Goal: Task Accomplishment & Management: Complete application form

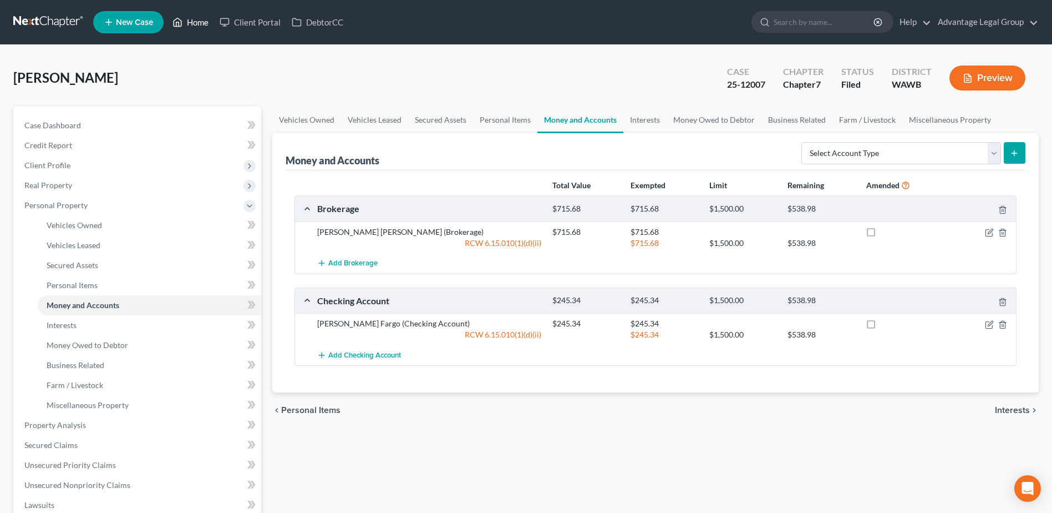
click at [206, 23] on link "Home" at bounding box center [190, 22] width 47 height 20
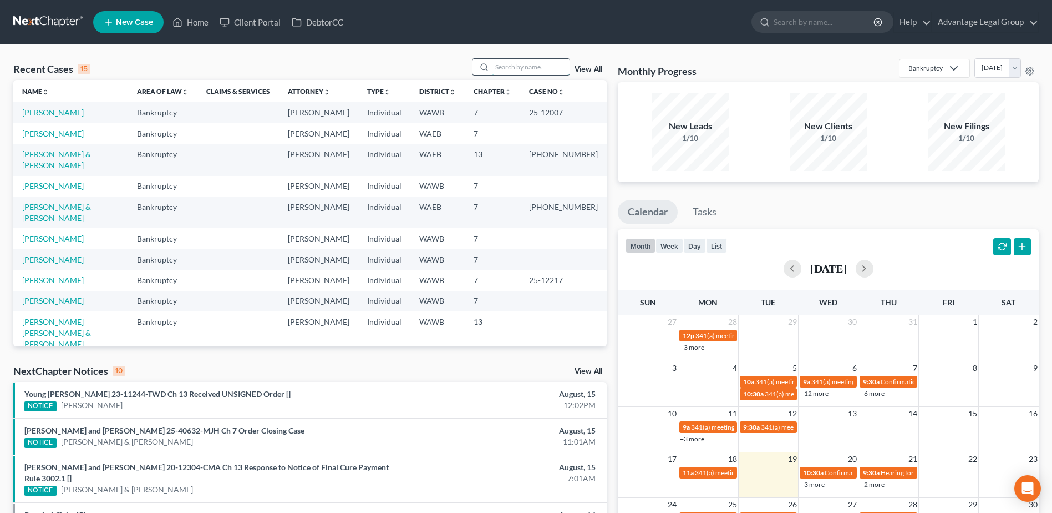
click at [512, 72] on input "search" at bounding box center [531, 67] width 78 height 16
type input "brown"
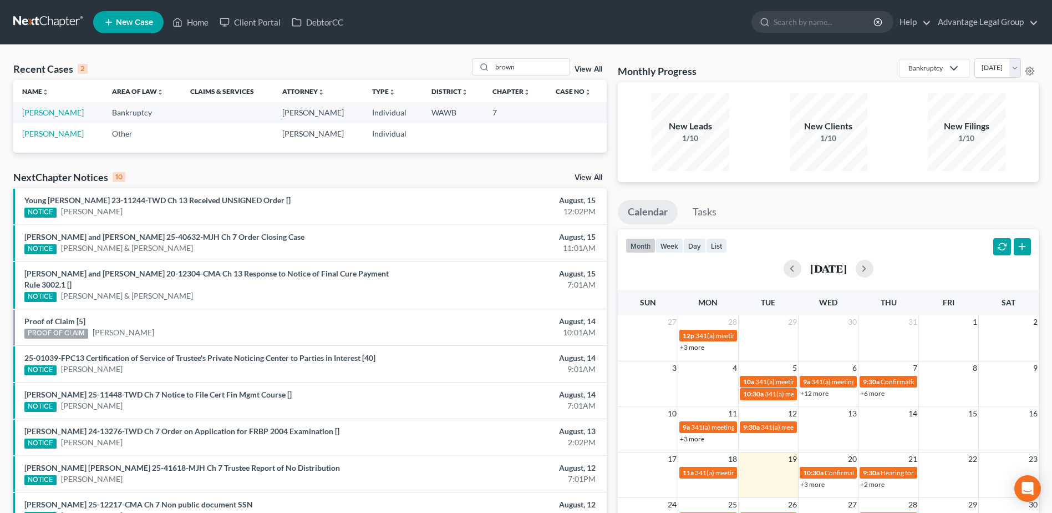
click at [128, 21] on span "New Case" at bounding box center [134, 22] width 37 height 8
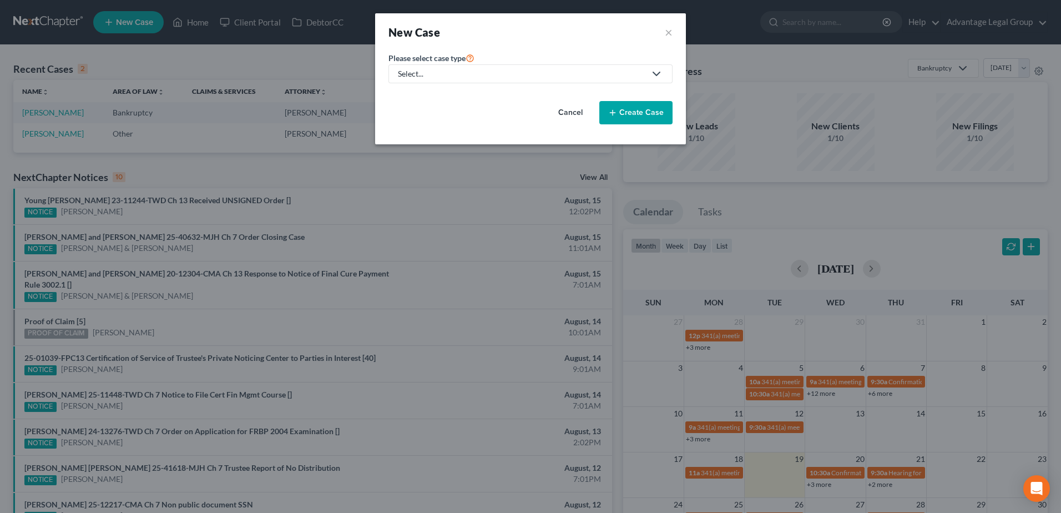
click at [660, 74] on icon at bounding box center [656, 73] width 13 height 13
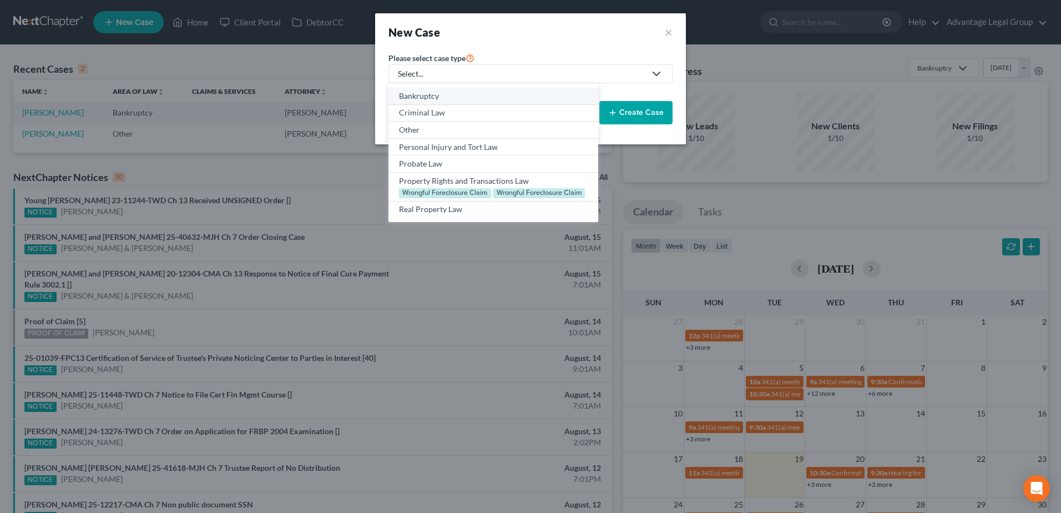
click at [423, 98] on div "Bankruptcy" at bounding box center [493, 95] width 188 height 11
select select "87"
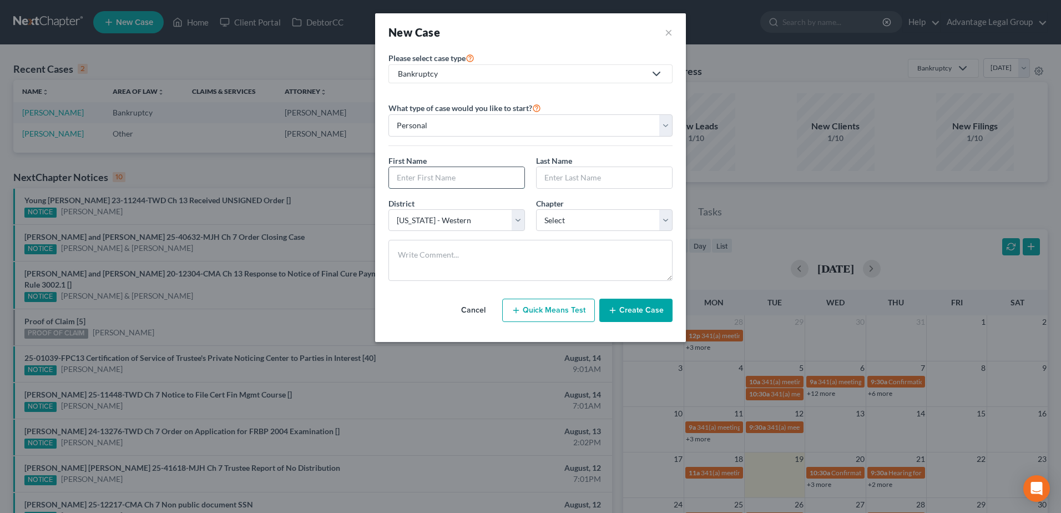
click at [436, 184] on input "text" at bounding box center [456, 177] width 135 height 21
click at [417, 178] on input "P" at bounding box center [456, 177] width 135 height 21
type input "[PERSON_NAME]"
type input "Brown-Faith"
click at [666, 222] on select "Select 7 11 12 13" at bounding box center [604, 220] width 136 height 22
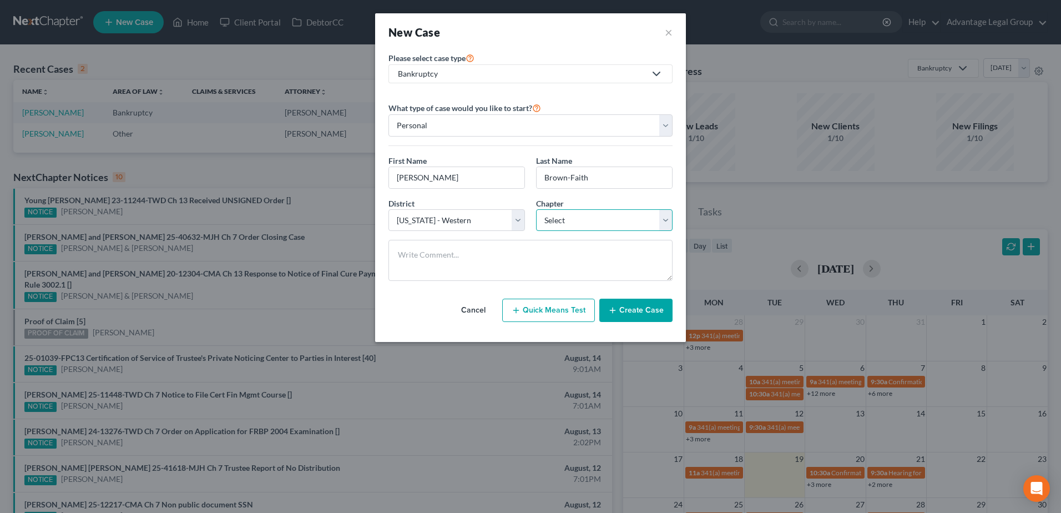
select select "0"
click at [536, 209] on select "Select 7 11 12 13" at bounding box center [604, 220] width 136 height 22
click at [619, 306] on button "Create Case" at bounding box center [635, 309] width 73 height 23
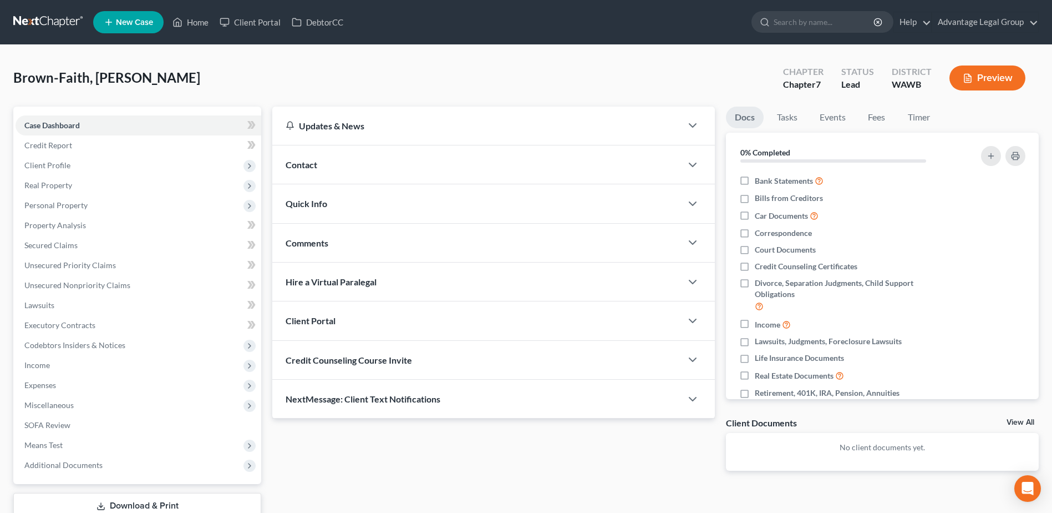
click at [289, 160] on span "Contact" at bounding box center [302, 164] width 32 height 11
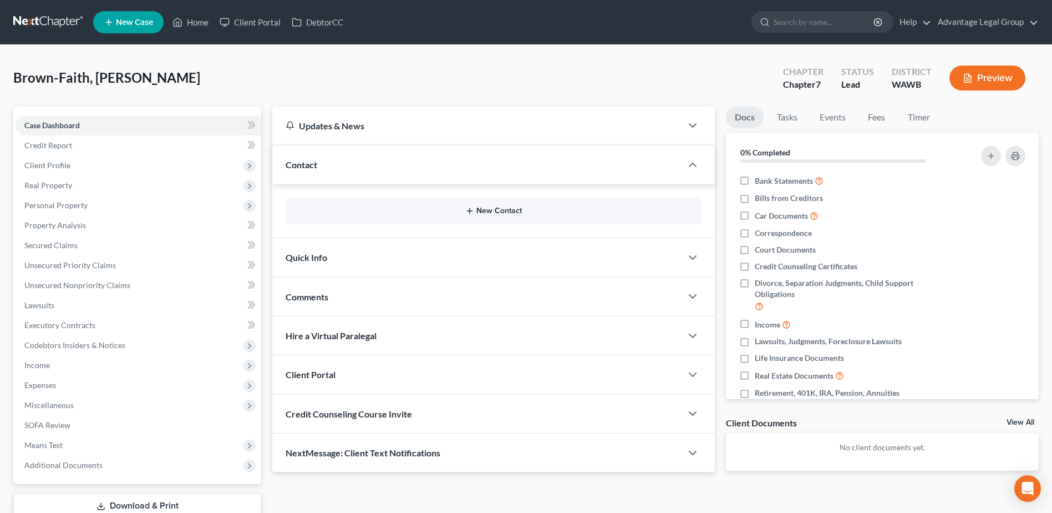
click at [500, 206] on button "New Contact" at bounding box center [494, 210] width 398 height 9
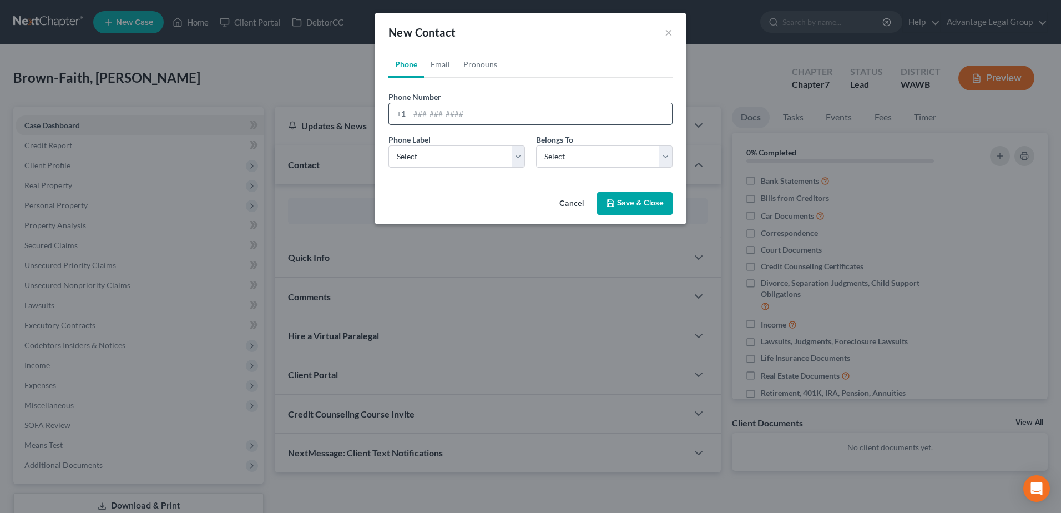
click at [450, 112] on input "tel" at bounding box center [540, 113] width 262 height 21
type input "2537538698"
click at [521, 158] on select "Select Mobile Home Work Other" at bounding box center [456, 156] width 136 height 22
select select "0"
click at [388, 145] on select "Select Mobile Home Work Other" at bounding box center [456, 156] width 136 height 22
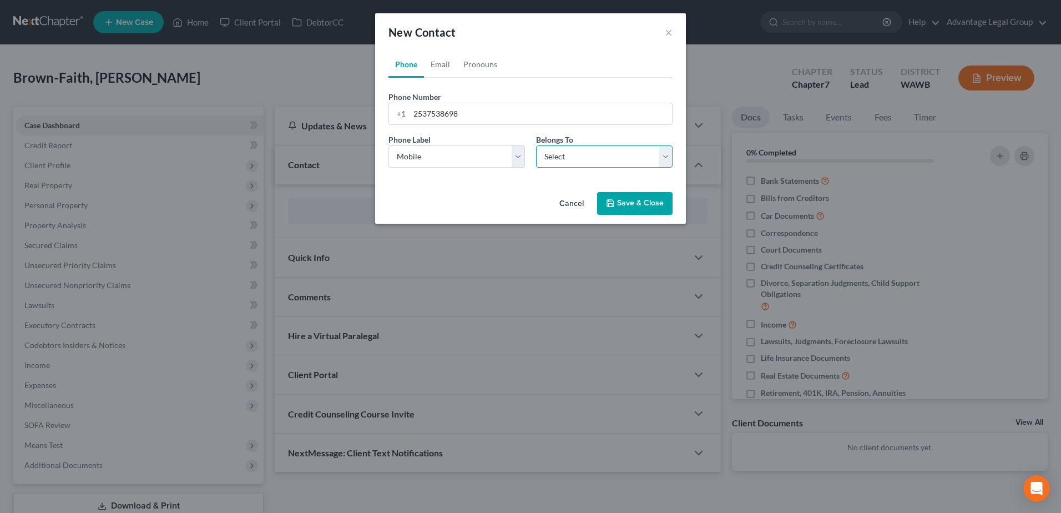
click at [670, 158] on select "Select Client Other" at bounding box center [604, 156] width 136 height 22
select select "0"
click at [536, 145] on select "Select Client Other" at bounding box center [604, 156] width 136 height 22
click at [632, 208] on button "Save & Close" at bounding box center [634, 203] width 75 height 23
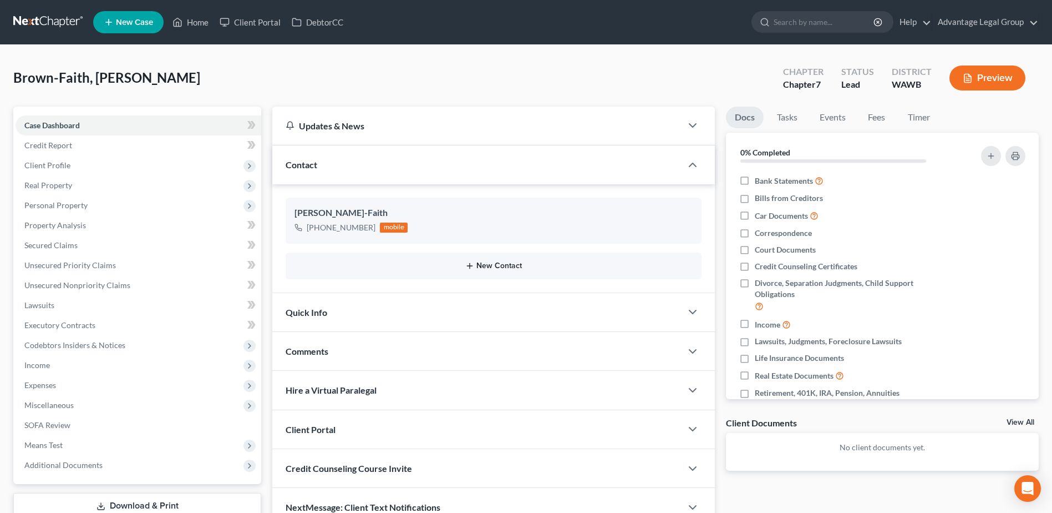
click at [503, 265] on button "New Contact" at bounding box center [494, 265] width 398 height 9
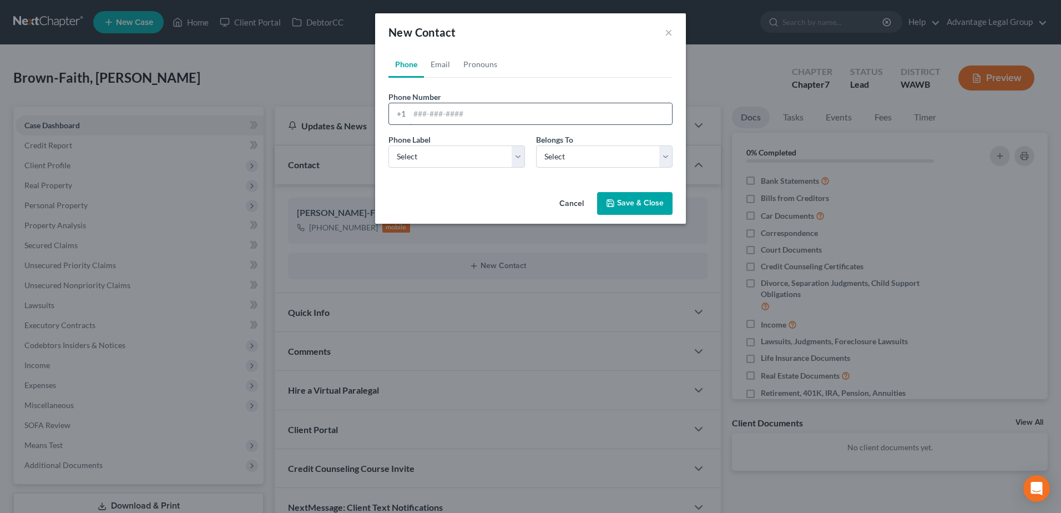
click at [436, 115] on input "tel" at bounding box center [540, 113] width 262 height 21
click at [436, 65] on link "Email" at bounding box center [440, 64] width 33 height 27
click at [428, 116] on input "email" at bounding box center [540, 113] width 262 height 21
paste input "[EMAIL_ADDRESS][DOMAIN_NAME]"
type input "[EMAIL_ADDRESS][DOMAIN_NAME]"
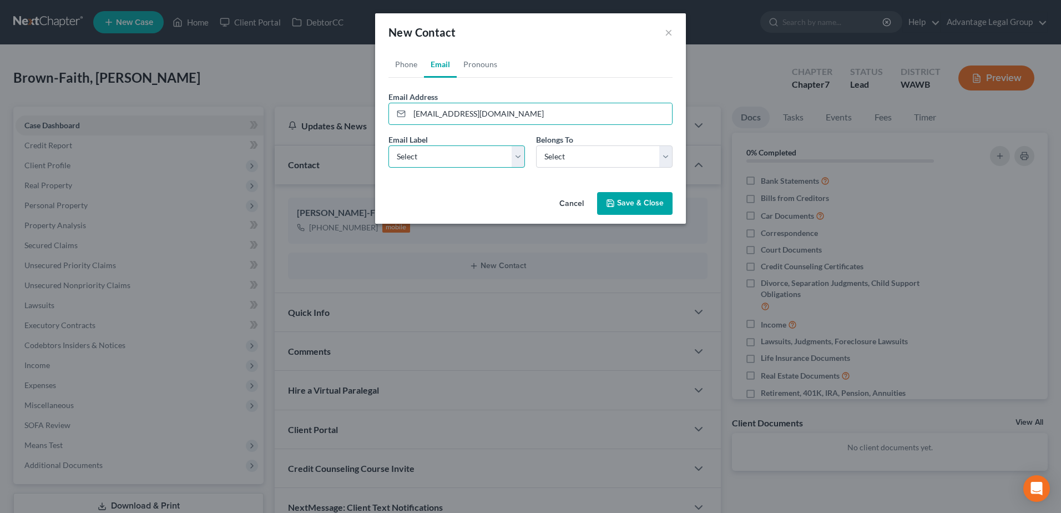
click at [519, 160] on select "Select Home Work Other" at bounding box center [456, 156] width 136 height 22
select select "0"
click at [388, 145] on select "Select Home Work Other" at bounding box center [456, 156] width 136 height 22
click at [665, 158] on select "Select Client Other" at bounding box center [604, 156] width 136 height 22
select select "0"
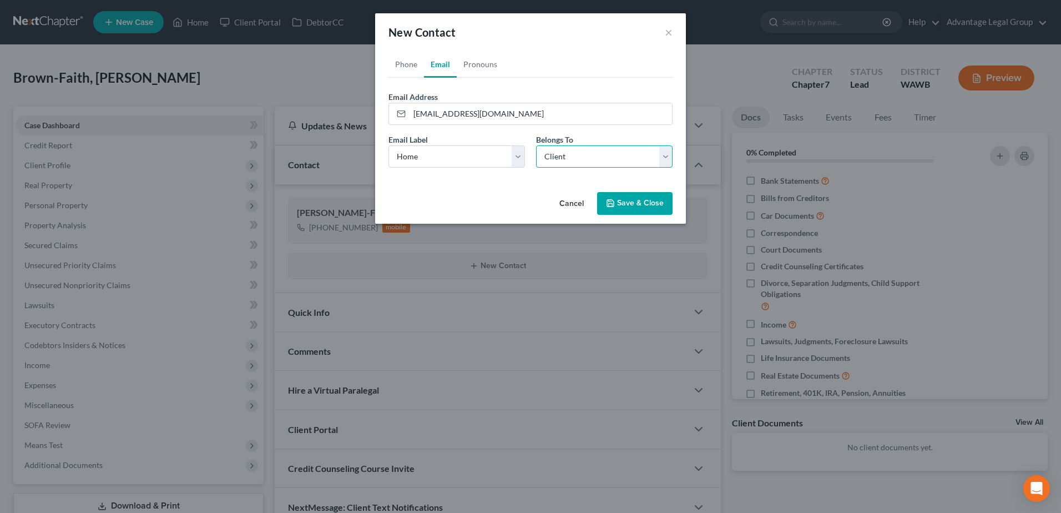
click at [536, 145] on select "Select Client Other" at bounding box center [604, 156] width 136 height 22
click at [631, 213] on button "Save & Close" at bounding box center [634, 203] width 75 height 23
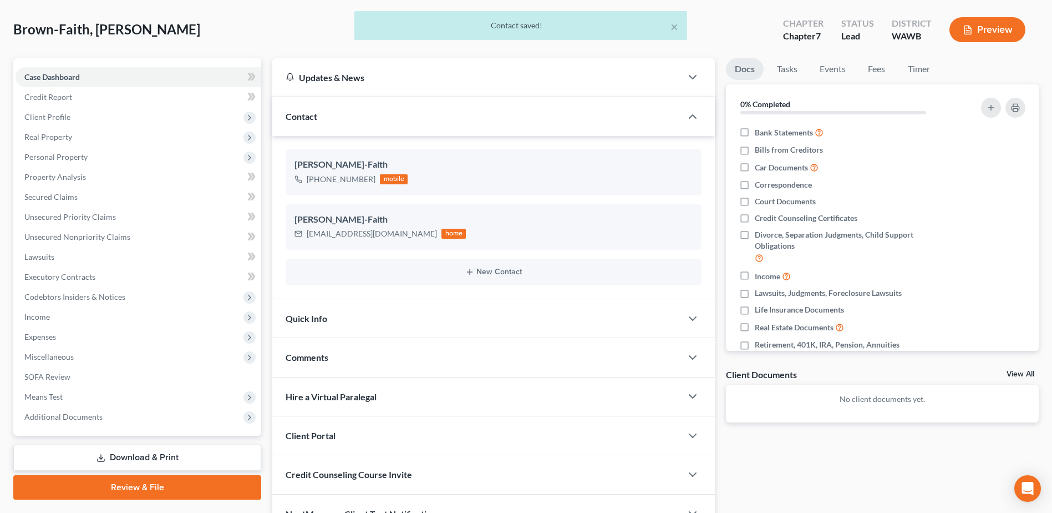
scroll to position [111, 0]
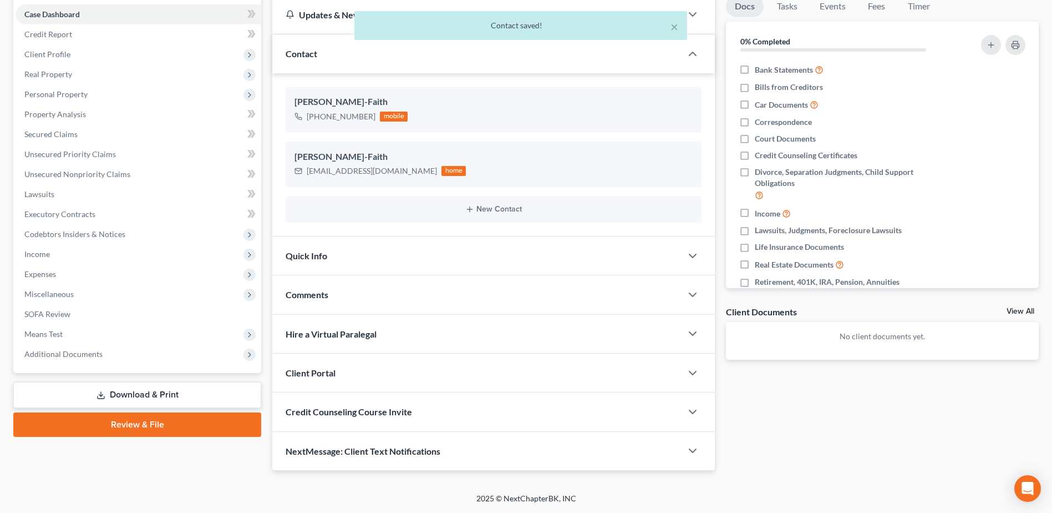
click at [308, 368] on span "Client Portal" at bounding box center [311, 372] width 50 height 11
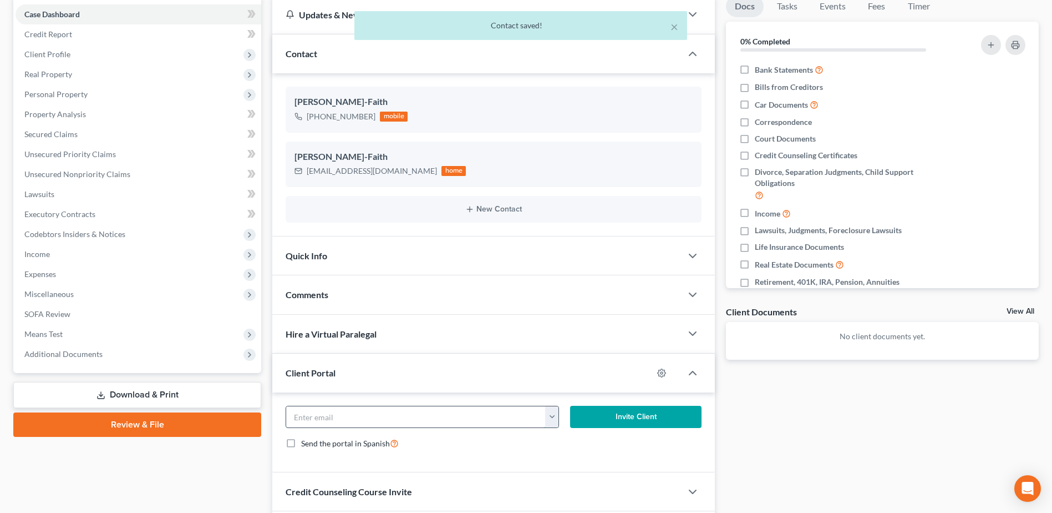
click at [356, 421] on input "email" at bounding box center [415, 416] width 259 height 21
paste input "[EMAIL_ADDRESS][DOMAIN_NAME]"
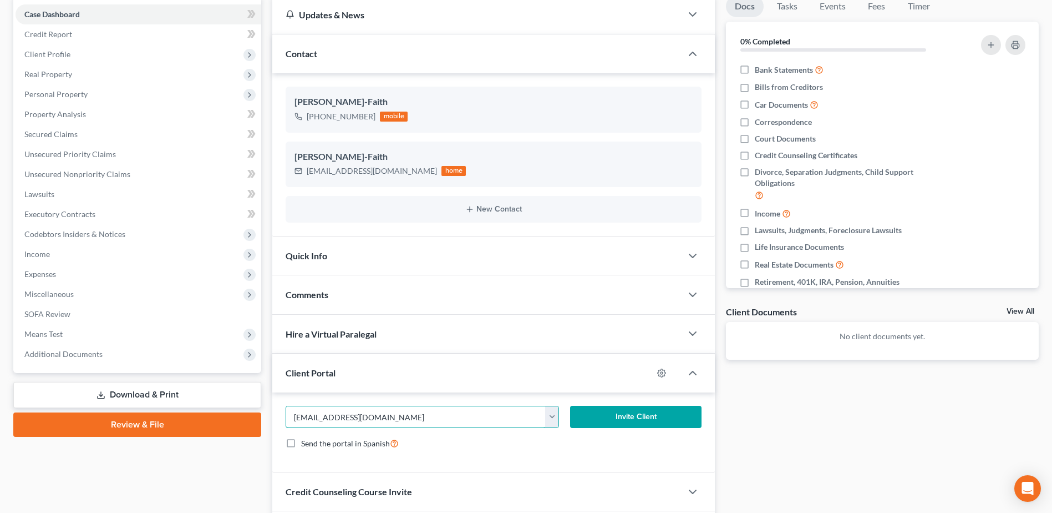
type input "[EMAIL_ADDRESS][DOMAIN_NAME]"
click at [626, 413] on button "Invite Client" at bounding box center [635, 417] width 131 height 22
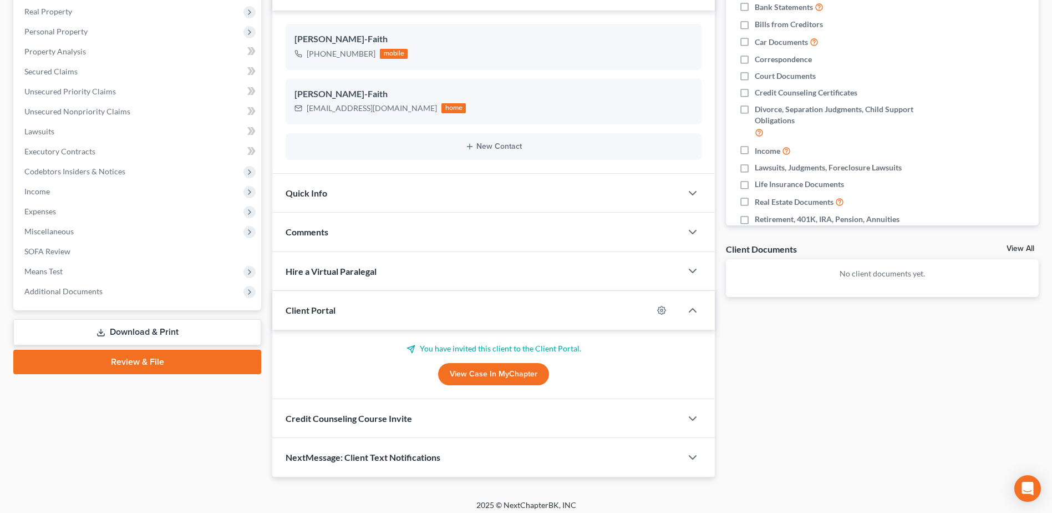
scroll to position [180, 0]
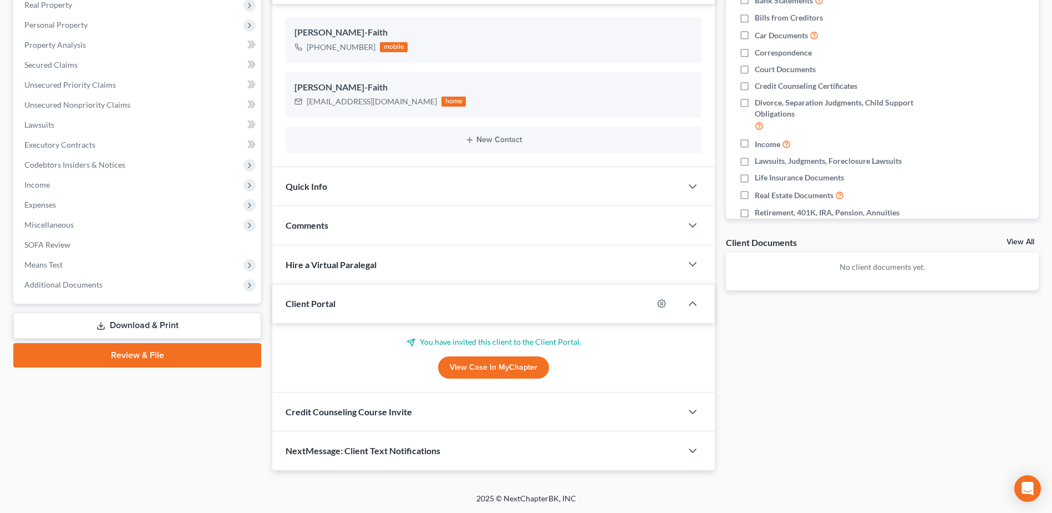
click at [318, 219] on div "Comments" at bounding box center [476, 225] width 409 height 38
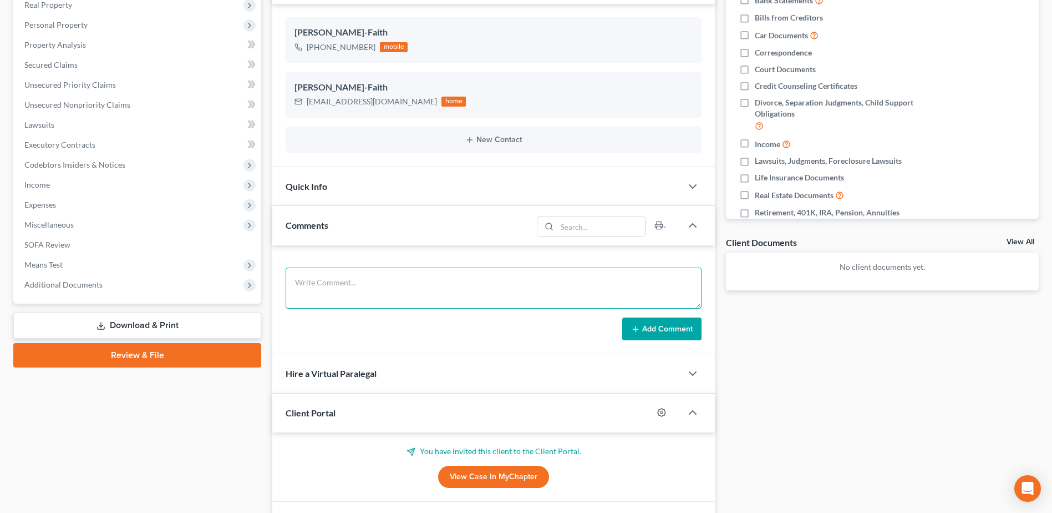
click at [335, 285] on textarea at bounding box center [494, 287] width 416 height 41
paste textarea "Hi [PERSON_NAME], I am so sorry for the delay, but I just sent you the invitati…"
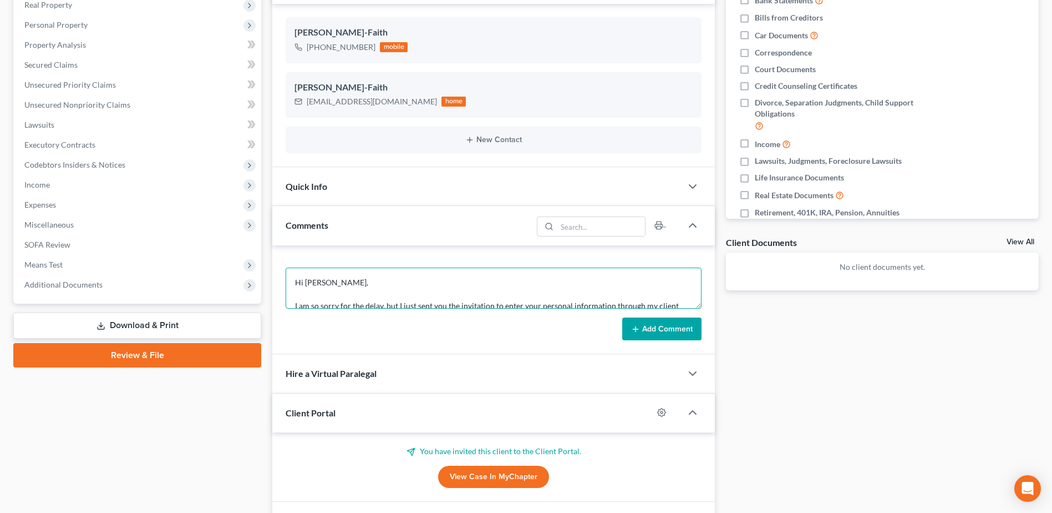
scroll to position [72, 0]
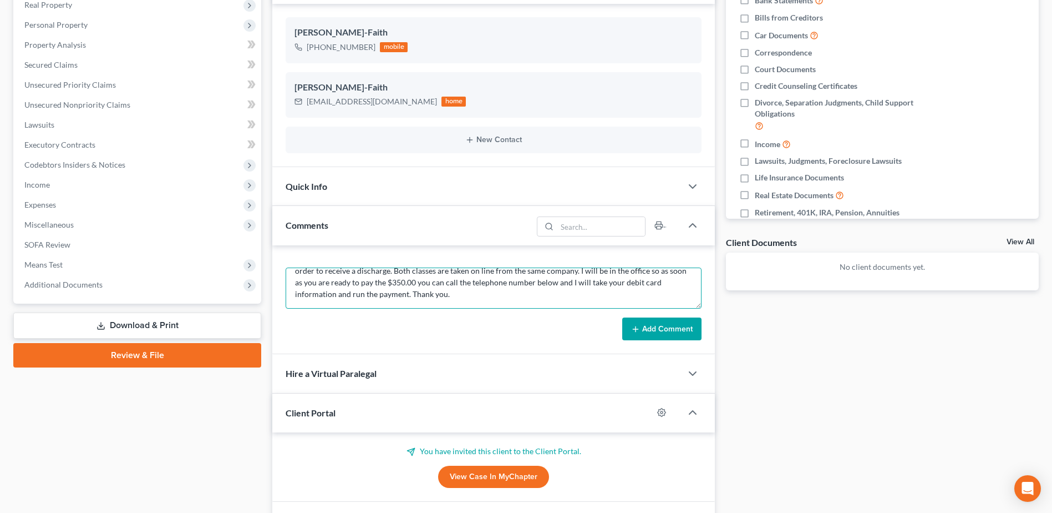
type textarea "Hi [PERSON_NAME], I am so sorry for the delay, but I just sent you the invitati…"
click at [670, 328] on button "Add Comment" at bounding box center [661, 328] width 79 height 23
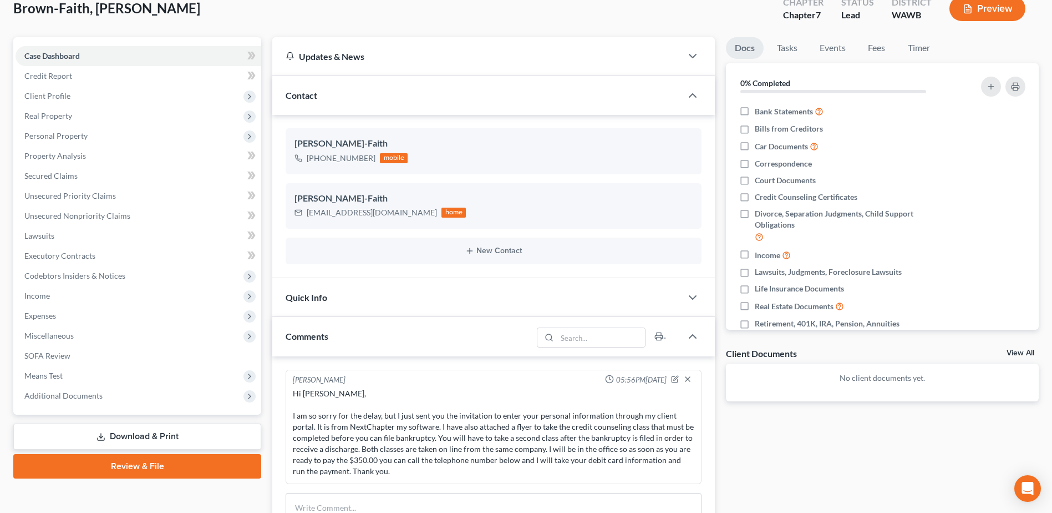
scroll to position [0, 0]
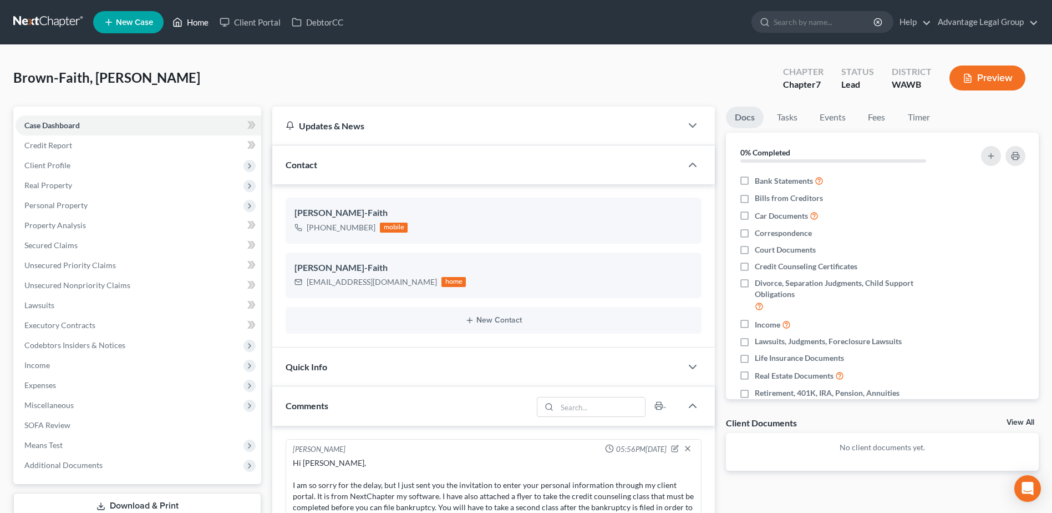
click at [192, 24] on link "Home" at bounding box center [190, 22] width 47 height 20
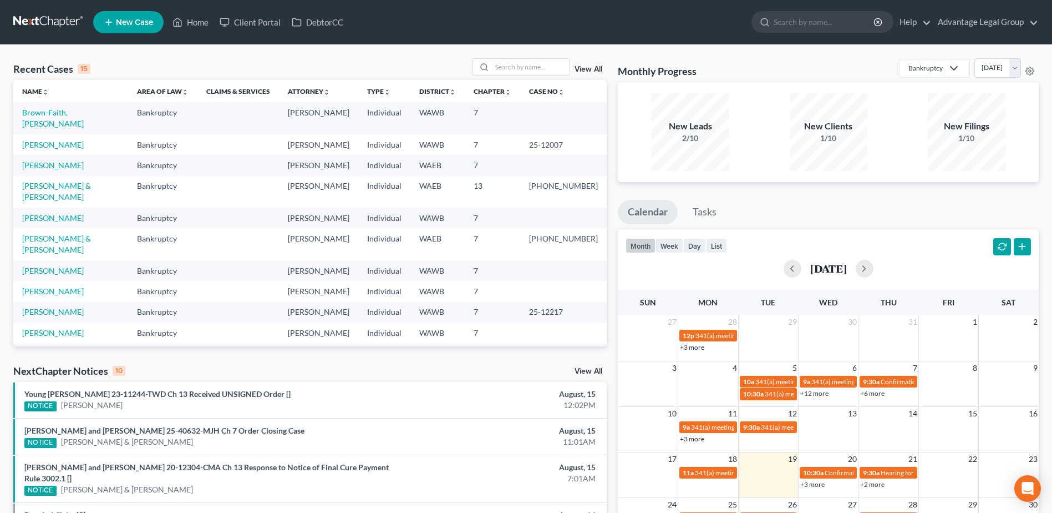
click at [131, 27] on link "New Case" at bounding box center [128, 22] width 70 height 22
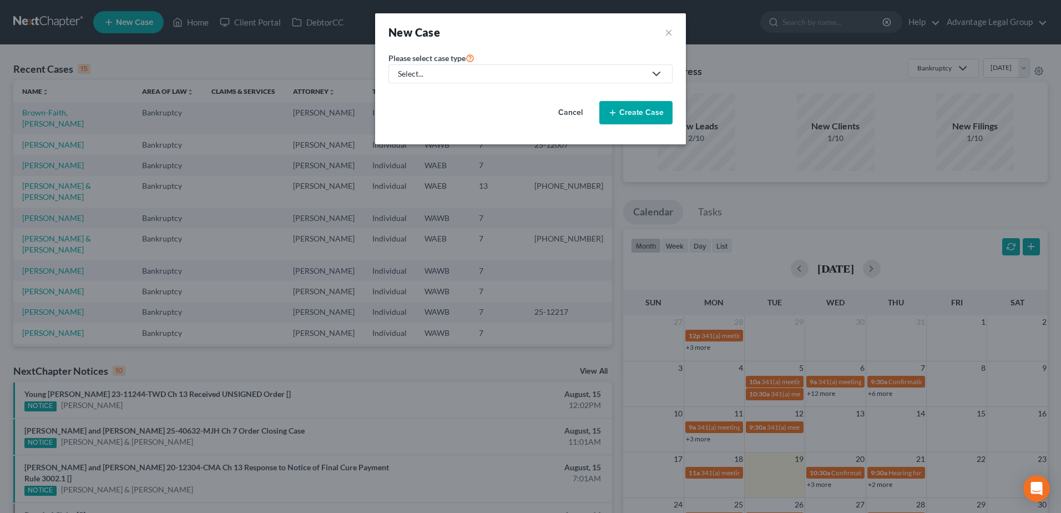
click at [655, 73] on icon at bounding box center [656, 73] width 13 height 13
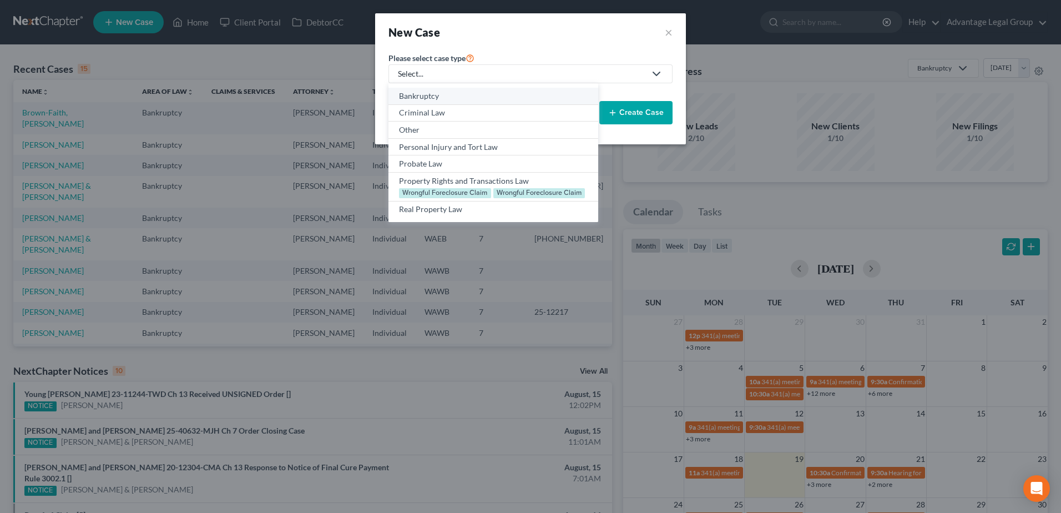
click at [434, 96] on div "Bankruptcy" at bounding box center [493, 95] width 188 height 11
select select "87"
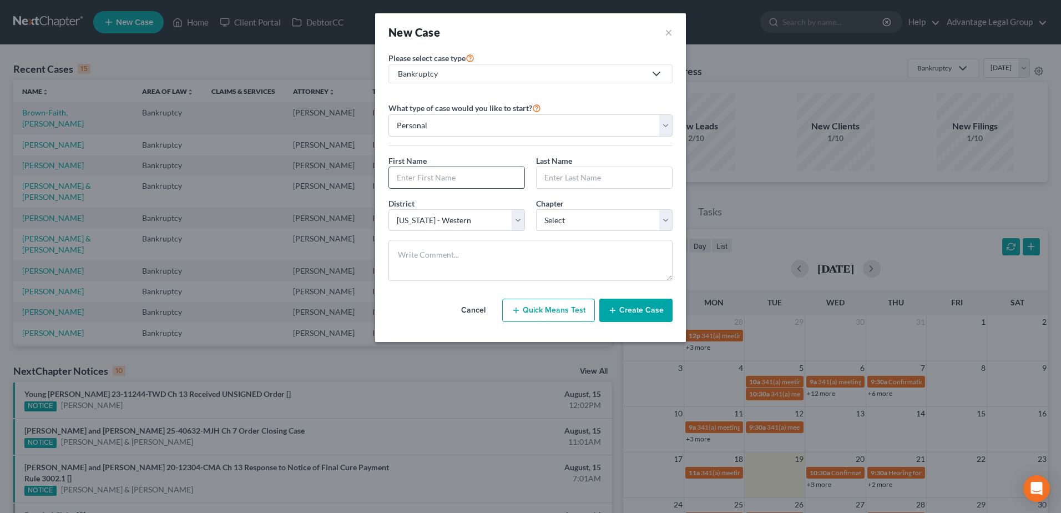
click at [418, 176] on input "text" at bounding box center [456, 177] width 135 height 21
type input "[PERSON_NAME]"
type input "Heath"
click at [671, 226] on select "Select 7 11 12 13" at bounding box center [604, 220] width 136 height 22
select select "0"
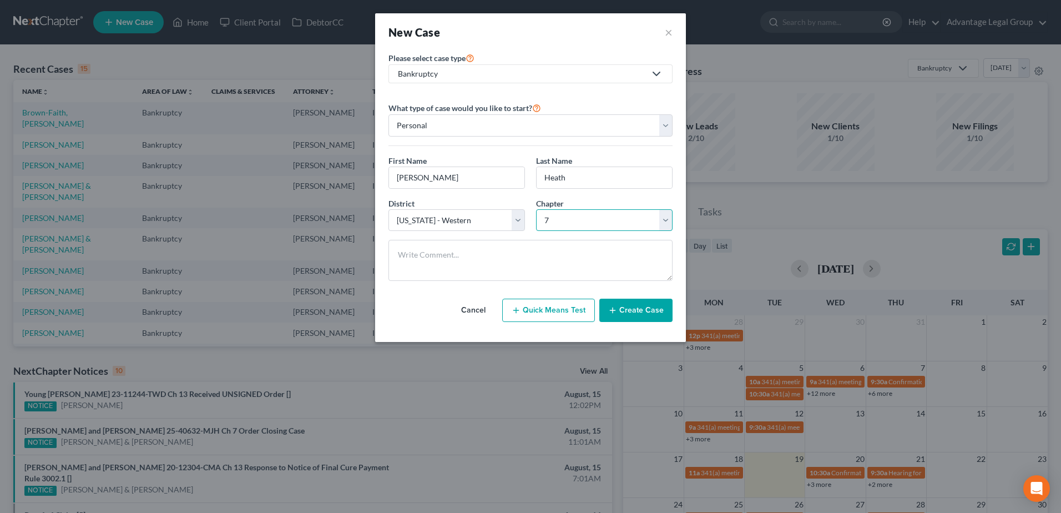
click at [536, 209] on select "Select 7 11 12 13" at bounding box center [604, 220] width 136 height 22
click at [631, 311] on button "Create Case" at bounding box center [635, 309] width 73 height 23
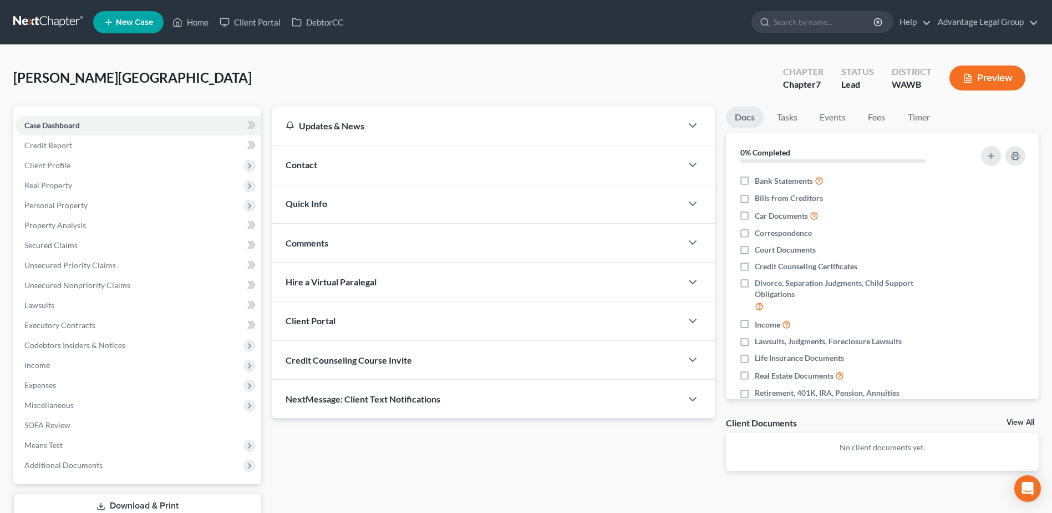
click at [302, 163] on span "Contact" at bounding box center [302, 164] width 32 height 11
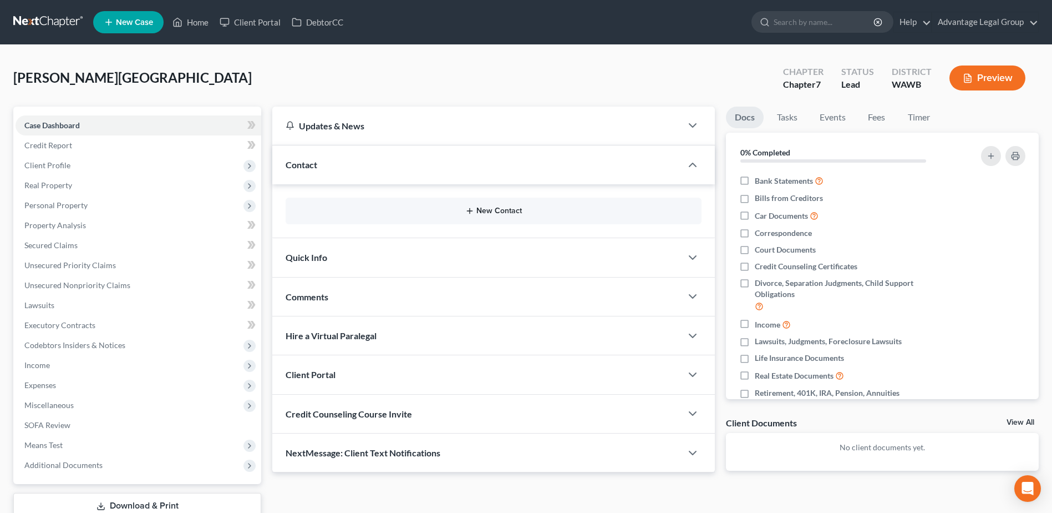
click at [499, 212] on button "New Contact" at bounding box center [494, 210] width 398 height 9
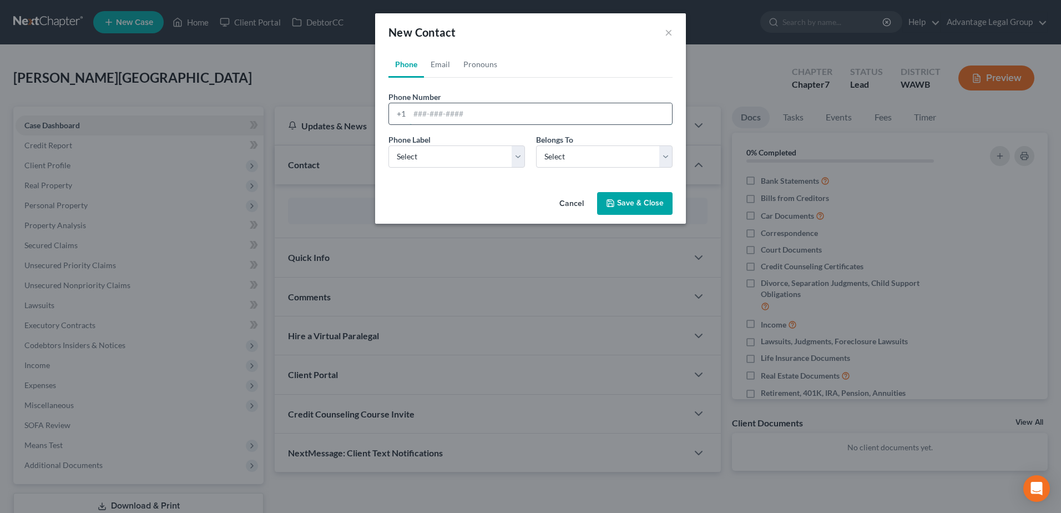
click at [426, 112] on input "tel" at bounding box center [540, 113] width 262 height 21
paste input "[PHONE_NUMBER]"
type input "[PHONE_NUMBER]"
click at [521, 158] on select "Select Mobile Home Work Other" at bounding box center [456, 156] width 136 height 22
select select "0"
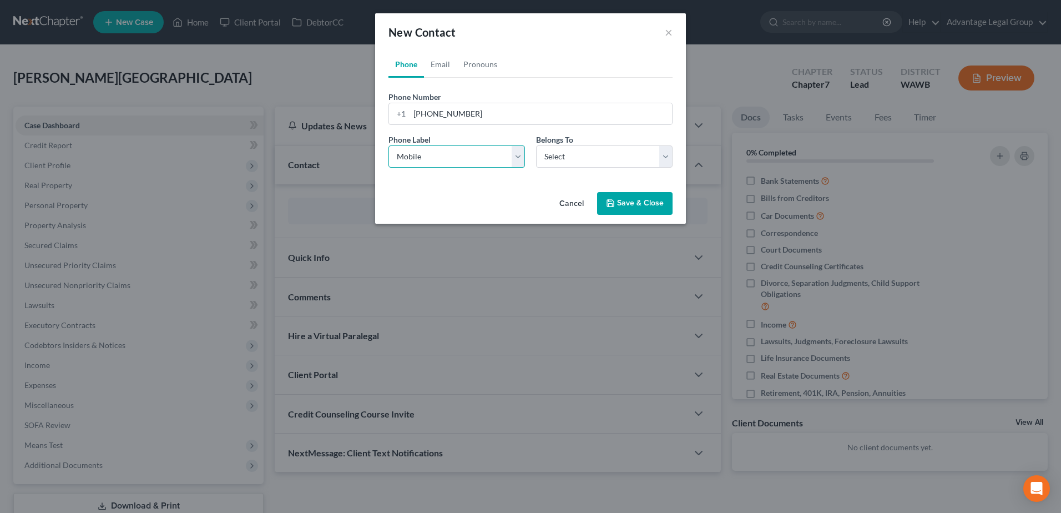
click at [388, 145] on select "Select Mobile Home Work Other" at bounding box center [456, 156] width 136 height 22
click at [667, 160] on select "Select Client Other" at bounding box center [604, 156] width 136 height 22
select select "0"
click at [536, 145] on select "Select Client Other" at bounding box center [604, 156] width 136 height 22
click at [621, 211] on button "Save & Close" at bounding box center [634, 203] width 75 height 23
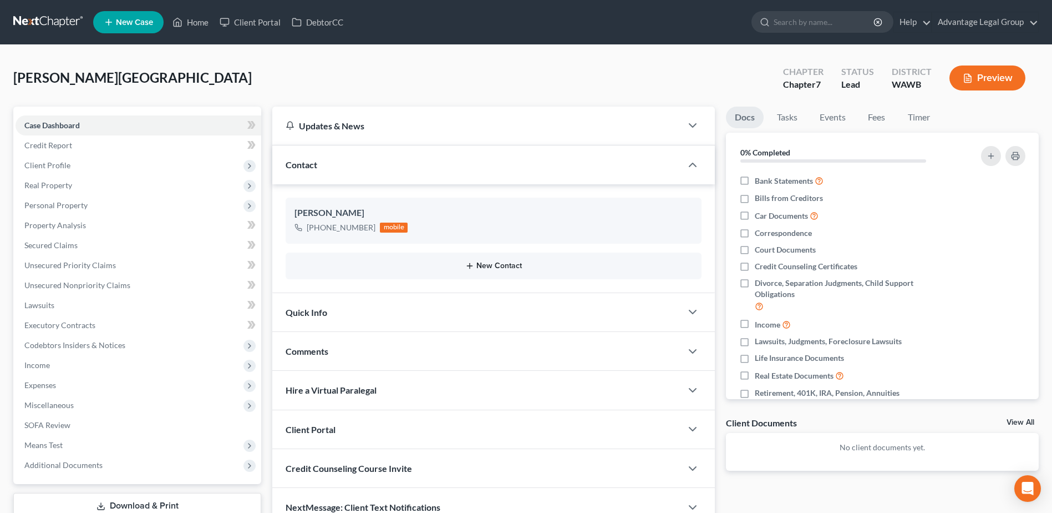
click at [503, 269] on button "New Contact" at bounding box center [494, 265] width 398 height 9
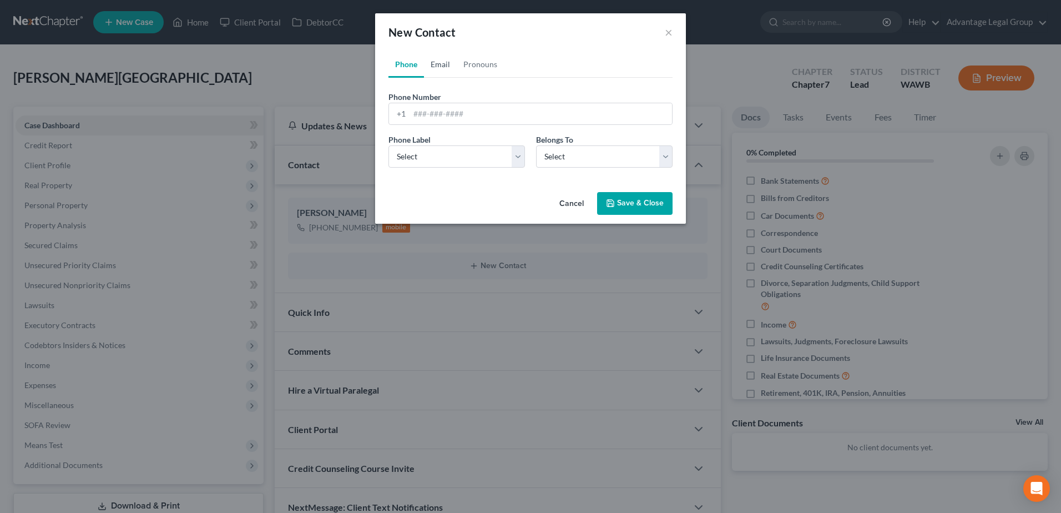
click at [442, 67] on link "Email" at bounding box center [440, 64] width 33 height 27
click at [430, 110] on input "email" at bounding box center [540, 113] width 262 height 21
paste input "[EMAIL_ADDRESS][DOMAIN_NAME]"
type input "[EMAIL_ADDRESS][DOMAIN_NAME]"
click at [517, 158] on select "Select Home Work Other" at bounding box center [456, 156] width 136 height 22
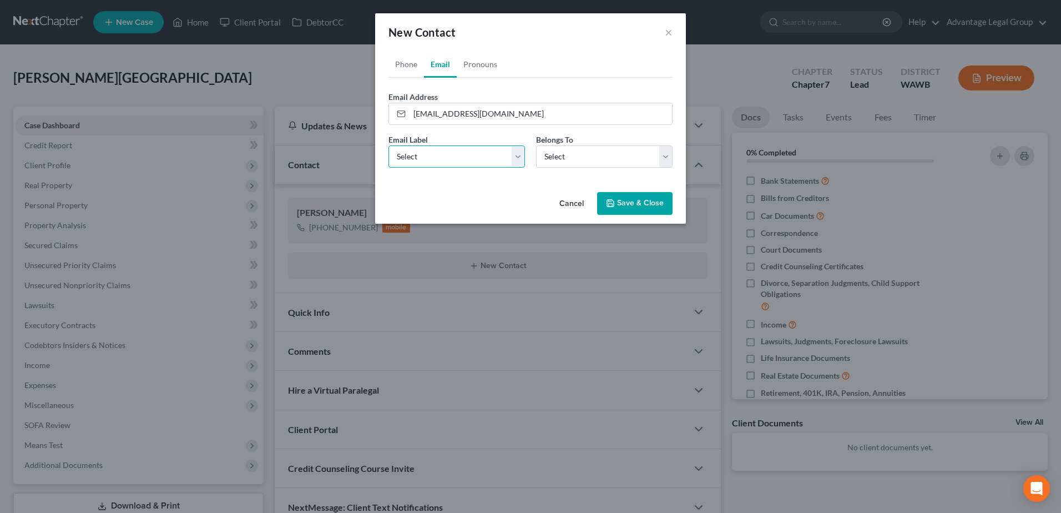
select select "0"
click at [388, 145] on select "Select Home Work Other" at bounding box center [456, 156] width 136 height 22
click at [667, 158] on select "Select Client Other" at bounding box center [604, 156] width 136 height 22
select select "0"
click at [536, 145] on select "Select Client Other" at bounding box center [604, 156] width 136 height 22
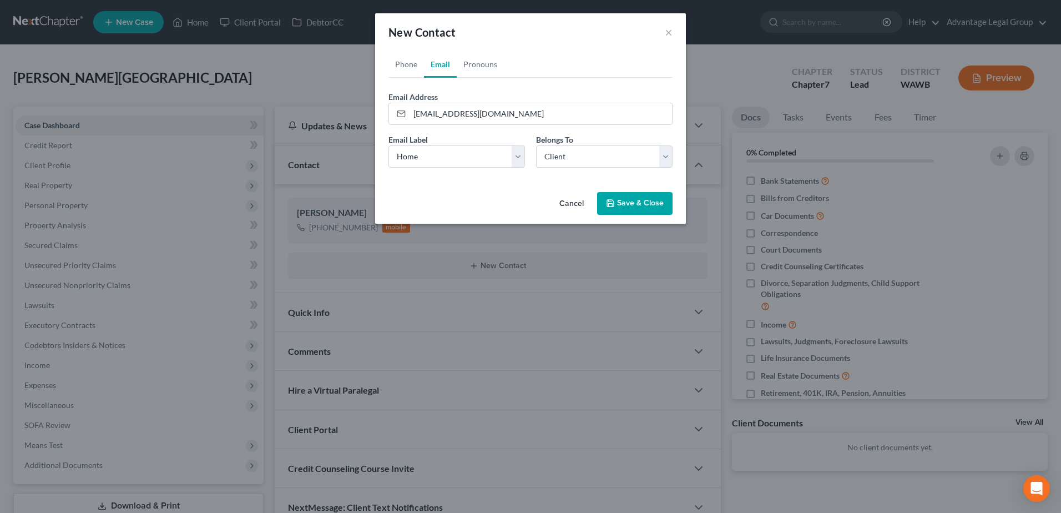
click at [632, 208] on button "Save & Close" at bounding box center [634, 203] width 75 height 23
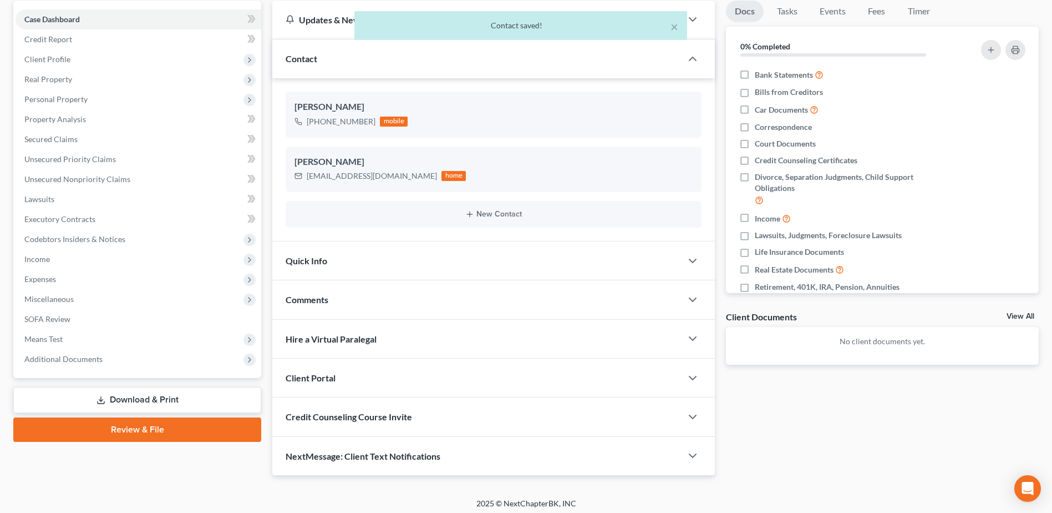
scroll to position [111, 0]
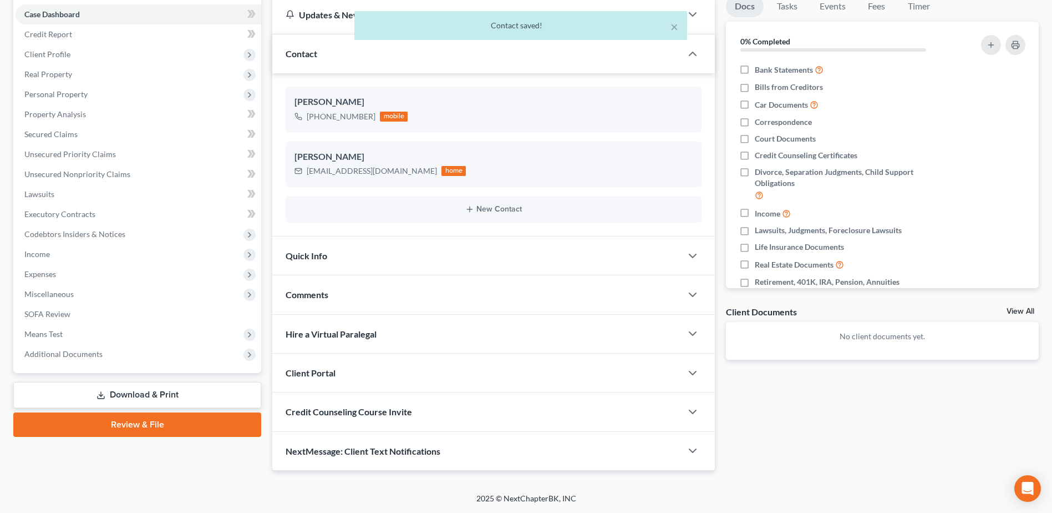
click at [327, 372] on span "Client Portal" at bounding box center [311, 372] width 50 height 11
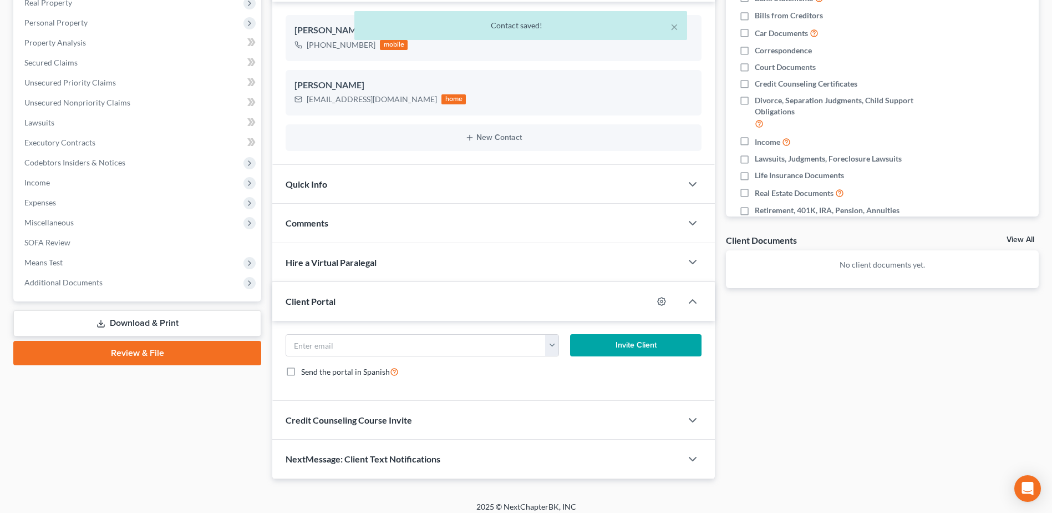
scroll to position [191, 0]
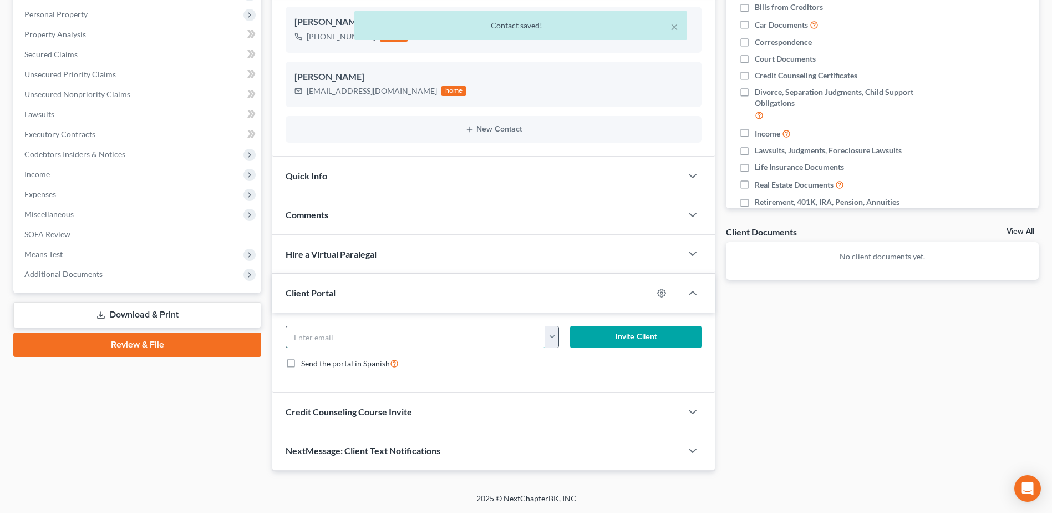
click at [329, 335] on input "email" at bounding box center [415, 336] width 259 height 21
paste input "[EMAIL_ADDRESS][DOMAIN_NAME]"
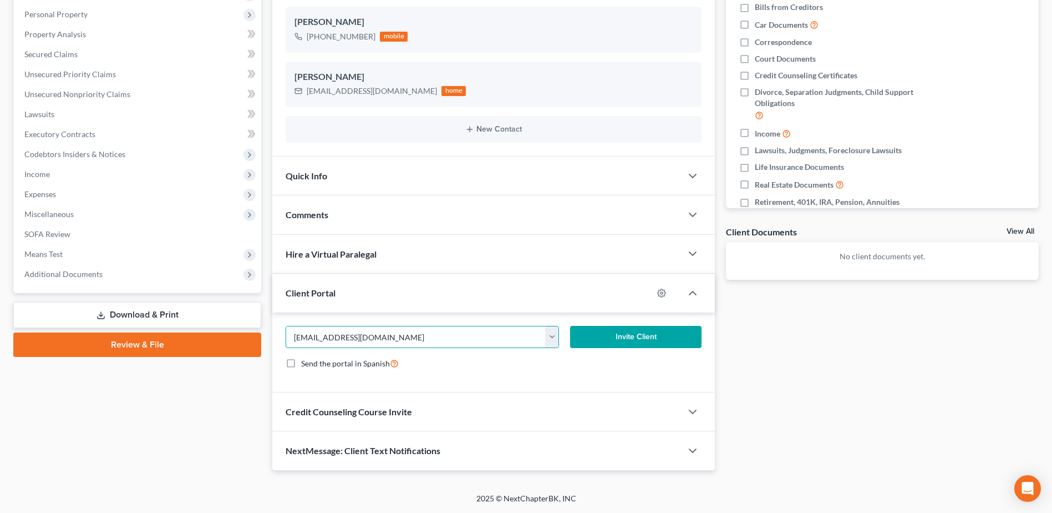
type input "[EMAIL_ADDRESS][DOMAIN_NAME]"
click at [639, 334] on button "Invite Client" at bounding box center [635, 337] width 131 height 22
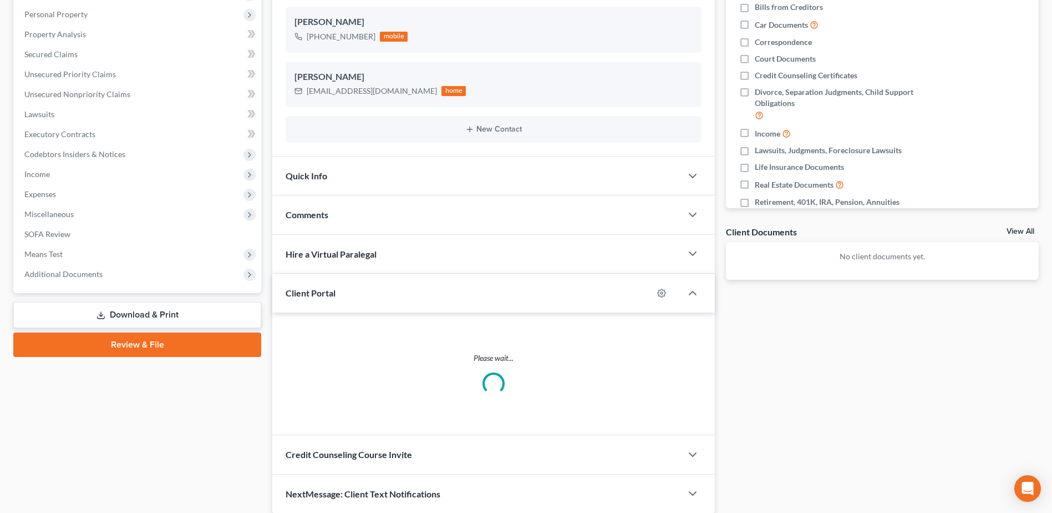
scroll to position [180, 0]
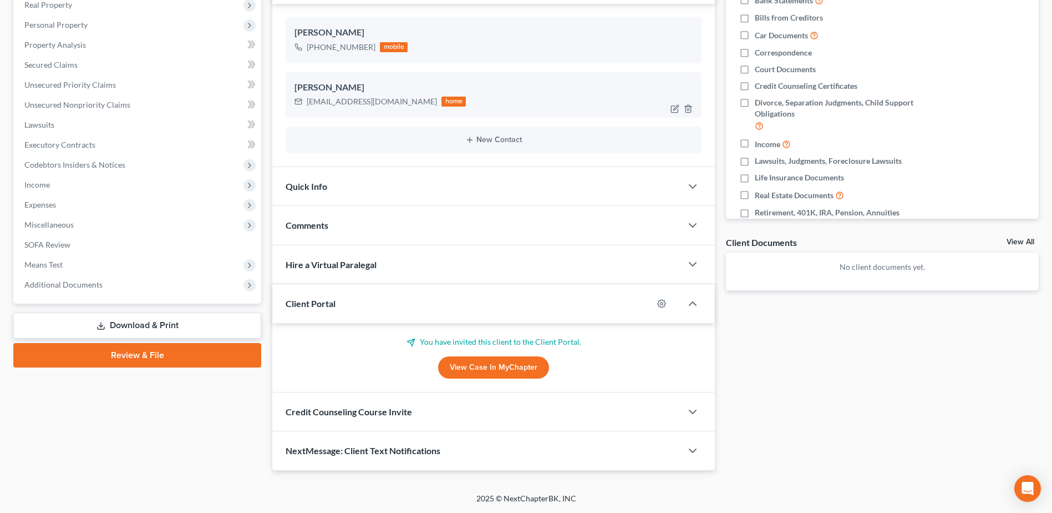
click at [308, 103] on div "[EMAIL_ADDRESS][DOMAIN_NAME]" at bounding box center [372, 101] width 130 height 11
drag, startPoint x: 306, startPoint y: 103, endPoint x: 371, endPoint y: 109, distance: 64.6
click at [371, 109] on div "[EMAIL_ADDRESS][DOMAIN_NAME] home" at bounding box center [380, 101] width 171 height 14
copy div "[EMAIL_ADDRESS][DOMAIN_NAME]"
click at [328, 227] on span "Comments" at bounding box center [307, 225] width 43 height 11
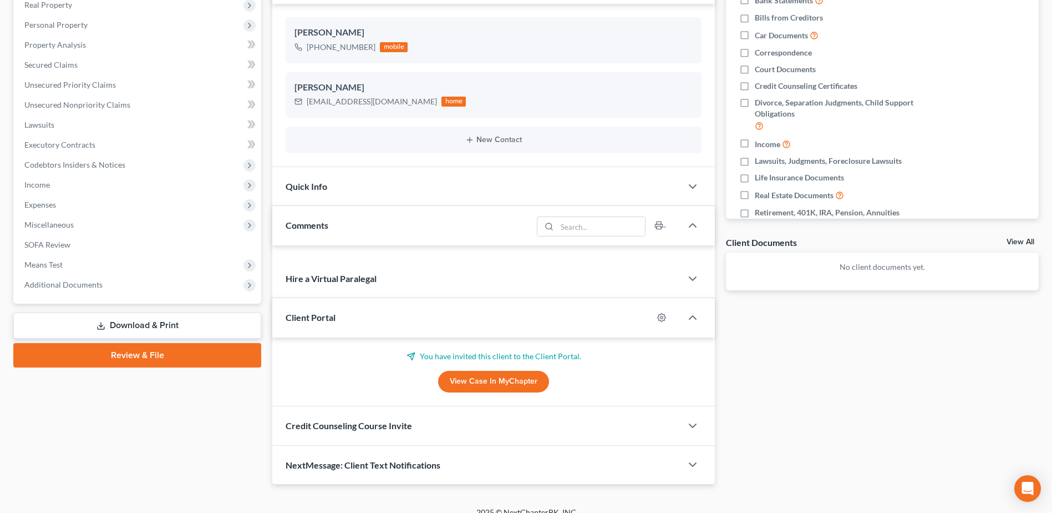
scroll to position [191, 0]
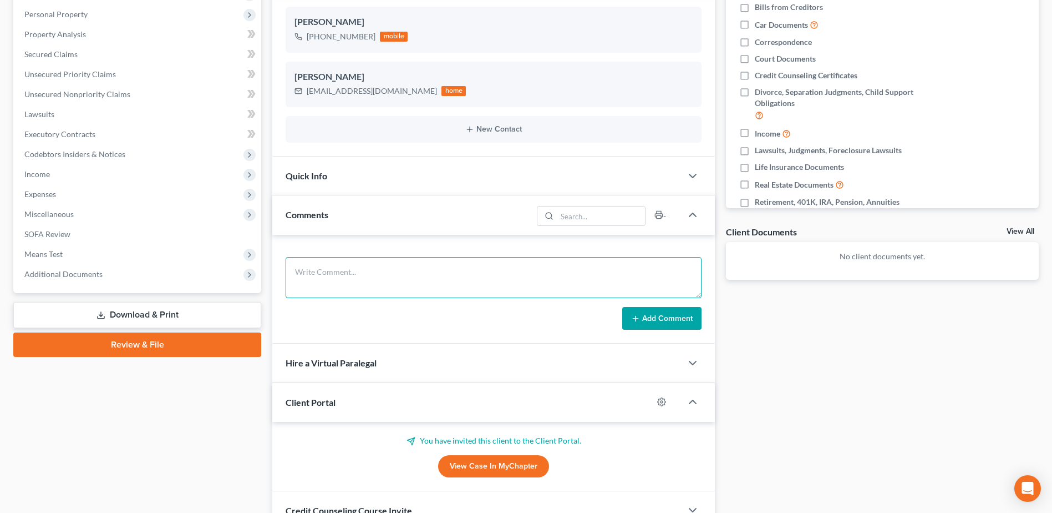
click at [300, 266] on textarea at bounding box center [494, 277] width 416 height 41
paste textarea "Hi [PERSON_NAME], I am so sorry for the delay, but I just sent you the invitati…"
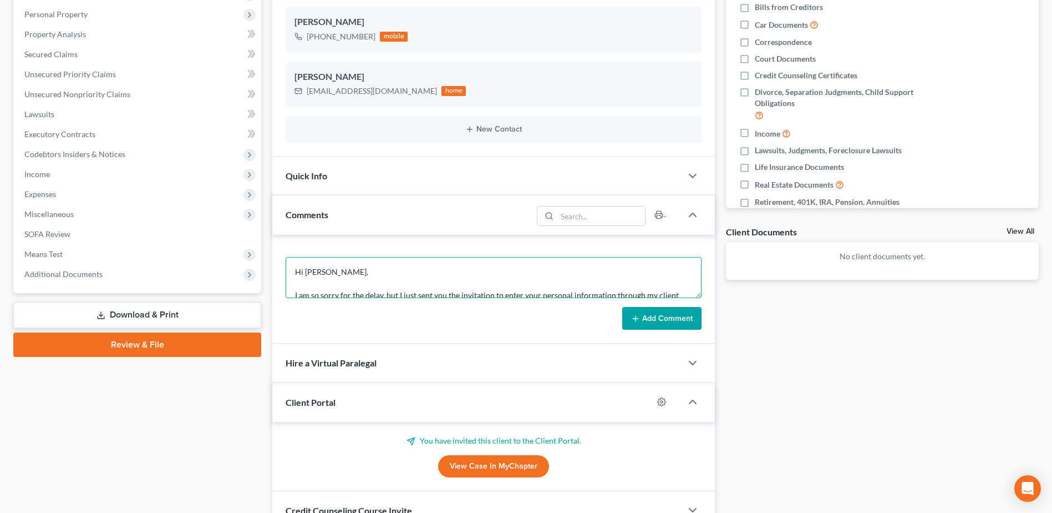
scroll to position [72, 0]
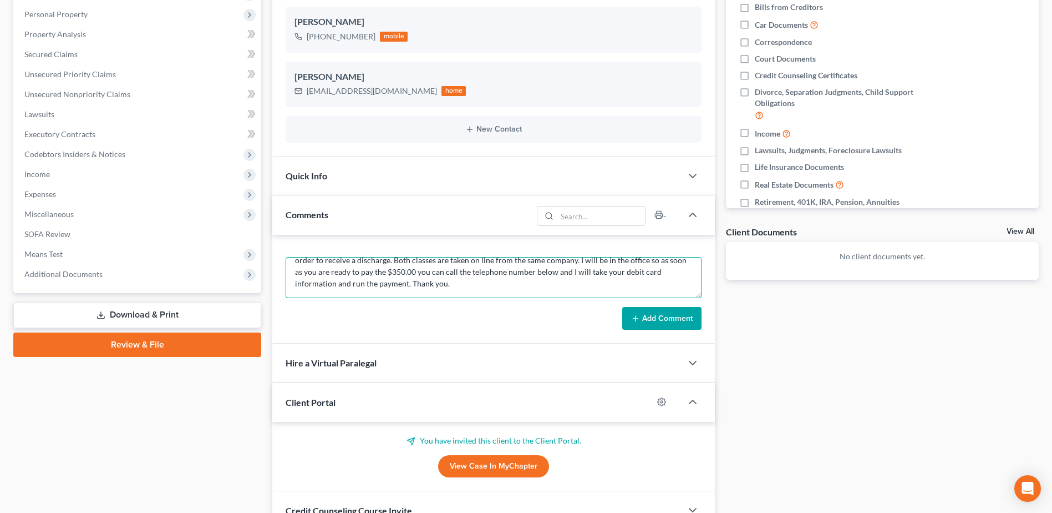
type textarea "Hi [PERSON_NAME], I am so sorry for the delay, but I just sent you the invitati…"
click at [679, 319] on button "Add Comment" at bounding box center [661, 318] width 79 height 23
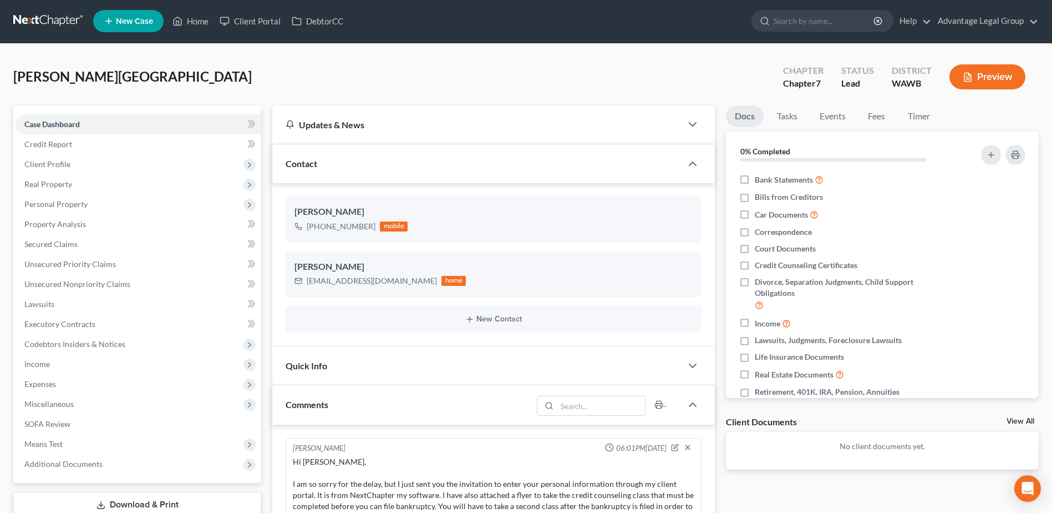
scroll to position [0, 0]
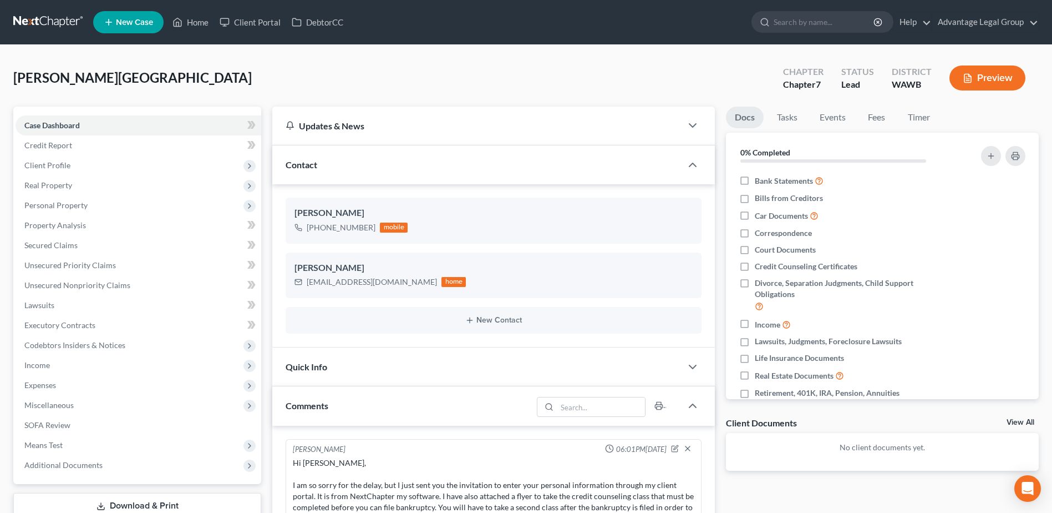
click at [130, 22] on span "New Case" at bounding box center [134, 22] width 37 height 8
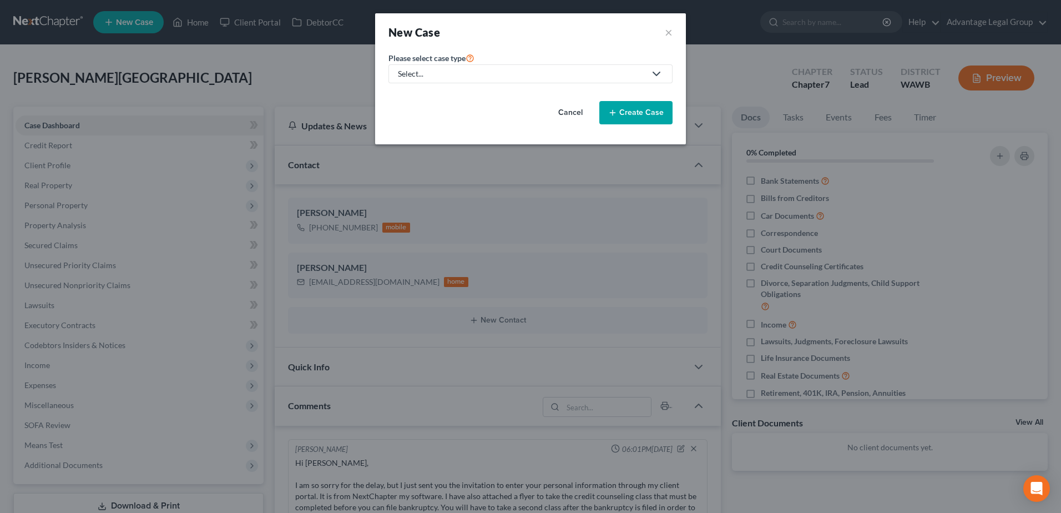
click at [656, 71] on icon at bounding box center [656, 73] width 13 height 13
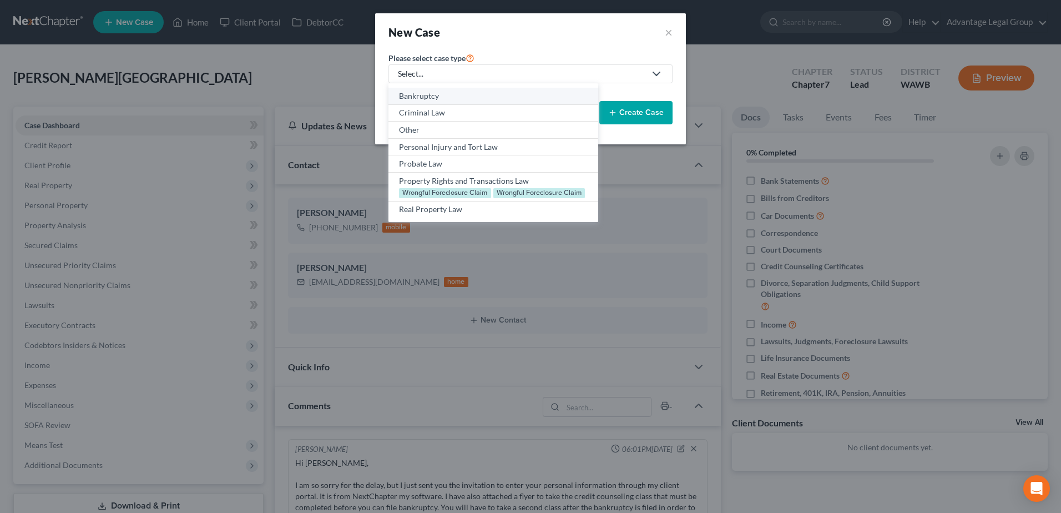
click at [409, 93] on div "Bankruptcy" at bounding box center [493, 95] width 188 height 11
select select "87"
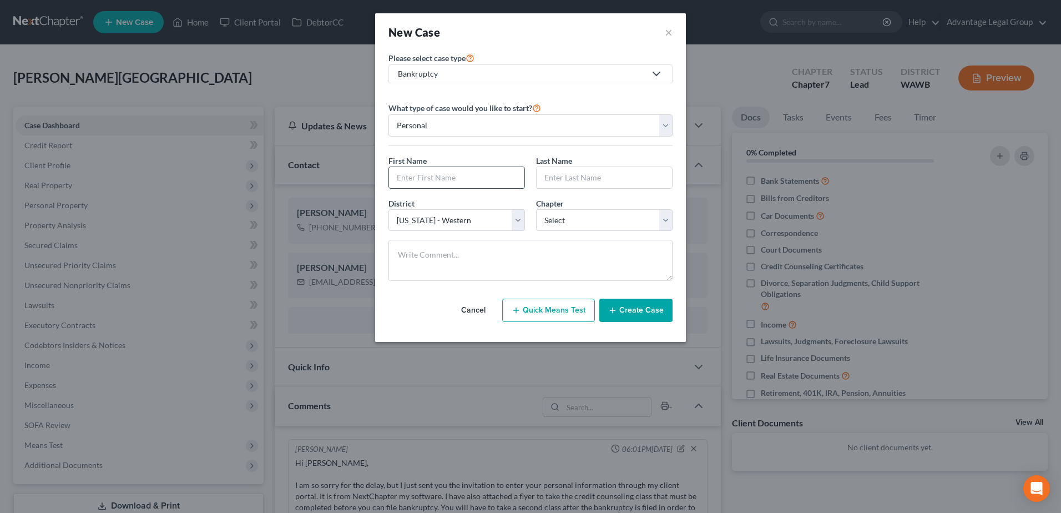
click at [432, 181] on input "text" at bounding box center [456, 177] width 135 height 21
type input "[PERSON_NAME]"
click at [669, 217] on select "Select 7 11 12 13" at bounding box center [604, 220] width 136 height 22
select select "0"
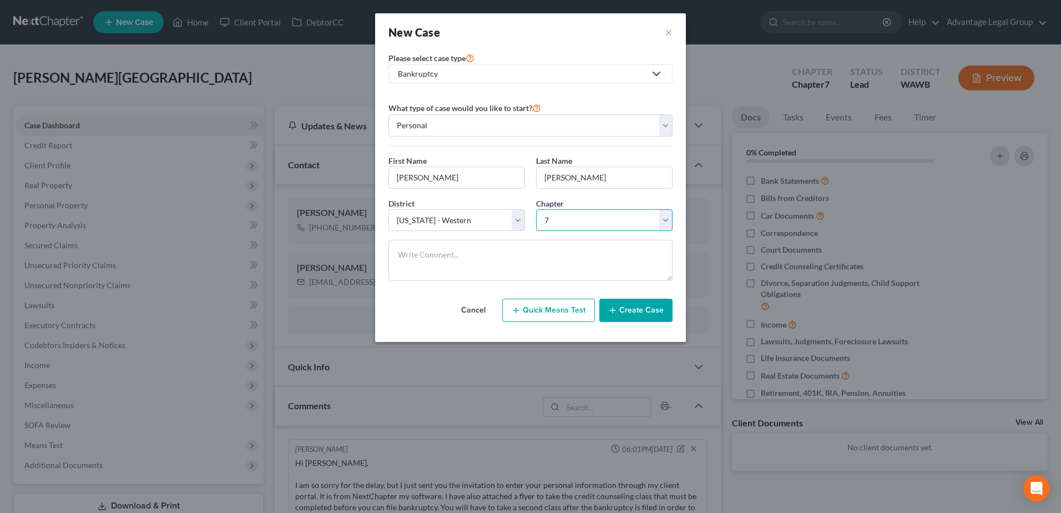
click at [536, 209] on select "Select 7 11 12 13" at bounding box center [604, 220] width 136 height 22
click at [636, 308] on button "Create Case" at bounding box center [635, 309] width 73 height 23
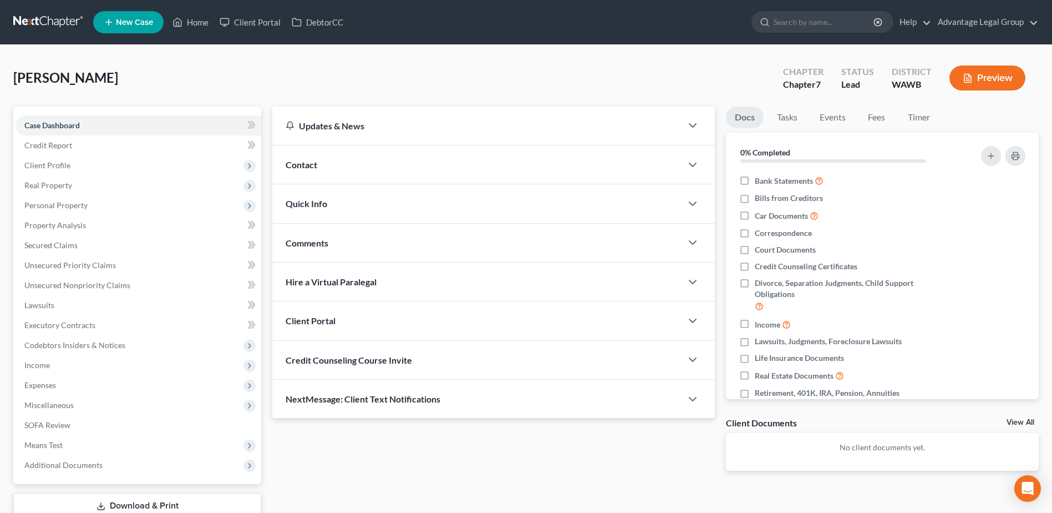
click at [300, 160] on span "Contact" at bounding box center [302, 164] width 32 height 11
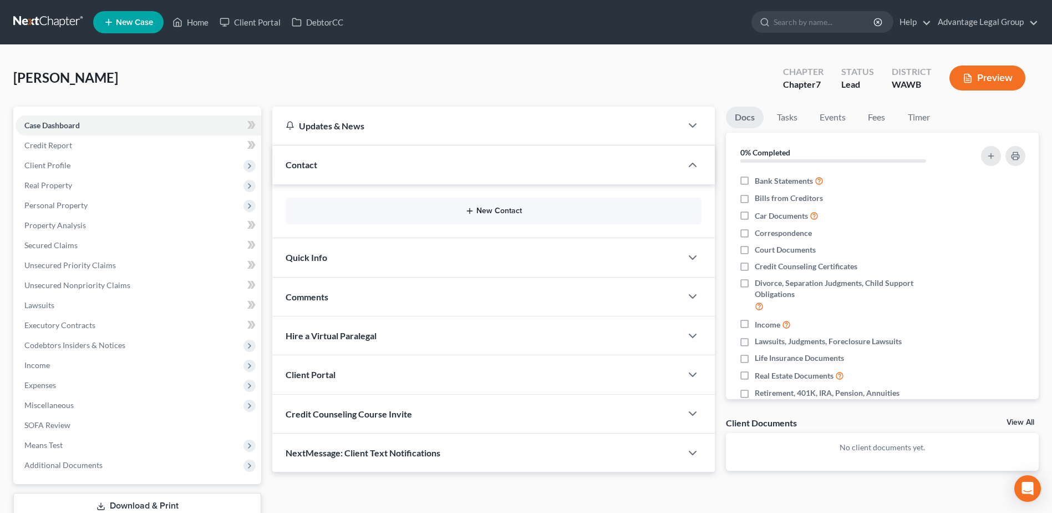
click at [492, 210] on button "New Contact" at bounding box center [494, 210] width 398 height 9
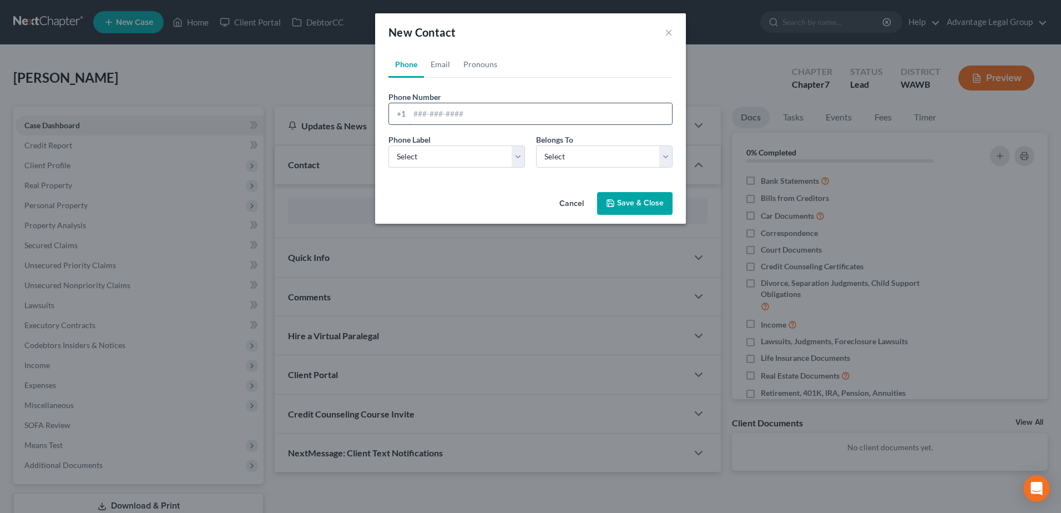
click at [437, 117] on input "tel" at bounding box center [540, 113] width 262 height 21
paste input "[PHONE_NUMBER]"
type input "[PHONE_NUMBER]"
drag, startPoint x: 517, startPoint y: 159, endPoint x: 508, endPoint y: 159, distance: 8.9
click at [517, 159] on select "Select Mobile Home Work Other" at bounding box center [456, 156] width 136 height 22
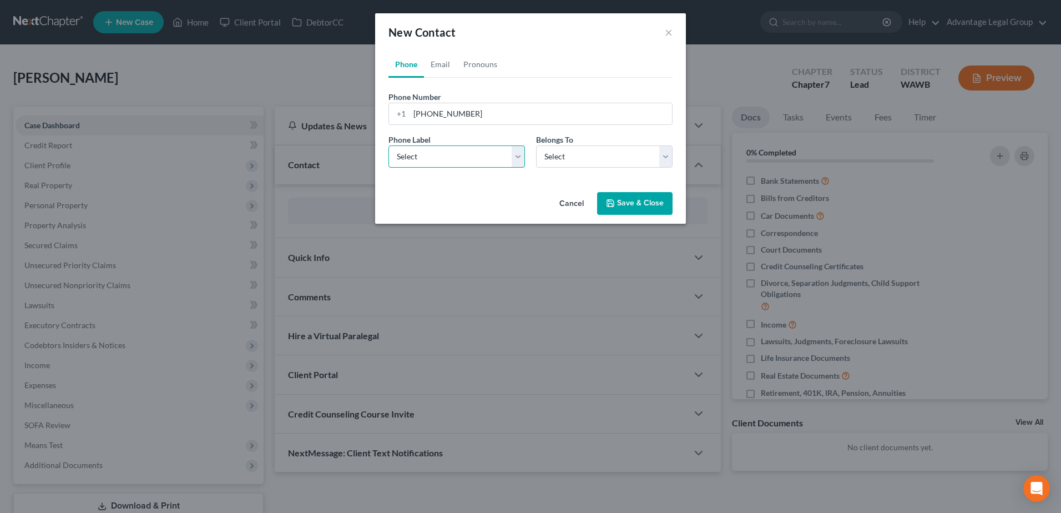
select select "0"
click at [388, 145] on select "Select Mobile Home Work Other" at bounding box center [456, 156] width 136 height 22
click at [666, 157] on select "Select Client Other" at bounding box center [604, 156] width 136 height 22
select select "0"
click at [536, 145] on select "Select Client Other" at bounding box center [604, 156] width 136 height 22
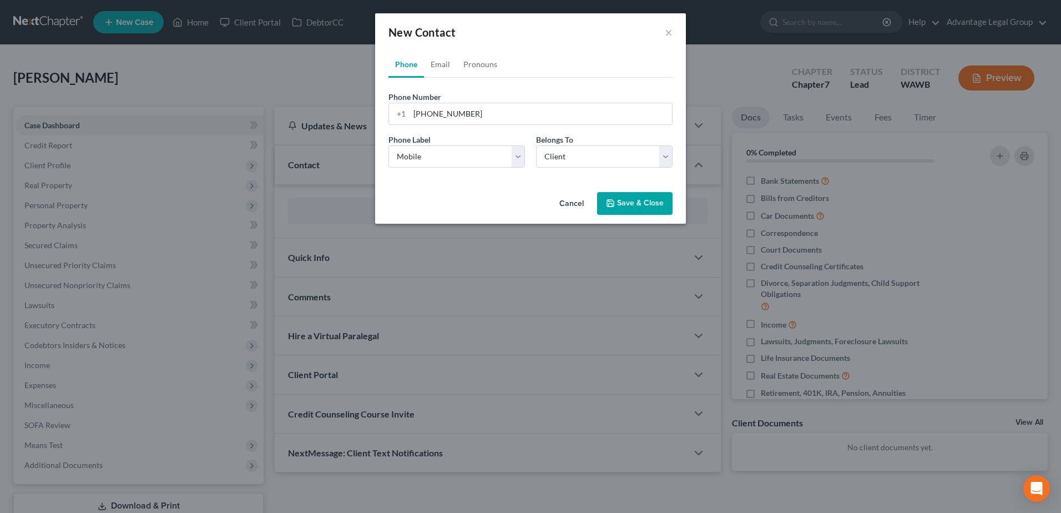
click at [640, 207] on button "Save & Close" at bounding box center [634, 203] width 75 height 23
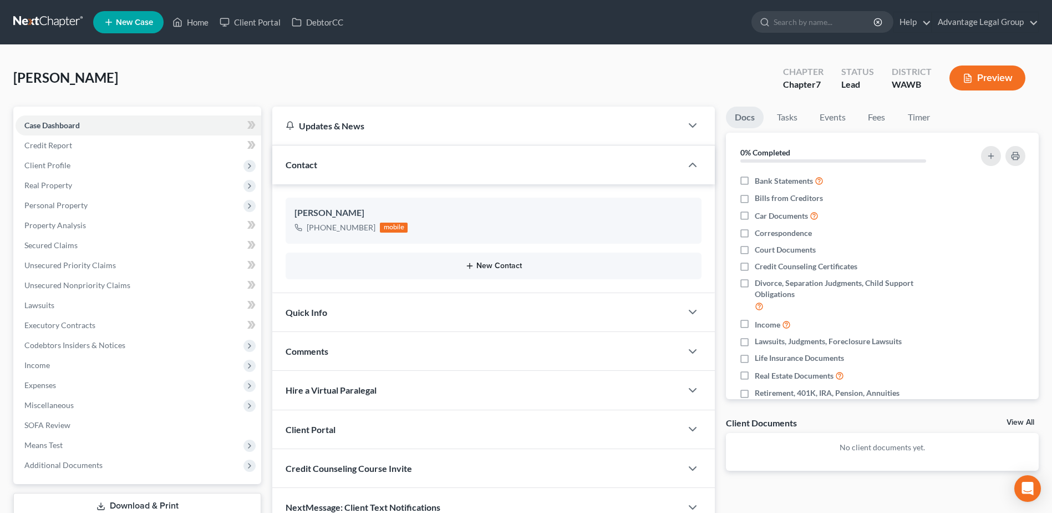
click at [490, 264] on button "New Contact" at bounding box center [494, 265] width 398 height 9
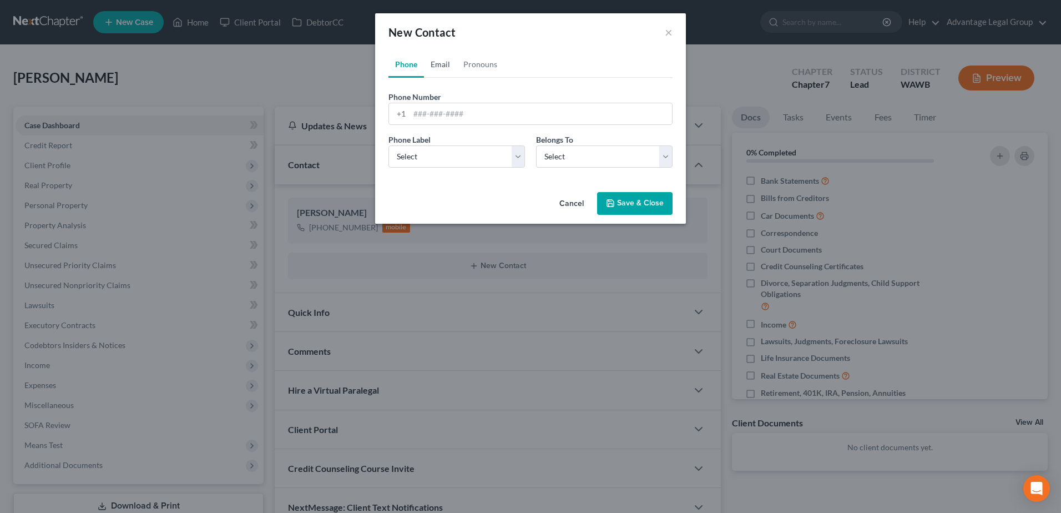
click at [440, 61] on link "Email" at bounding box center [440, 64] width 33 height 27
click at [429, 114] on input "email" at bounding box center [540, 113] width 262 height 21
paste input "[EMAIL_ADDRESS][DOMAIN_NAME]"
type input "[EMAIL_ADDRESS][DOMAIN_NAME]"
click at [517, 158] on select "Select Home Work Other" at bounding box center [456, 156] width 136 height 22
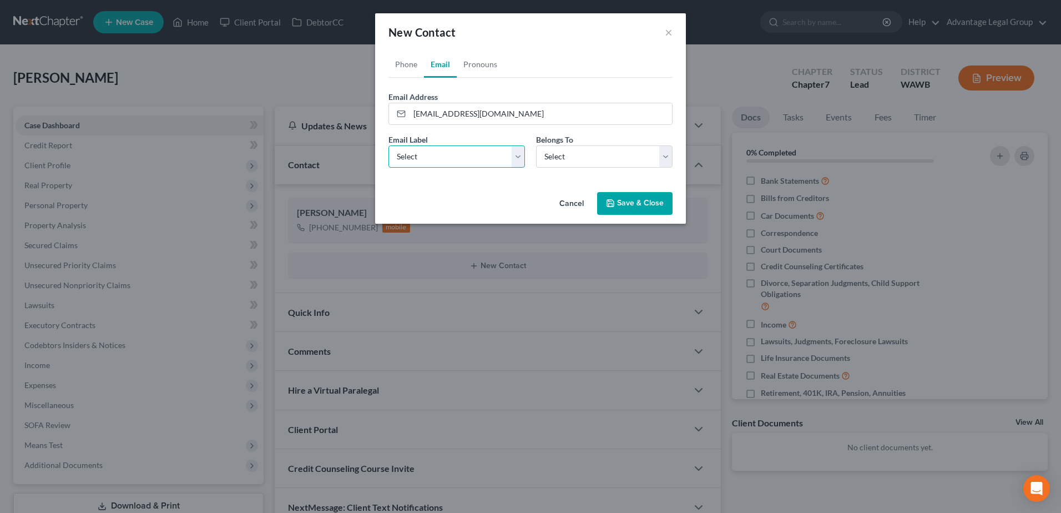
select select "0"
click at [388, 145] on select "Select Home Work Other" at bounding box center [456, 156] width 136 height 22
click at [667, 156] on select "Select Client Other" at bounding box center [604, 156] width 136 height 22
select select "0"
click at [536, 145] on select "Select Client Other" at bounding box center [604, 156] width 136 height 22
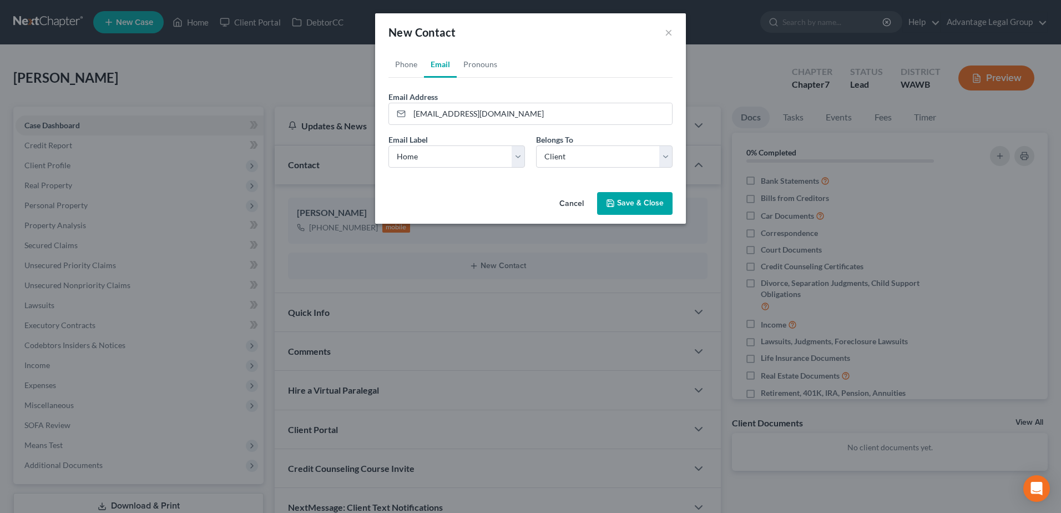
click at [629, 200] on button "Save & Close" at bounding box center [634, 203] width 75 height 23
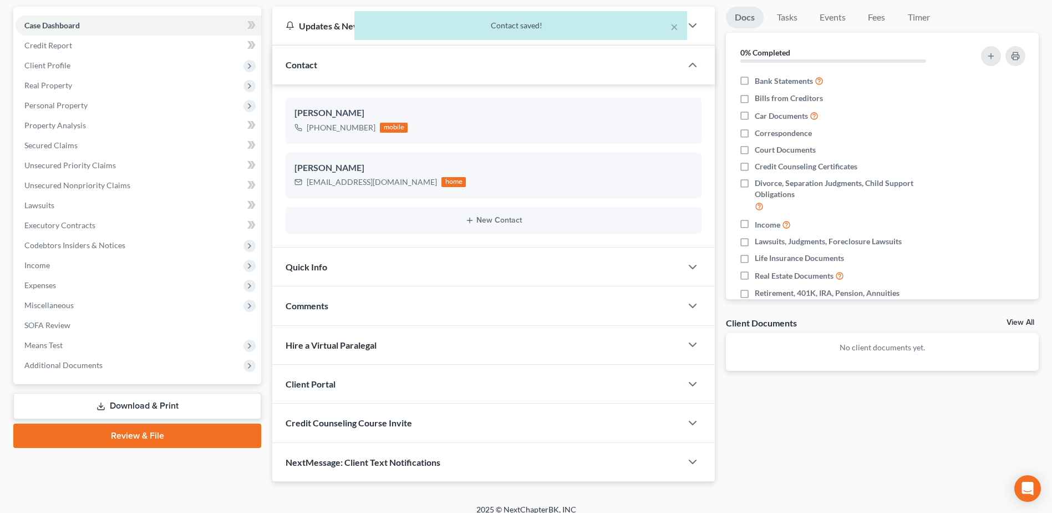
scroll to position [111, 0]
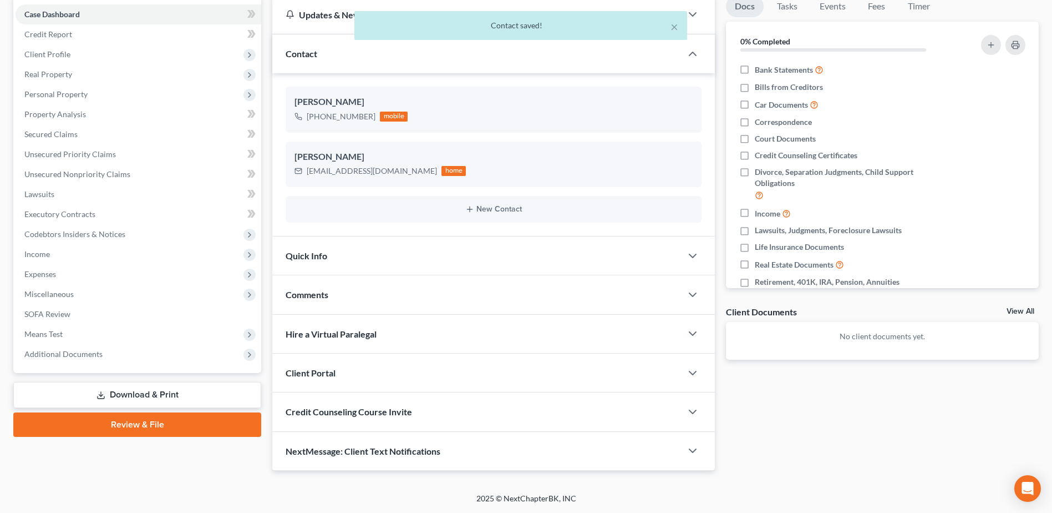
click at [328, 375] on span "Client Portal" at bounding box center [311, 372] width 50 height 11
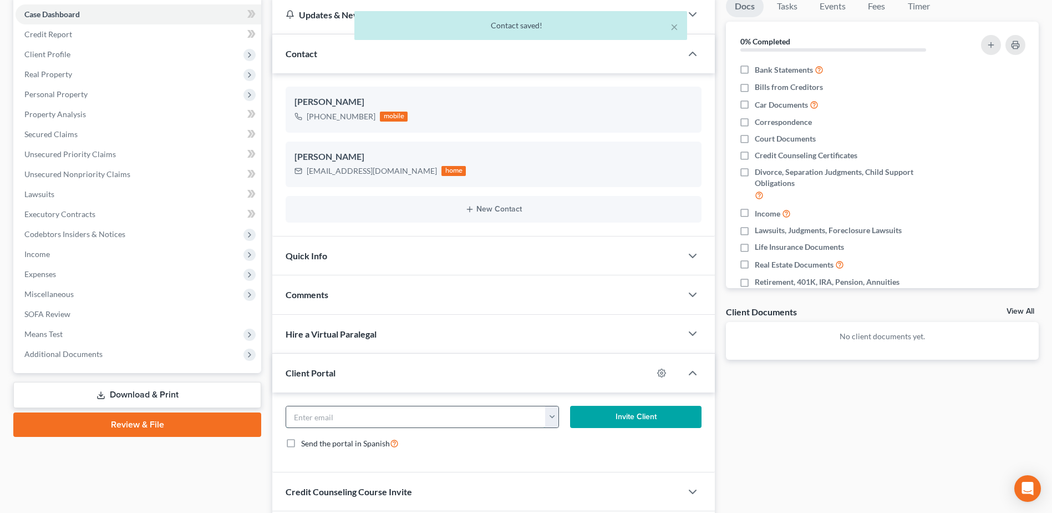
click at [343, 418] on input "email" at bounding box center [415, 416] width 259 height 21
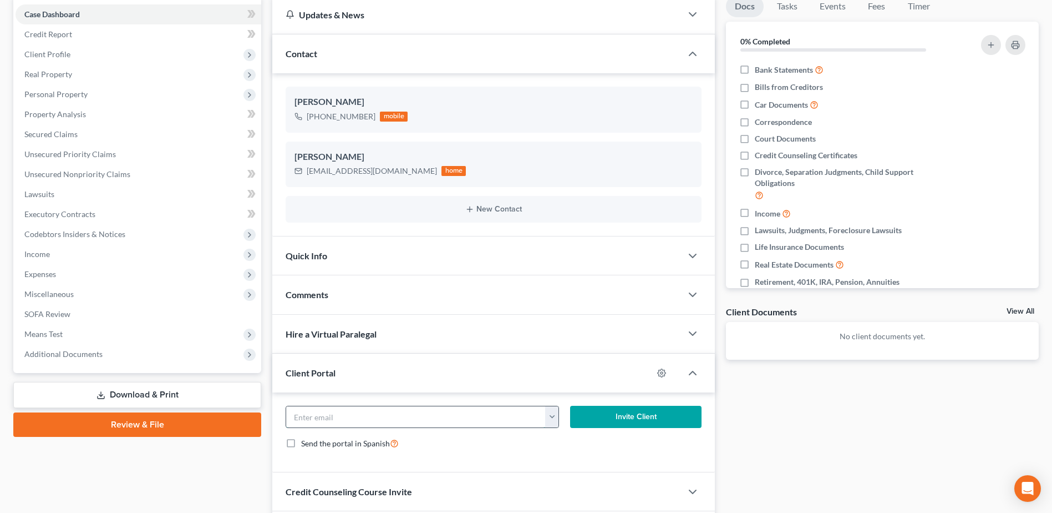
paste input "[EMAIL_ADDRESS][DOMAIN_NAME]"
type input "[EMAIL_ADDRESS][DOMAIN_NAME]"
click at [636, 417] on button "Invite Client" at bounding box center [635, 417] width 131 height 22
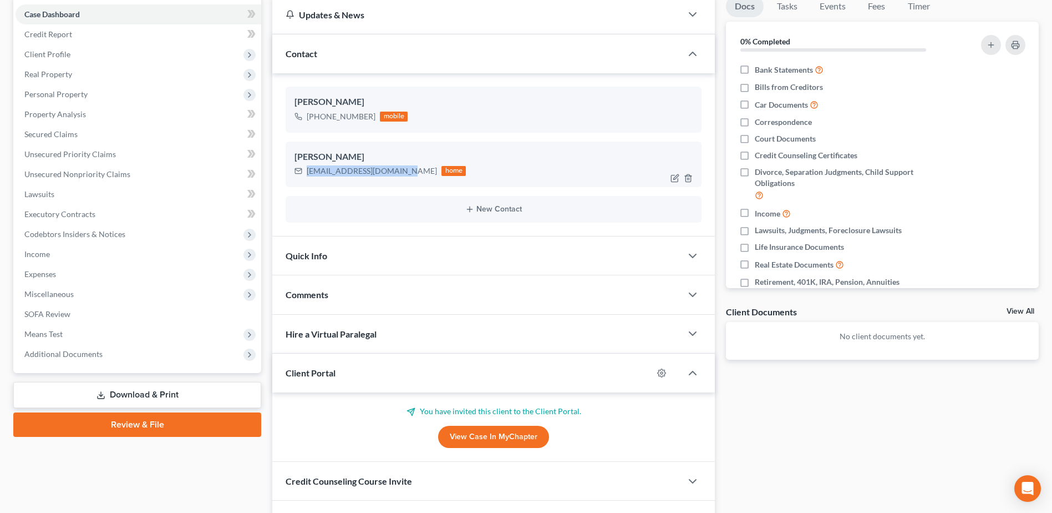
drag, startPoint x: 307, startPoint y: 173, endPoint x: 401, endPoint y: 171, distance: 93.8
click at [401, 171] on div "[EMAIL_ADDRESS][DOMAIN_NAME]" at bounding box center [372, 170] width 130 height 11
copy div "[EMAIL_ADDRESS][DOMAIN_NAME]"
click at [309, 298] on span "Comments" at bounding box center [307, 294] width 43 height 11
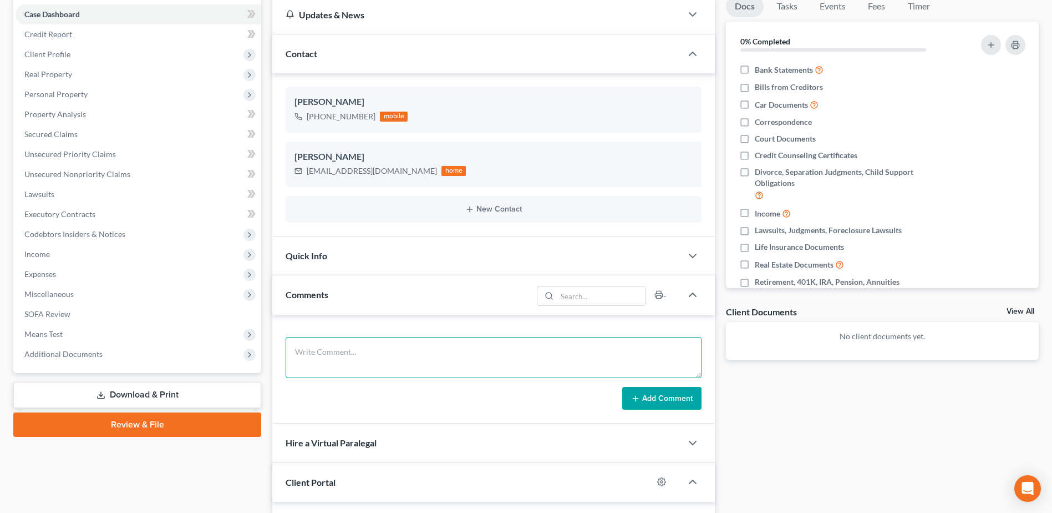
click at [325, 353] on textarea at bounding box center [494, 357] width 416 height 41
paste textarea "Hi [PERSON_NAME], I am so sorry for the delay, but I just sent you the invitati…"
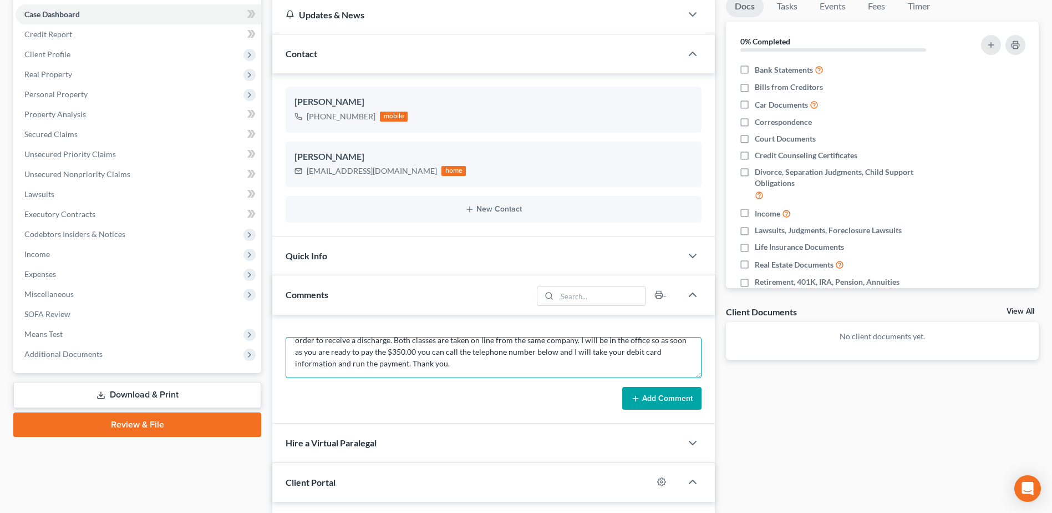
type textarea "Hi [PERSON_NAME], I am so sorry for the delay, but I just sent you the invitati…"
click at [667, 393] on button "Add Comment" at bounding box center [661, 398] width 79 height 23
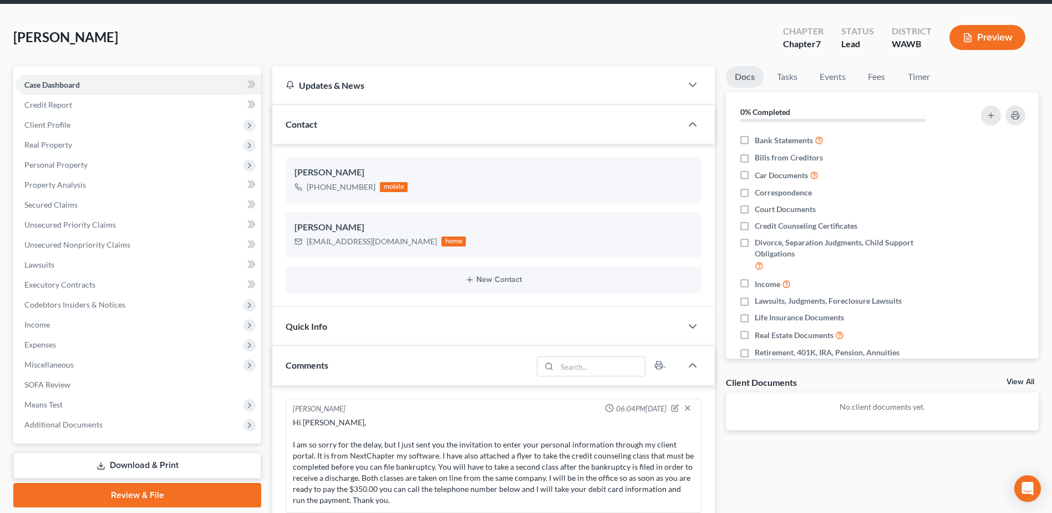
scroll to position [0, 0]
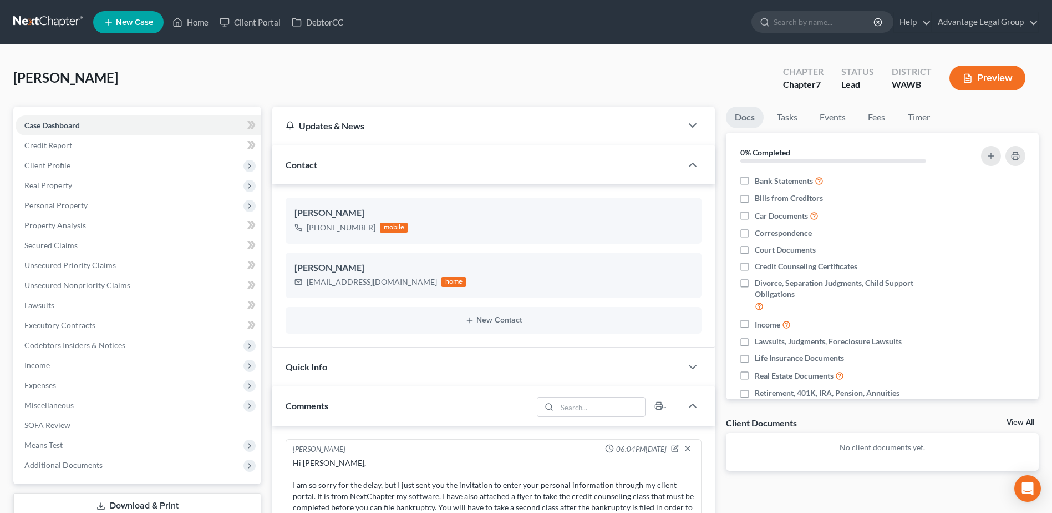
click at [134, 23] on span "New Case" at bounding box center [134, 22] width 37 height 8
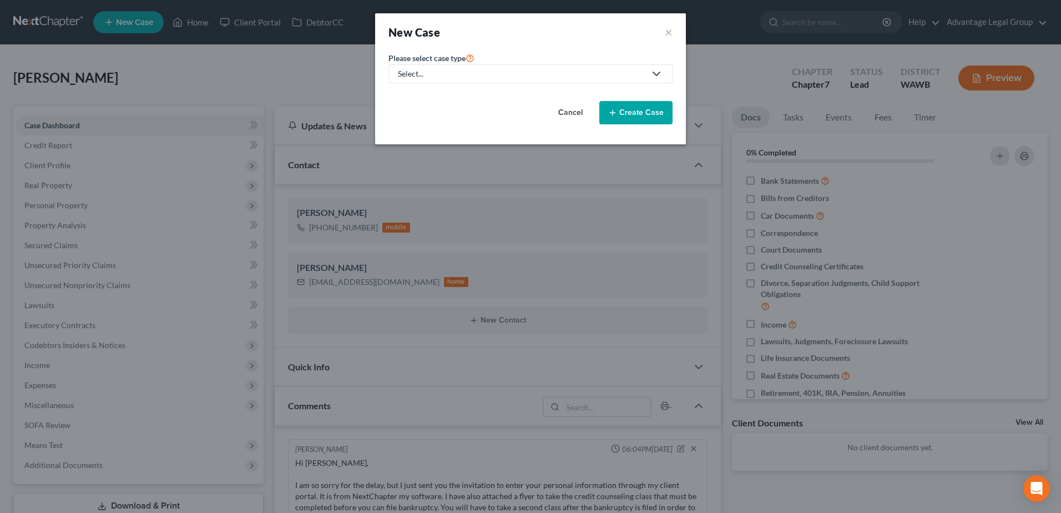
click at [657, 72] on icon at bounding box center [656, 73] width 13 height 13
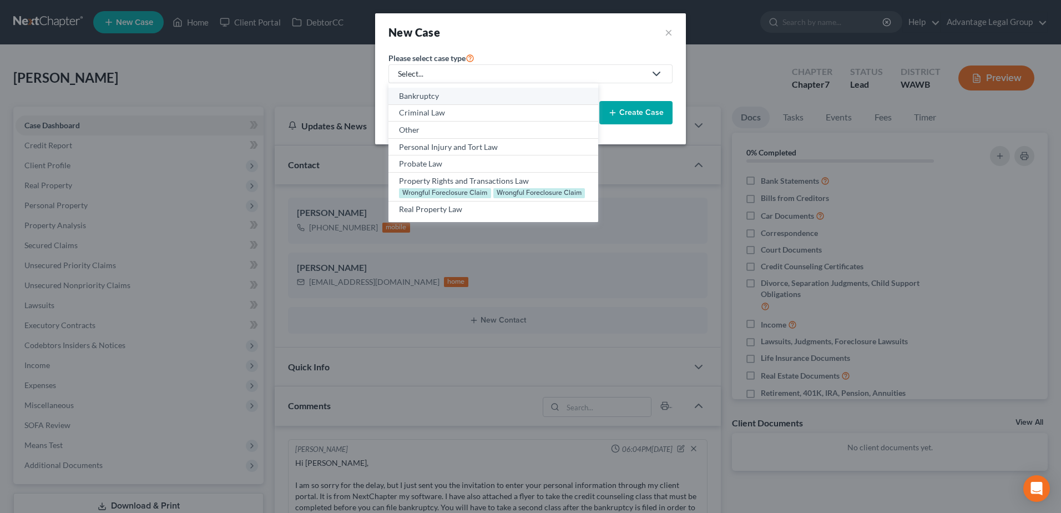
click at [417, 95] on div "Bankruptcy" at bounding box center [493, 95] width 188 height 11
select select "87"
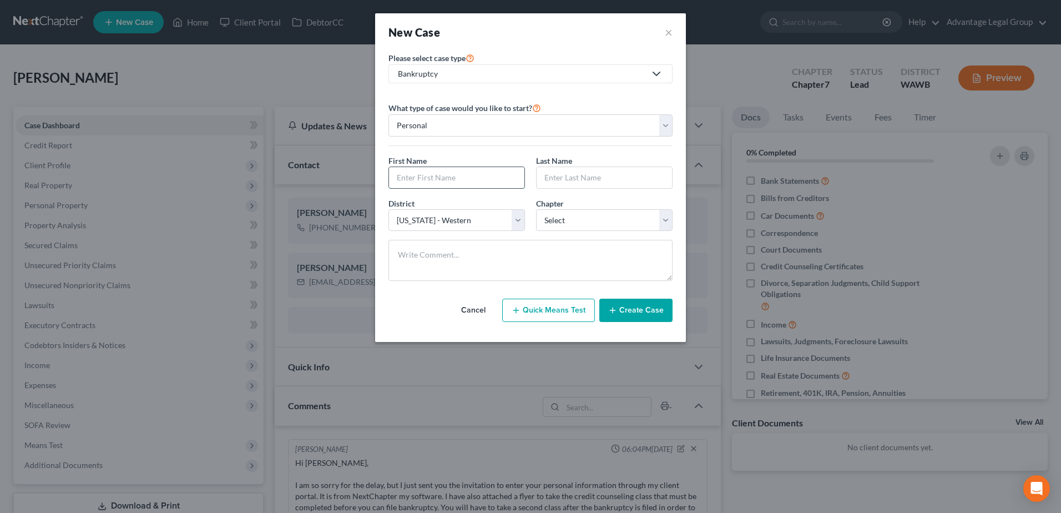
click at [438, 181] on input "text" at bounding box center [456, 177] width 135 height 21
type input "[PERSON_NAME]"
click at [676, 223] on div "Chapter * Select 7 11 12 13" at bounding box center [604, 215] width 148 height 34
click at [670, 223] on select "Select 7 11 12 13" at bounding box center [604, 220] width 136 height 22
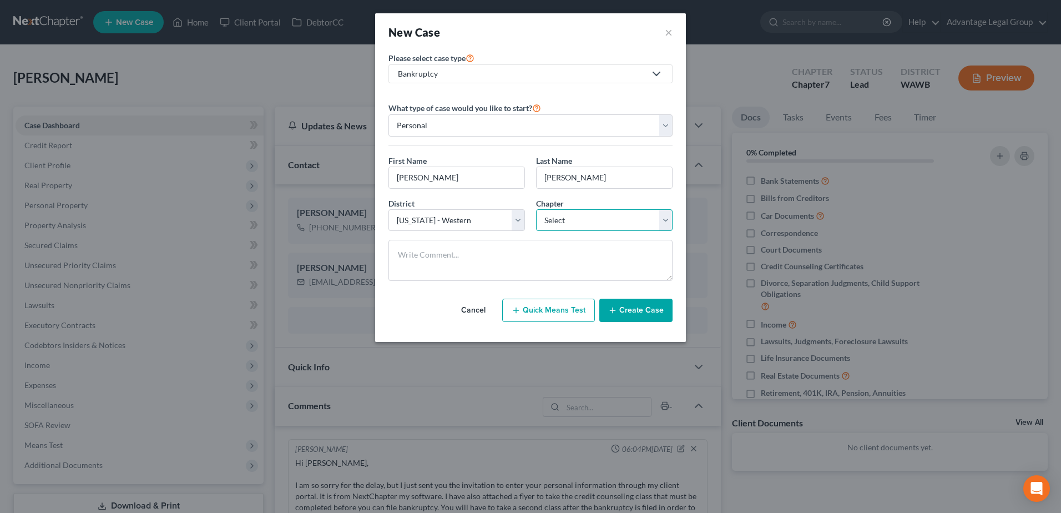
select select "0"
click at [536, 209] on select "Select 7 11 12 13" at bounding box center [604, 220] width 136 height 22
click at [629, 307] on button "Create Case" at bounding box center [635, 309] width 73 height 23
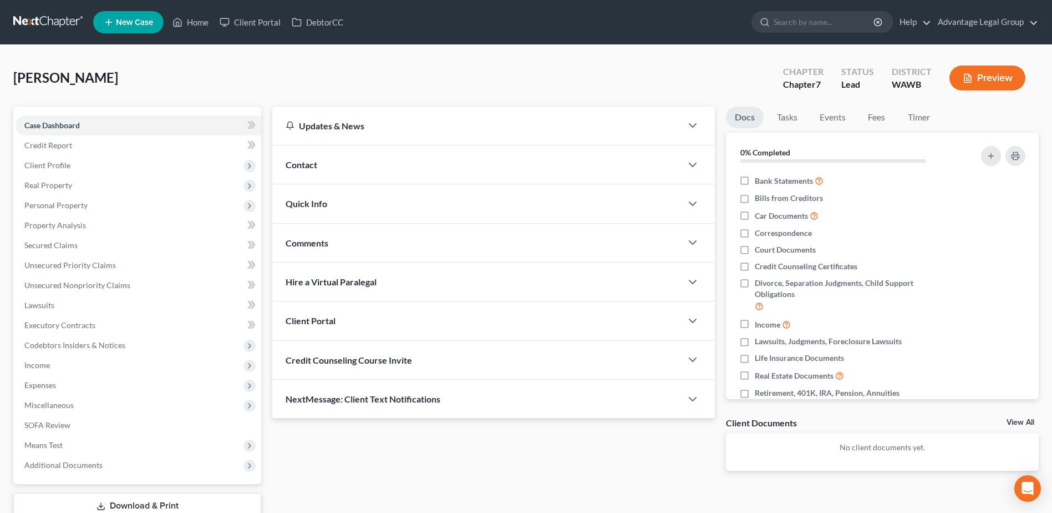
click at [295, 159] on span "Contact" at bounding box center [302, 164] width 32 height 11
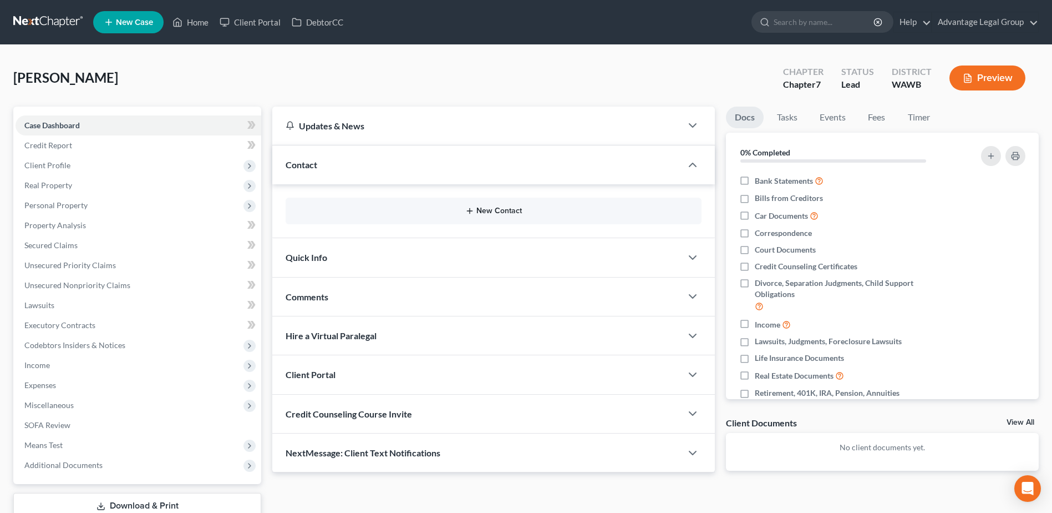
click at [490, 211] on button "New Contact" at bounding box center [494, 210] width 398 height 9
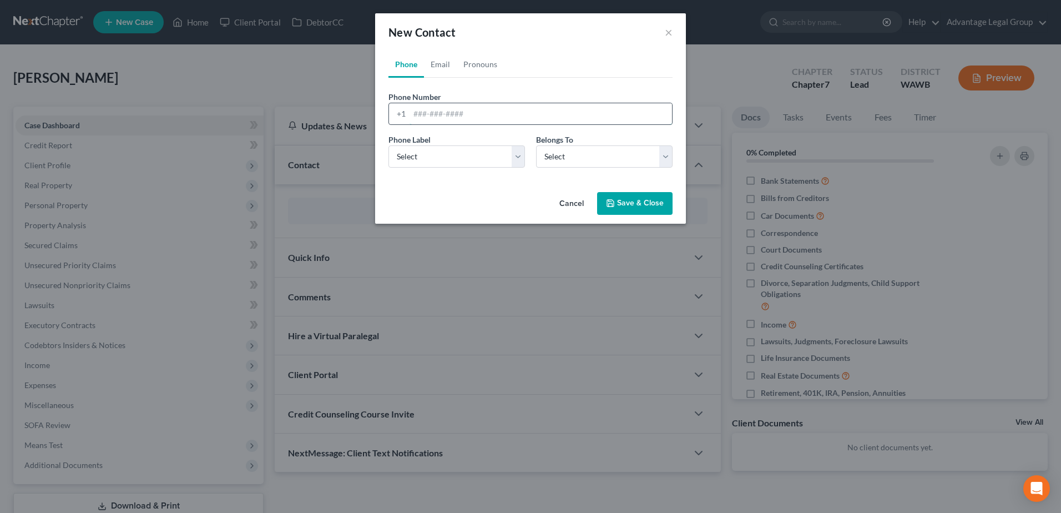
click at [431, 115] on input "tel" at bounding box center [540, 113] width 262 height 21
paste input "2532179048"
type input "2532179048"
click at [515, 155] on select "Select Mobile Home Work Other" at bounding box center [456, 156] width 136 height 22
select select "0"
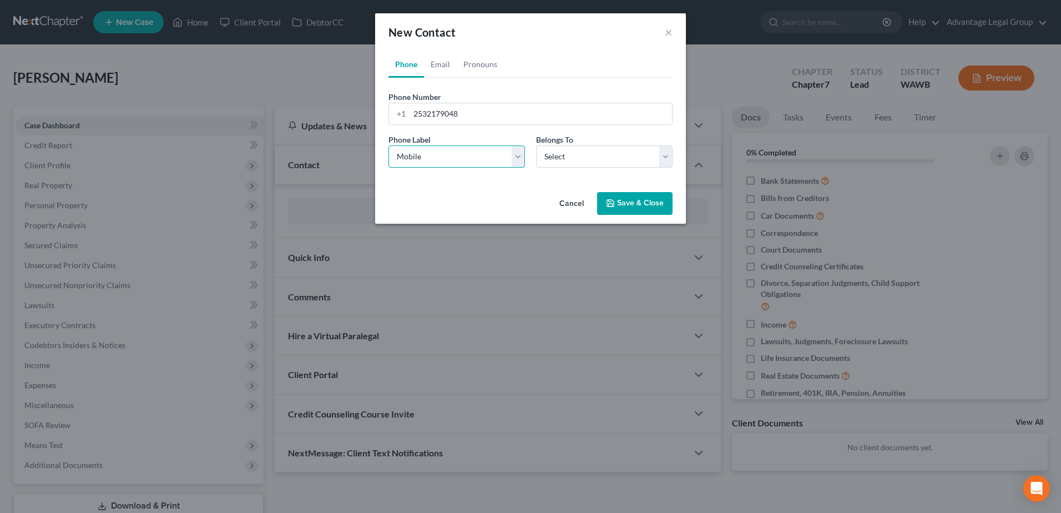
click at [388, 145] on select "Select Mobile Home Work Other" at bounding box center [456, 156] width 136 height 22
drag, startPoint x: 666, startPoint y: 157, endPoint x: 655, endPoint y: 160, distance: 11.4
click at [666, 157] on select "Select Client Other" at bounding box center [604, 156] width 136 height 22
select select "0"
click at [536, 145] on select "Select Client Other" at bounding box center [604, 156] width 136 height 22
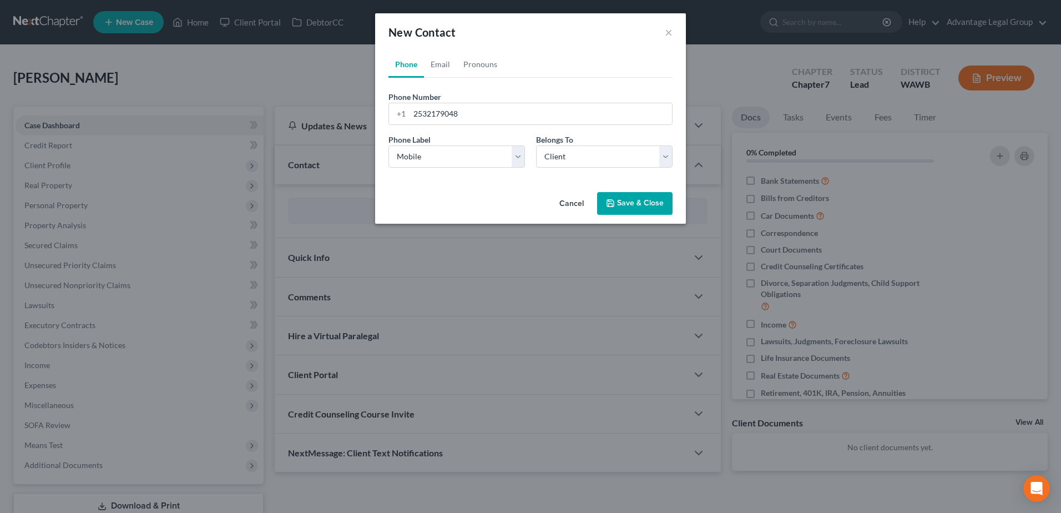
click at [641, 214] on button "Save & Close" at bounding box center [634, 203] width 75 height 23
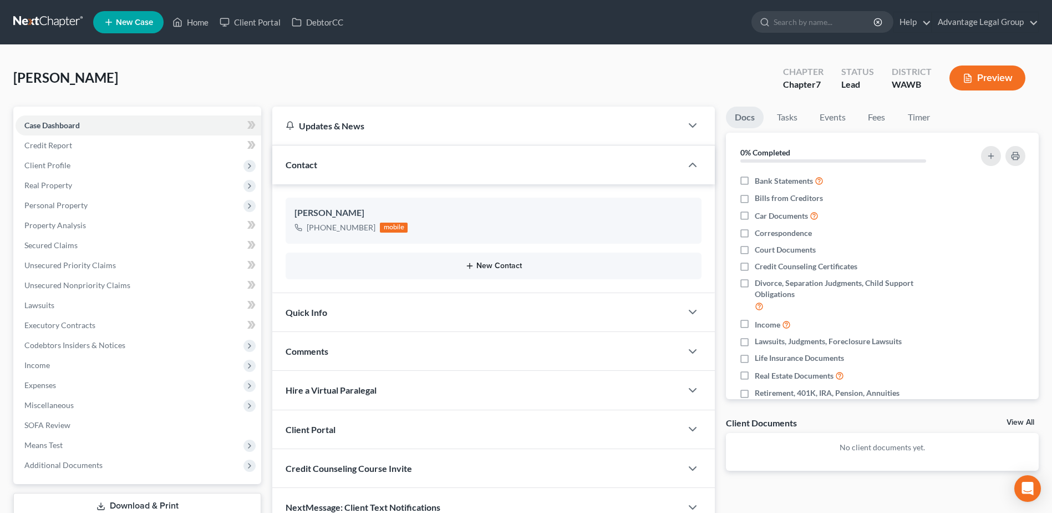
click at [495, 265] on button "New Contact" at bounding box center [494, 265] width 398 height 9
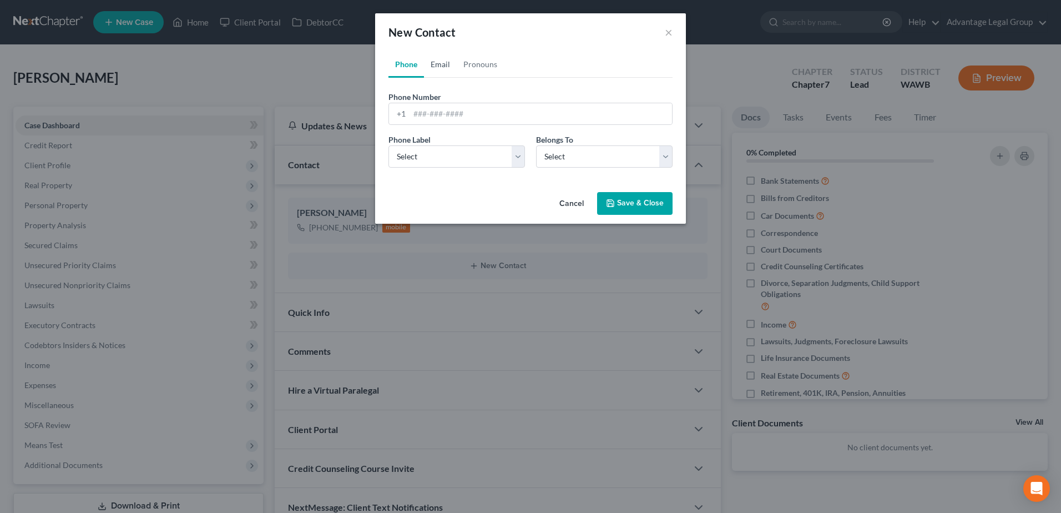
click at [436, 58] on link "Email" at bounding box center [440, 64] width 33 height 27
click at [416, 117] on input "email" at bounding box center [540, 113] width 262 height 21
paste input "[PERSON_NAME][EMAIL_ADDRESS][PERSON_NAME][DOMAIN_NAME]"
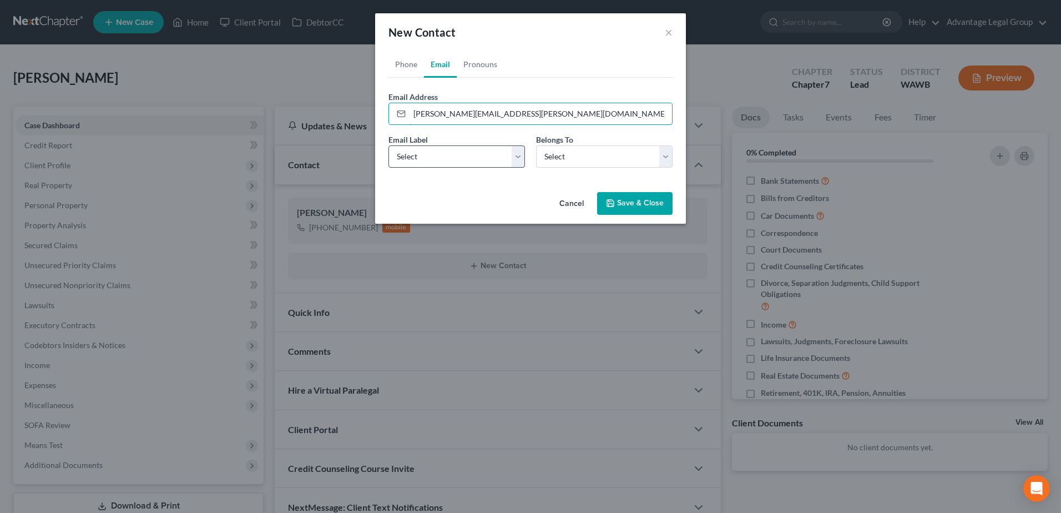
type input "[PERSON_NAME][EMAIL_ADDRESS][PERSON_NAME][DOMAIN_NAME]"
click at [515, 156] on select "Select Home Work Other" at bounding box center [456, 156] width 136 height 22
select select "0"
click at [388, 145] on select "Select Home Work Other" at bounding box center [456, 156] width 136 height 22
click at [670, 160] on select "Select Client Other" at bounding box center [604, 156] width 136 height 22
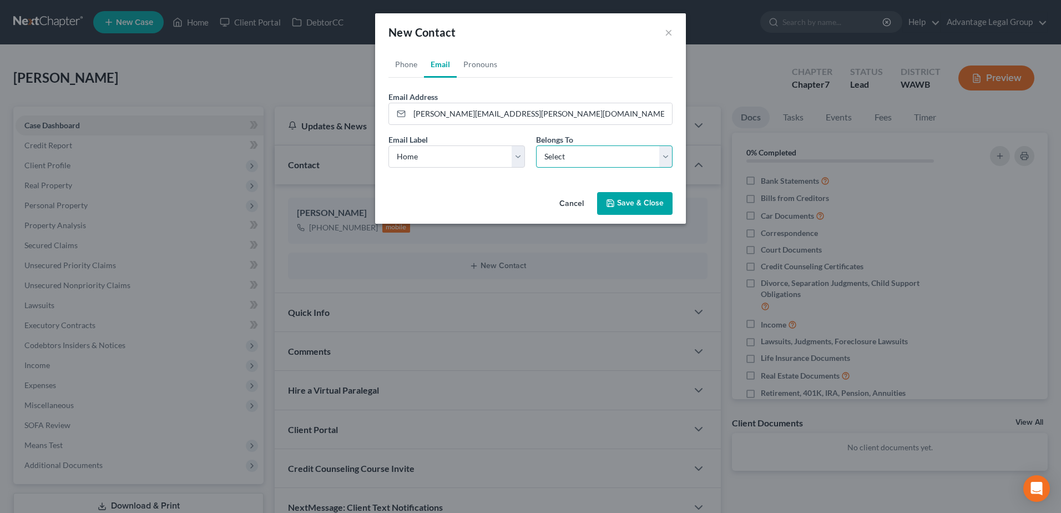
select select "0"
click at [536, 145] on select "Select Client Other" at bounding box center [604, 156] width 136 height 22
click at [632, 205] on button "Save & Close" at bounding box center [634, 203] width 75 height 23
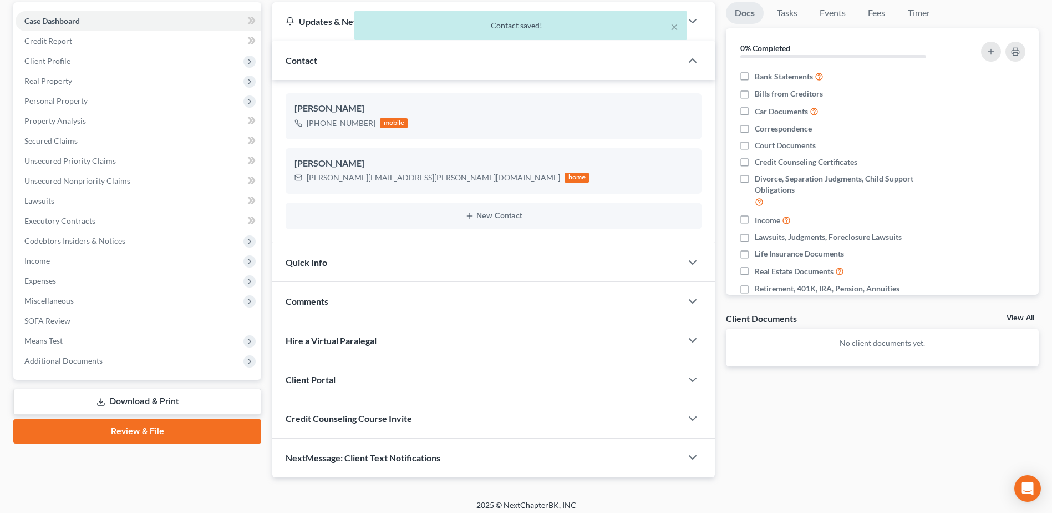
scroll to position [111, 0]
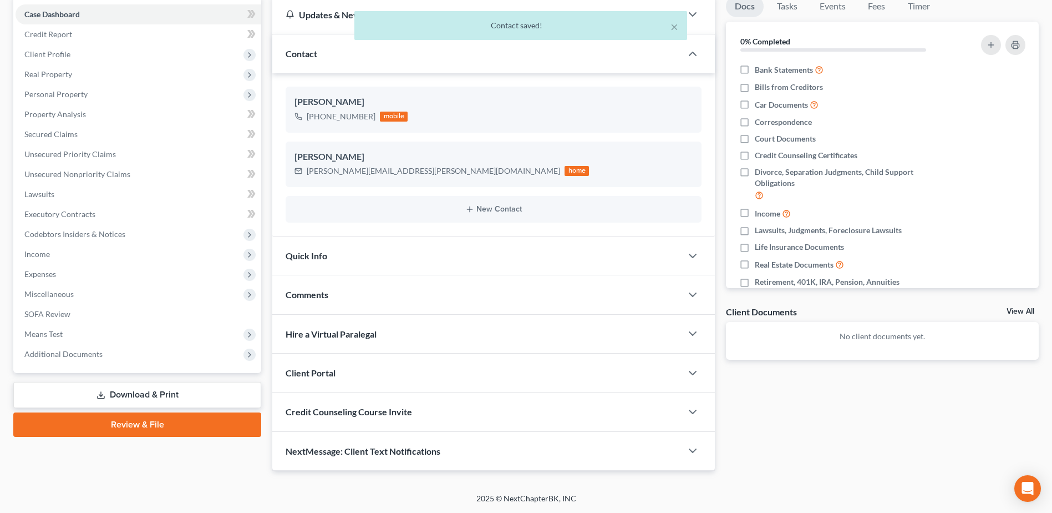
click at [317, 374] on span "Client Portal" at bounding box center [311, 372] width 50 height 11
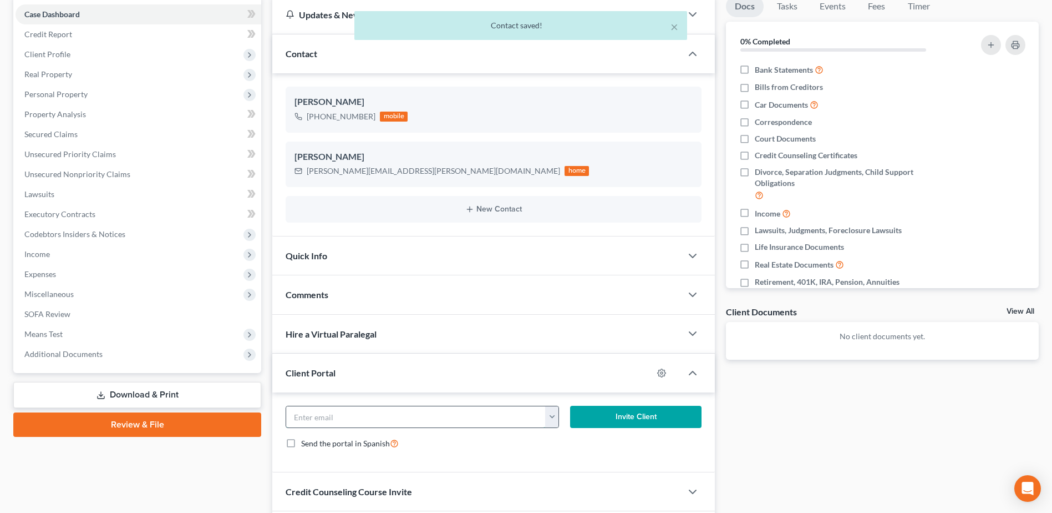
click at [333, 417] on input "email" at bounding box center [415, 416] width 259 height 21
paste input "[PERSON_NAME][EMAIL_ADDRESS][PERSON_NAME][DOMAIN_NAME]"
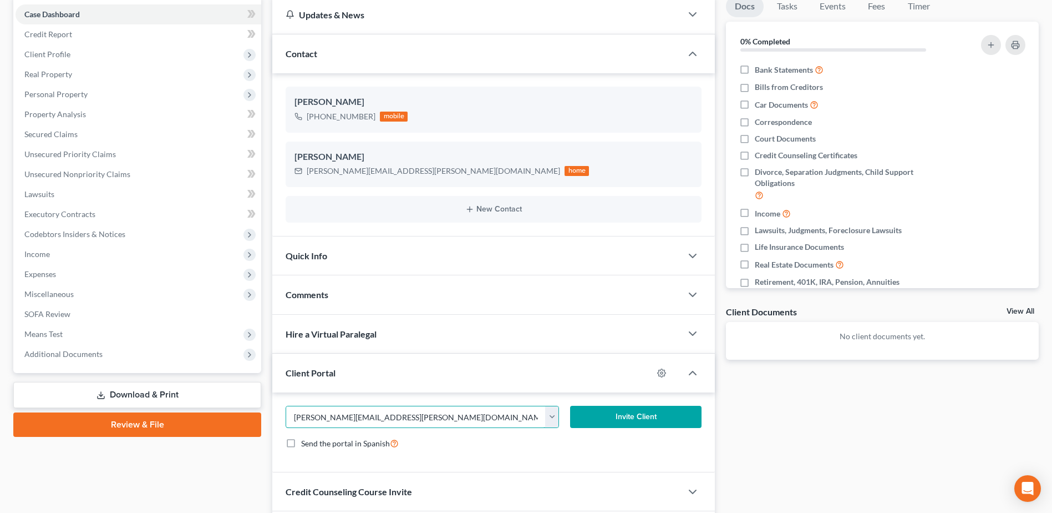
type input "[PERSON_NAME][EMAIL_ADDRESS][PERSON_NAME][DOMAIN_NAME]"
click at [624, 419] on button "Invite Client" at bounding box center [635, 417] width 131 height 22
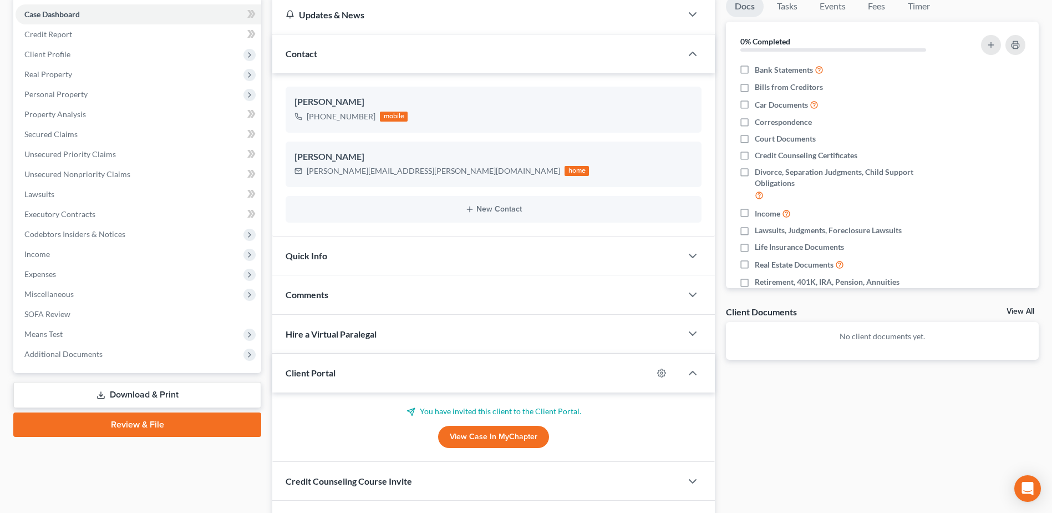
click at [319, 291] on span "Comments" at bounding box center [307, 294] width 43 height 11
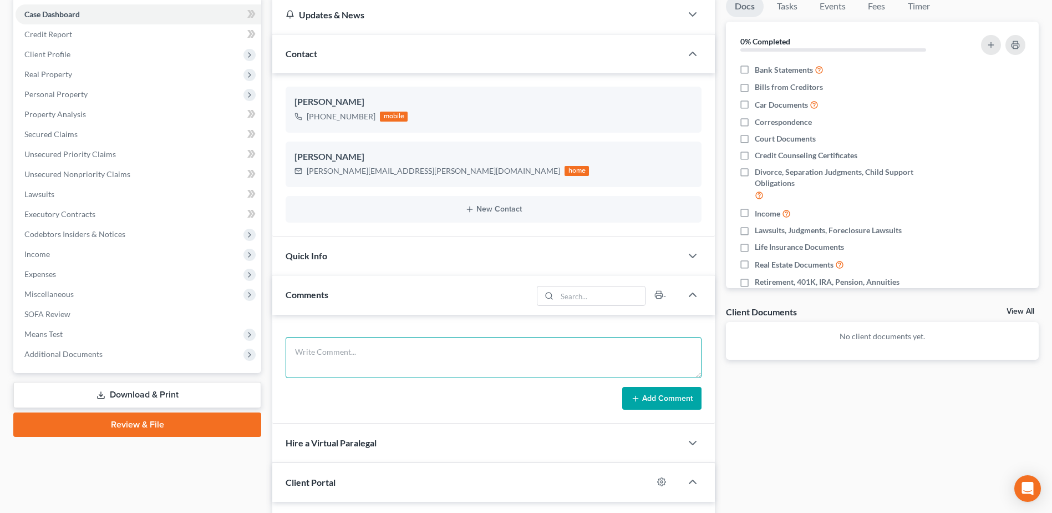
click at [333, 347] on textarea at bounding box center [494, 357] width 416 height 41
paste textarea "Hi [PERSON_NAME], I am so sorry for the delay, but I just sent you the invitati…"
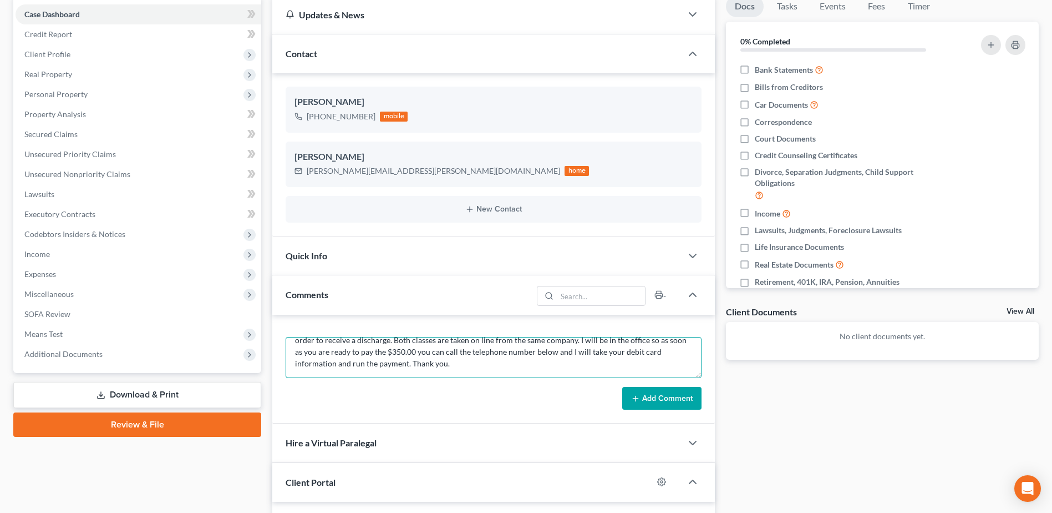
type textarea "Hi [PERSON_NAME], I am so sorry for the delay, but I just sent you the invitati…"
click at [649, 397] on button "Add Comment" at bounding box center [661, 398] width 79 height 23
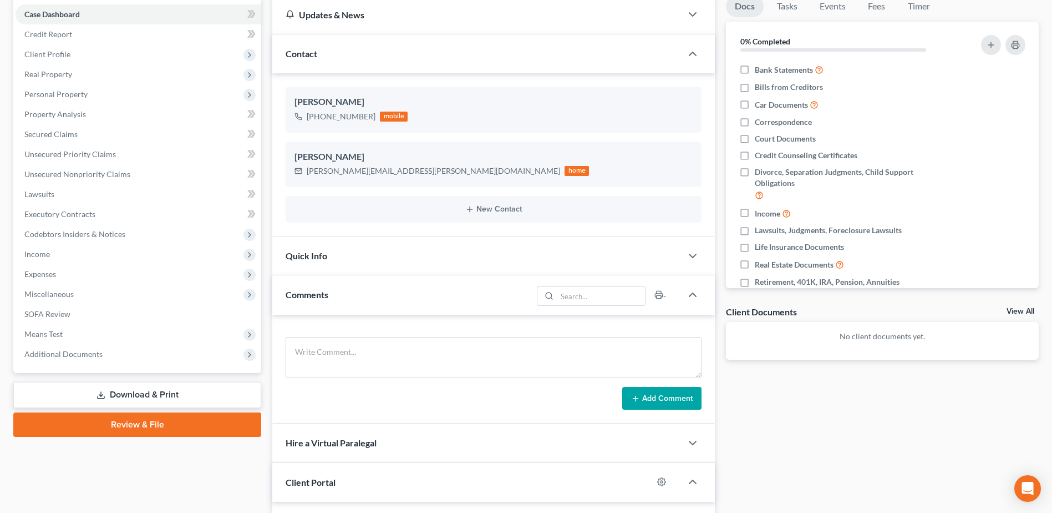
scroll to position [0, 0]
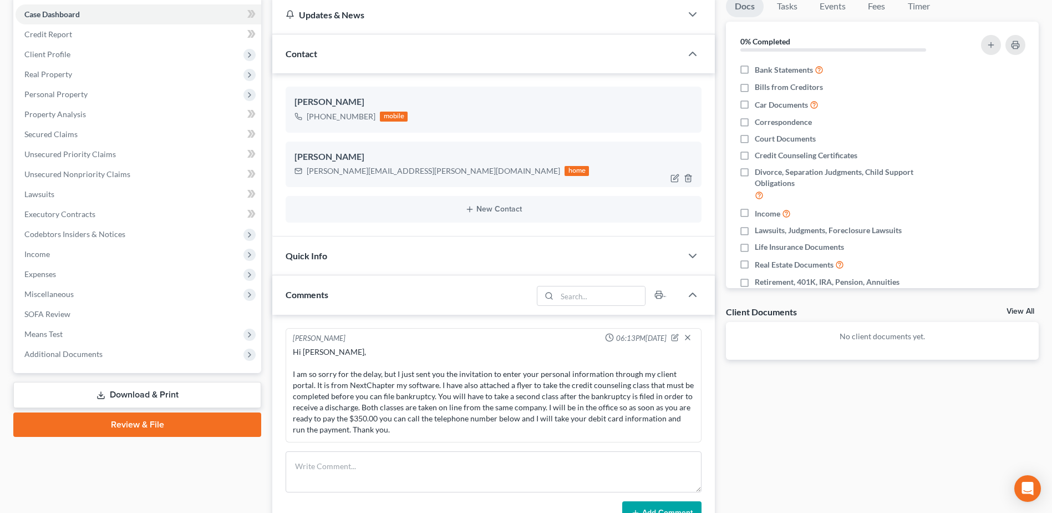
click at [340, 181] on div "[PERSON_NAME] [PERSON_NAME][EMAIL_ADDRESS][PERSON_NAME][DOMAIN_NAME] home" at bounding box center [494, 163] width 416 height 45
drag, startPoint x: 307, startPoint y: 173, endPoint x: 400, endPoint y: 176, distance: 92.7
click at [400, 176] on div "[PERSON_NAME][EMAIL_ADDRESS][PERSON_NAME][DOMAIN_NAME] home" at bounding box center [442, 171] width 295 height 14
copy div "[PERSON_NAME][EMAIL_ADDRESS][PERSON_NAME][DOMAIN_NAME]"
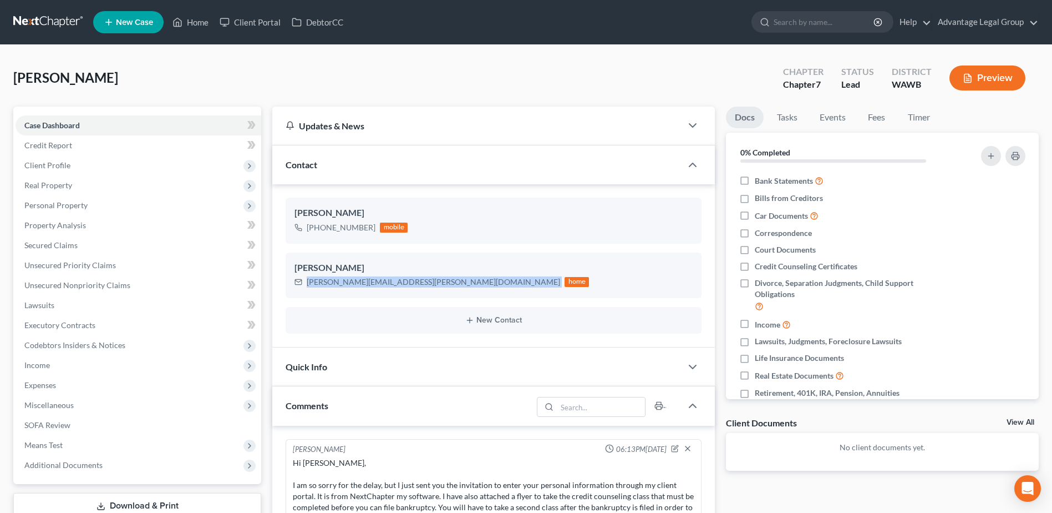
click at [131, 21] on span "New Case" at bounding box center [134, 22] width 37 height 8
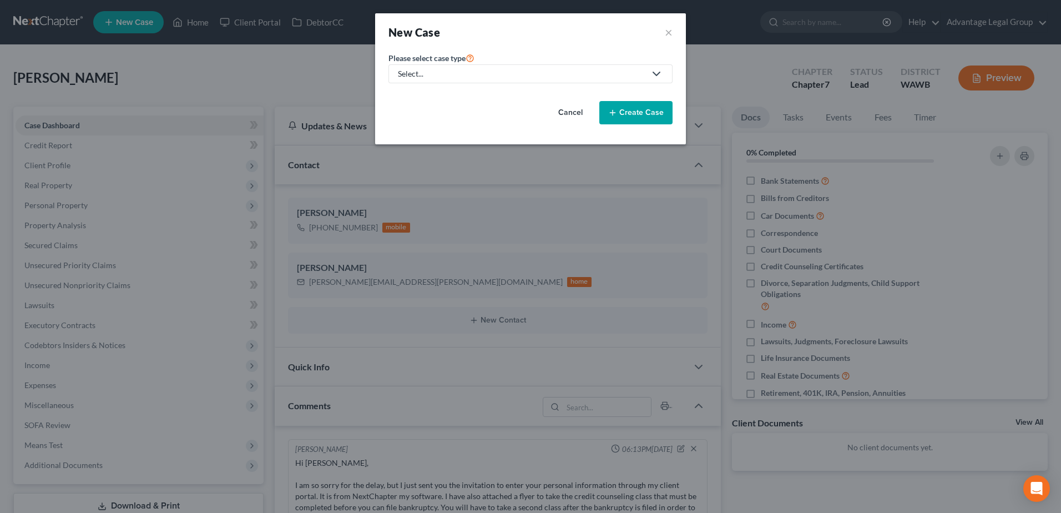
click at [656, 72] on icon at bounding box center [656, 73] width 13 height 13
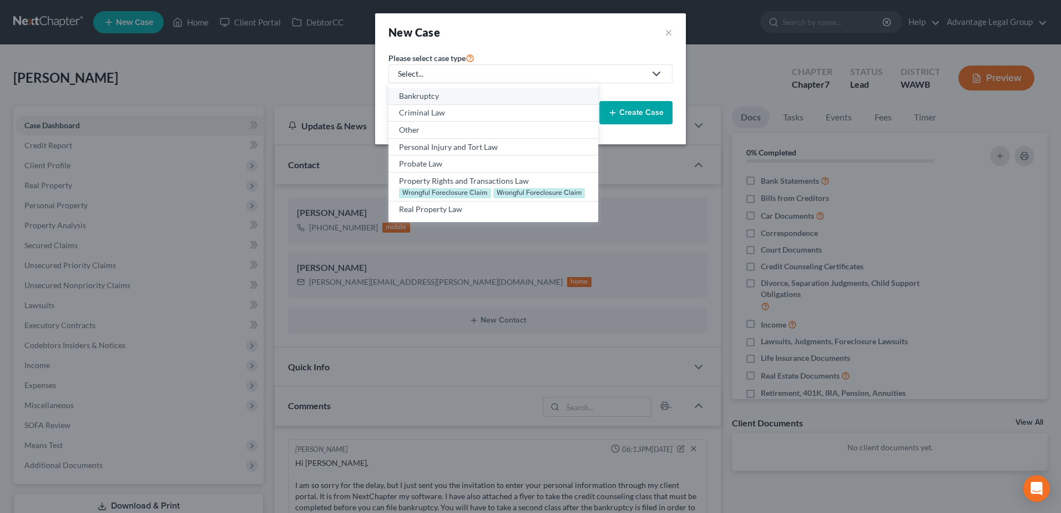
click at [453, 94] on div "Bankruptcy" at bounding box center [493, 95] width 188 height 11
select select "87"
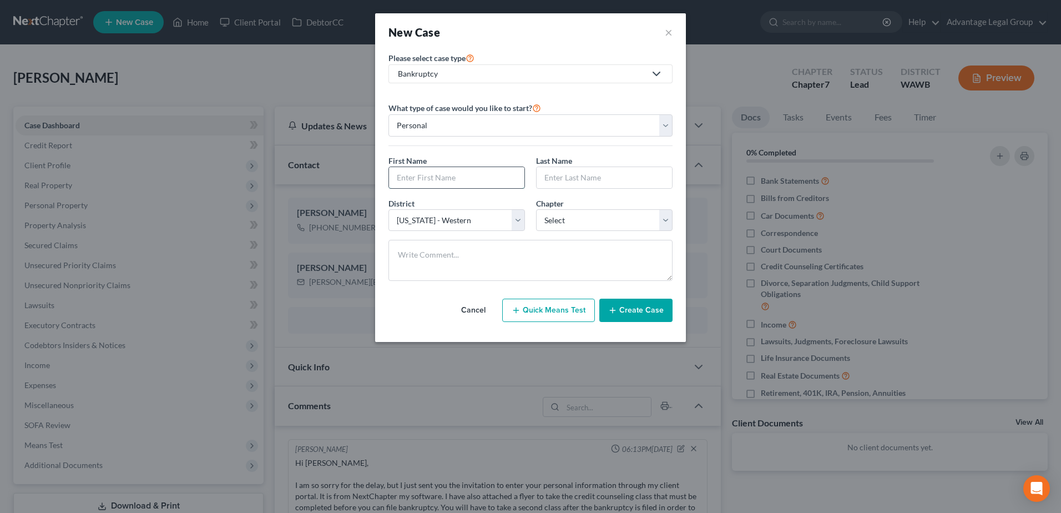
click at [431, 183] on input "text" at bounding box center [456, 177] width 135 height 21
type input "[PERSON_NAME]"
type input "Lower"
click at [663, 220] on select "Select 7 11 12 13" at bounding box center [604, 220] width 136 height 22
select select "0"
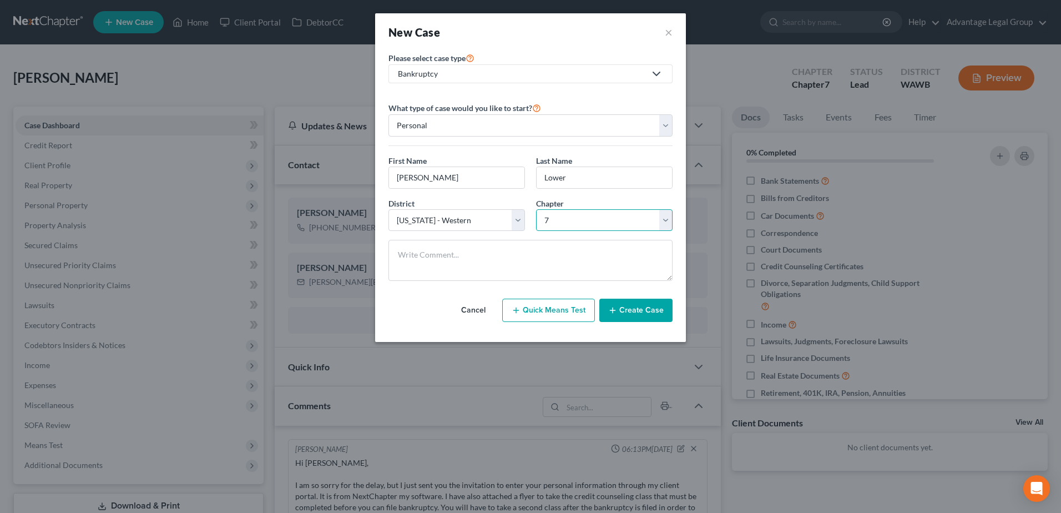
click at [536, 209] on select "Select 7 11 12 13" at bounding box center [604, 220] width 136 height 22
click at [637, 312] on button "Create Case" at bounding box center [635, 309] width 73 height 23
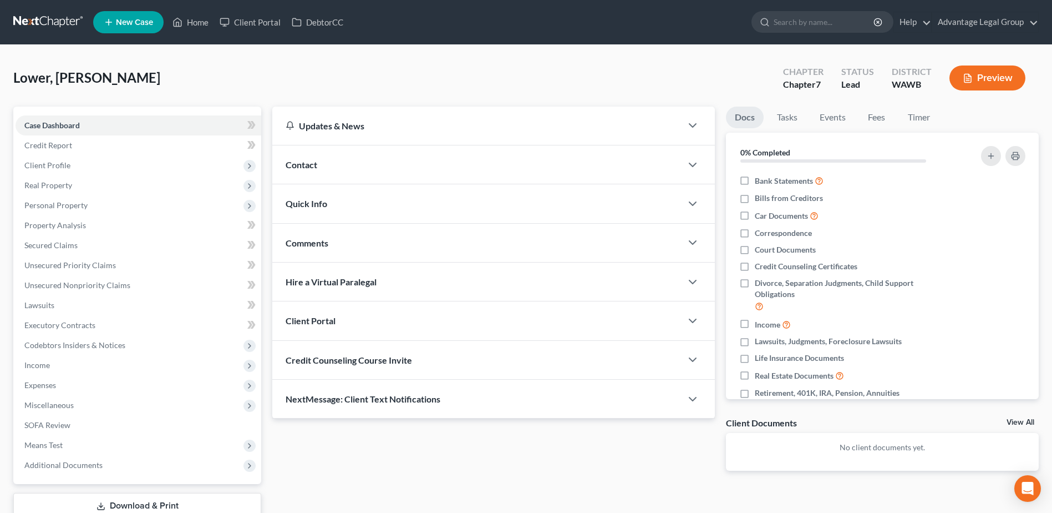
click at [325, 165] on div "Contact" at bounding box center [476, 164] width 409 height 38
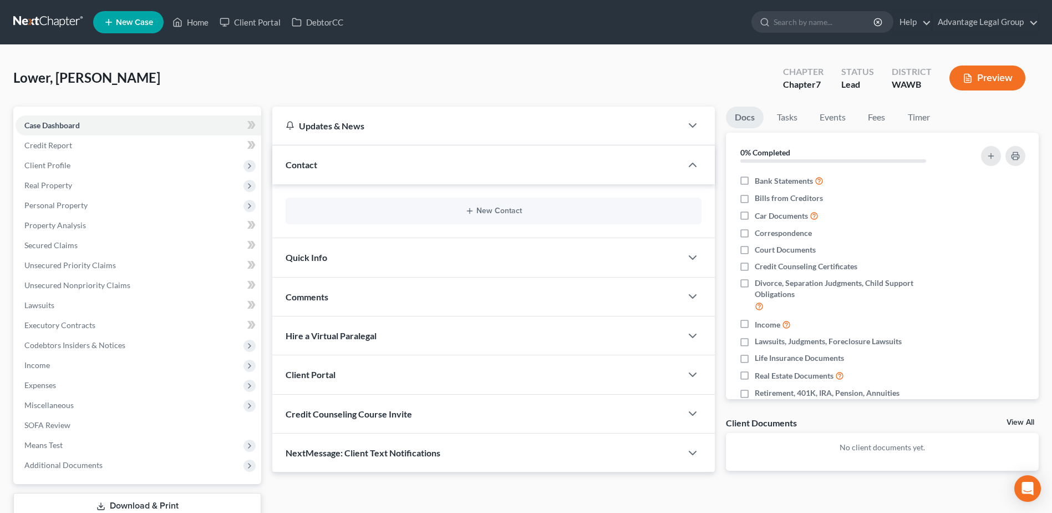
click at [492, 216] on div "New Contact" at bounding box center [494, 211] width 416 height 27
click at [492, 214] on button "New Contact" at bounding box center [494, 210] width 398 height 9
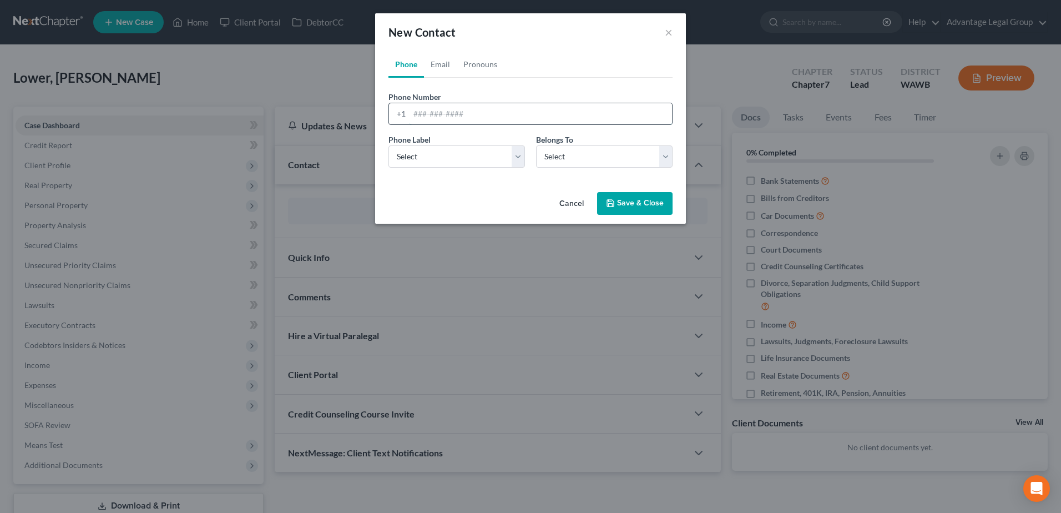
click at [424, 113] on input "tel" at bounding box center [540, 113] width 262 height 21
paste input "2534330728"
type input "2534330728"
click at [516, 157] on select "Select Mobile Home Work Other" at bounding box center [456, 156] width 136 height 22
select select "0"
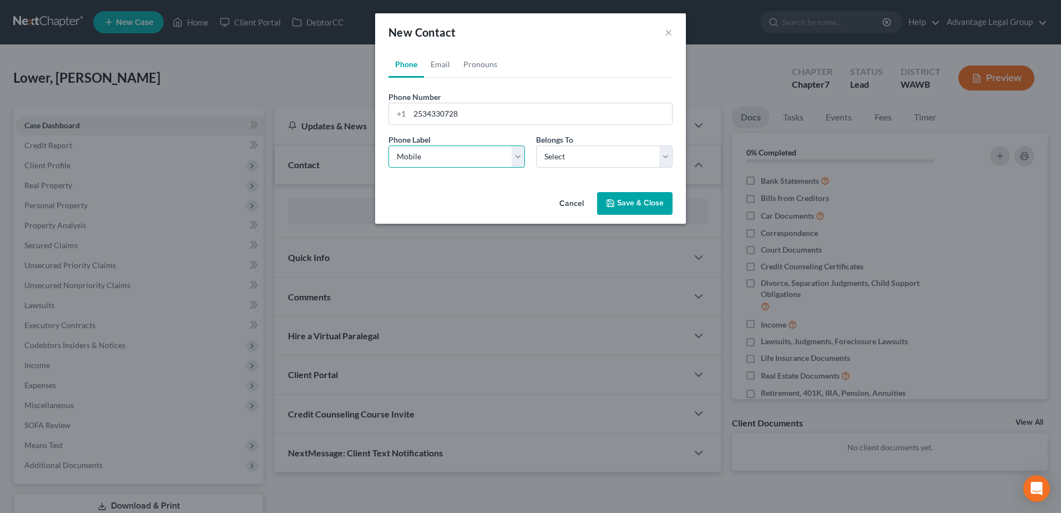
click at [388, 145] on select "Select Mobile Home Work Other" at bounding box center [456, 156] width 136 height 22
click at [662, 161] on select "Select Client Other" at bounding box center [604, 156] width 136 height 22
select select "0"
click at [536, 145] on select "Select Client Other" at bounding box center [604, 156] width 136 height 22
click at [614, 198] on button "Save & Close" at bounding box center [634, 203] width 75 height 23
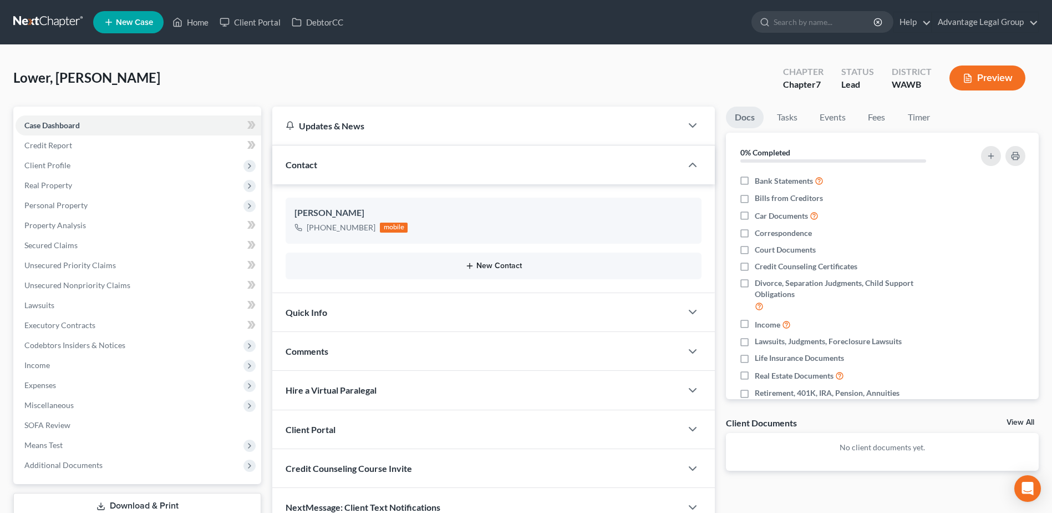
click at [500, 264] on button "New Contact" at bounding box center [494, 265] width 398 height 9
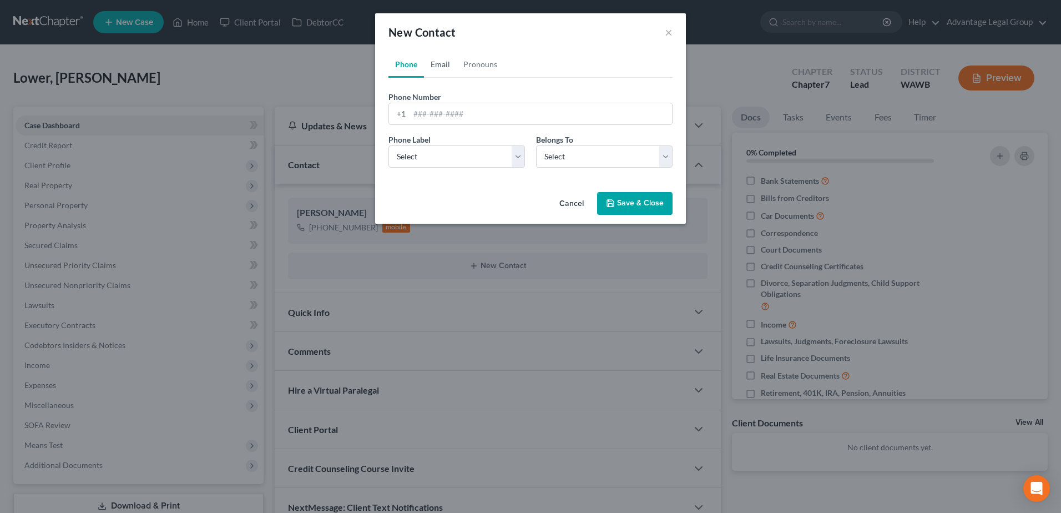
click at [437, 67] on link "Email" at bounding box center [440, 64] width 33 height 27
click at [422, 109] on input "email" at bounding box center [540, 113] width 262 height 21
paste input "[EMAIL_ADDRESS][DOMAIN_NAME]"
type input "[EMAIL_ADDRESS][DOMAIN_NAME]"
click at [515, 155] on select "Select Home Work Other" at bounding box center [456, 156] width 136 height 22
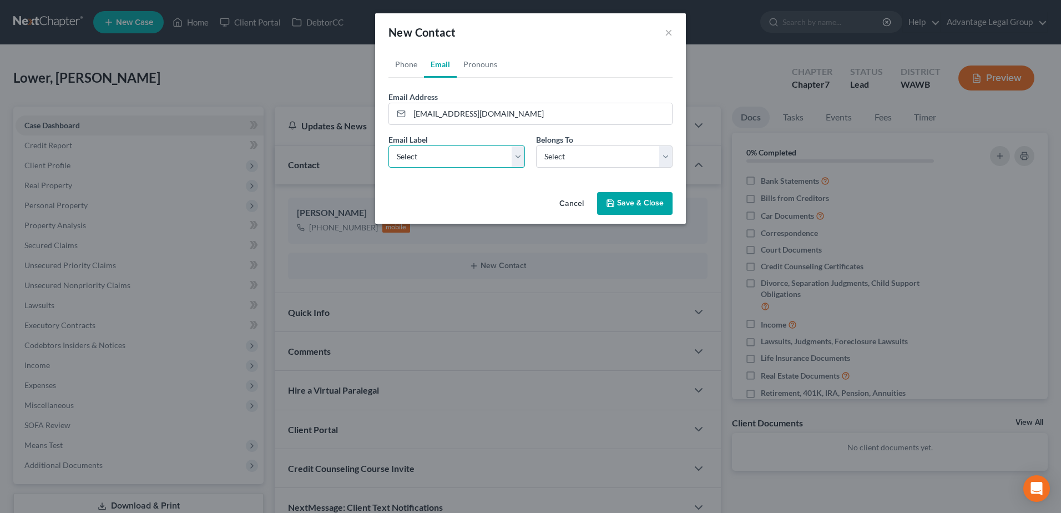
select select "0"
click at [388, 145] on select "Select Home Work Other" at bounding box center [456, 156] width 136 height 22
click at [664, 160] on select "Select Client Other" at bounding box center [604, 156] width 136 height 22
select select "0"
click at [536, 145] on select "Select Client Other" at bounding box center [604, 156] width 136 height 22
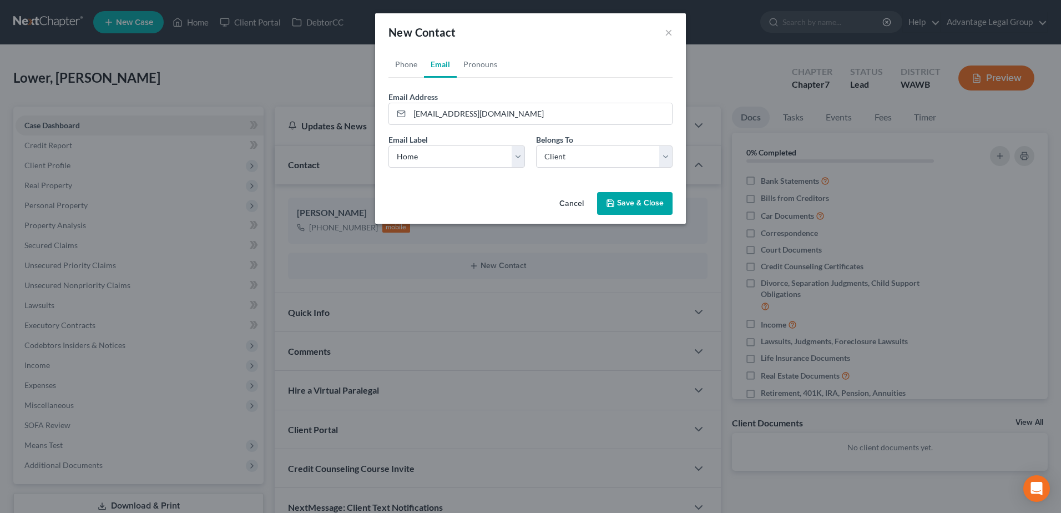
click at [628, 204] on button "Save & Close" at bounding box center [634, 203] width 75 height 23
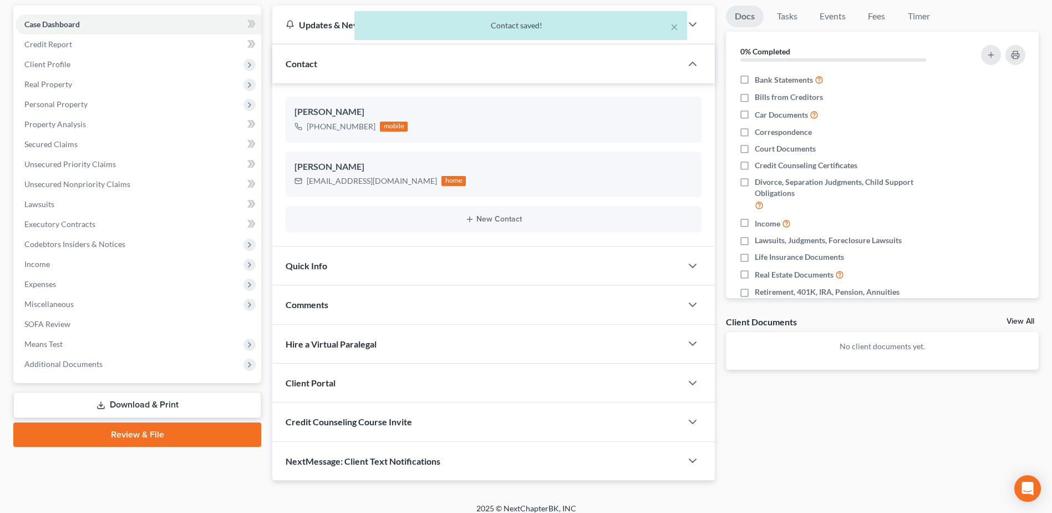
scroll to position [111, 0]
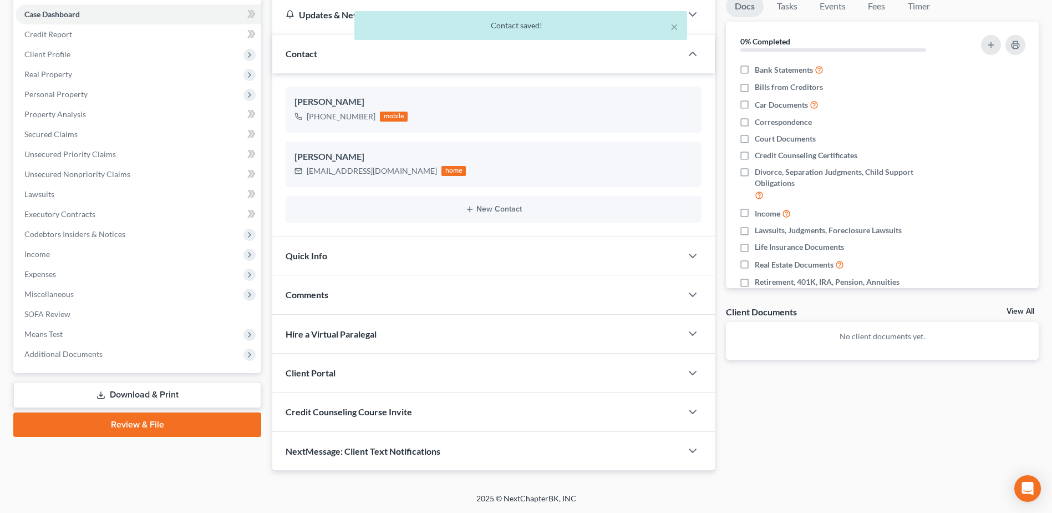
click at [314, 369] on span "Client Portal" at bounding box center [311, 372] width 50 height 11
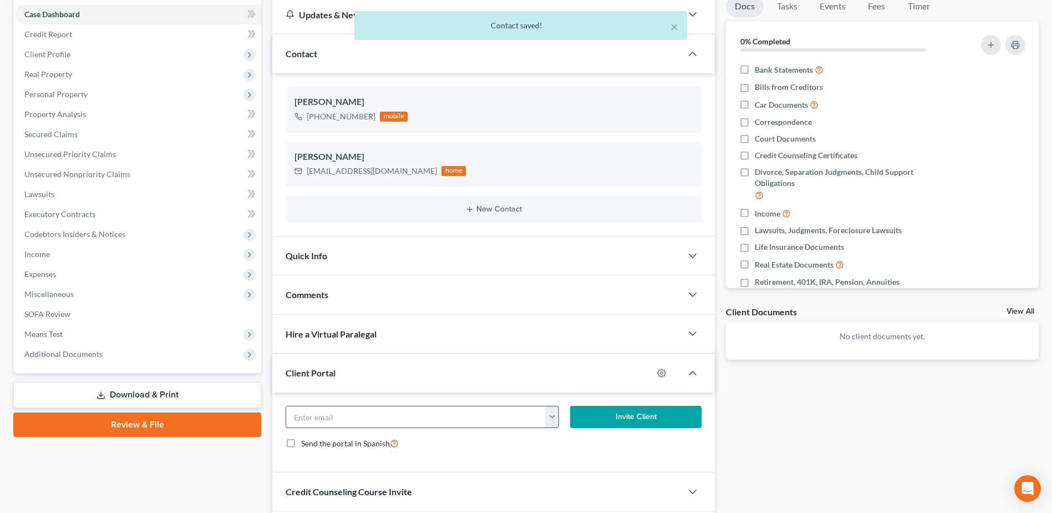
click at [361, 421] on input "email" at bounding box center [415, 416] width 259 height 21
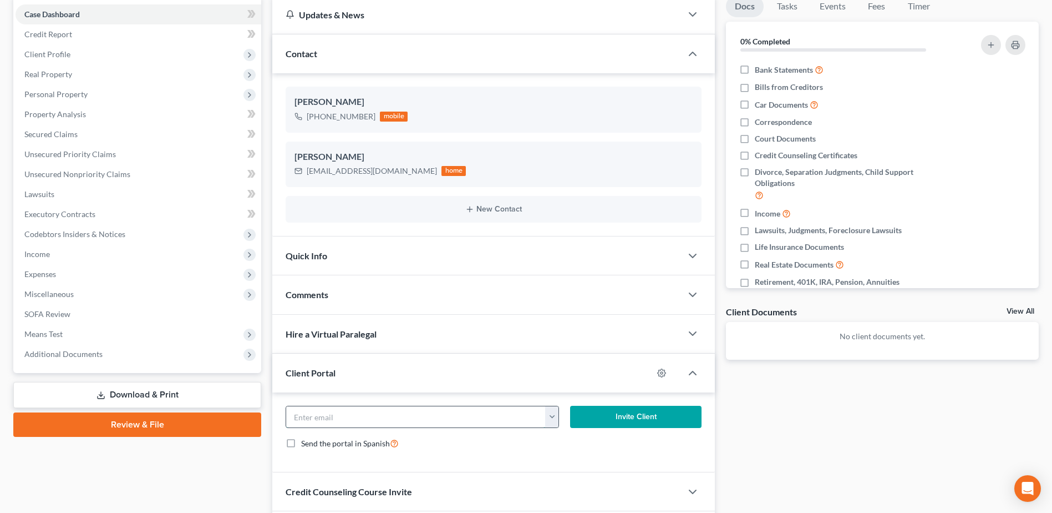
paste input "[EMAIL_ADDRESS][DOMAIN_NAME]"
type input "[EMAIL_ADDRESS][DOMAIN_NAME]"
click at [627, 417] on button "Invite Client" at bounding box center [635, 417] width 131 height 22
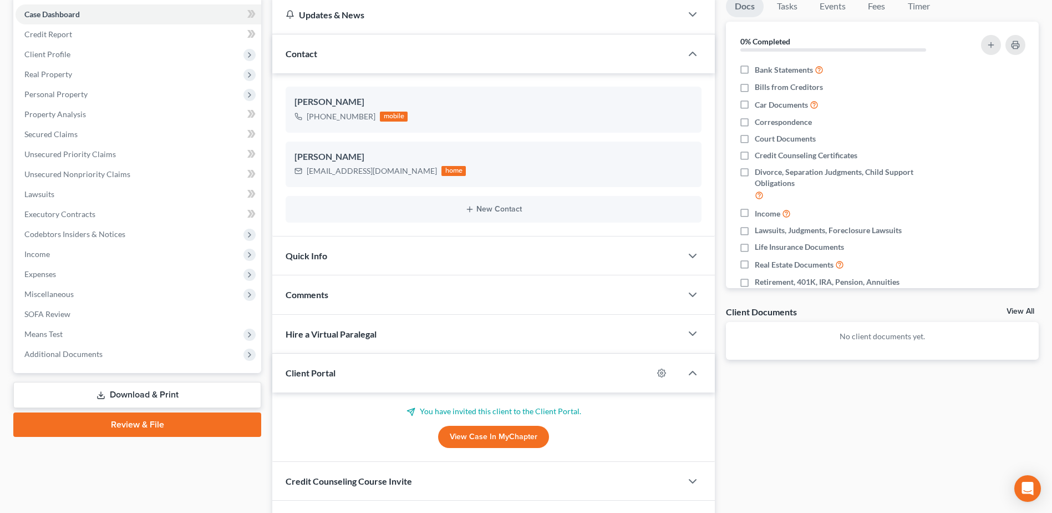
click at [318, 296] on span "Comments" at bounding box center [307, 294] width 43 height 11
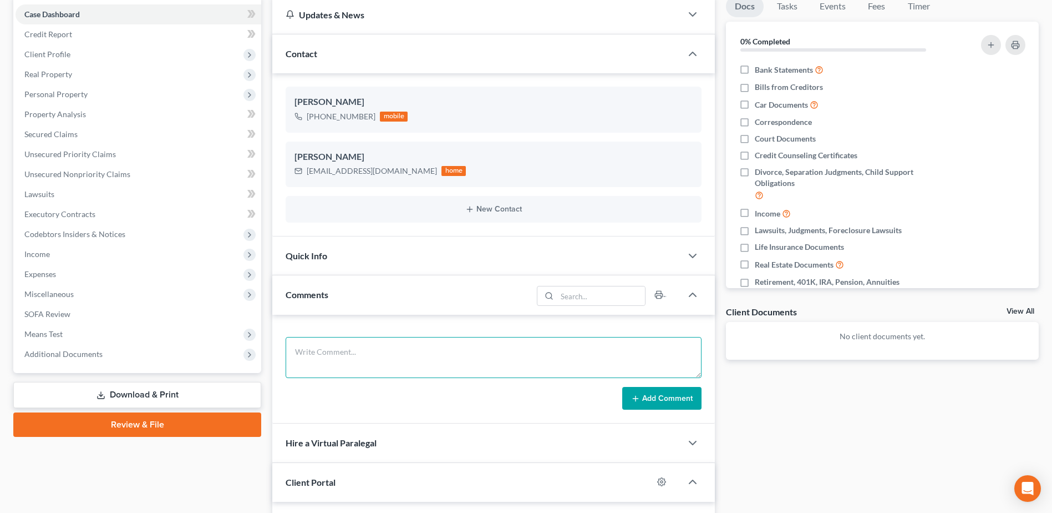
click at [336, 349] on textarea at bounding box center [494, 357] width 416 height 41
paste textarea "Hi [PERSON_NAME], I am so sorry for the delay, but I just sent you the invitati…"
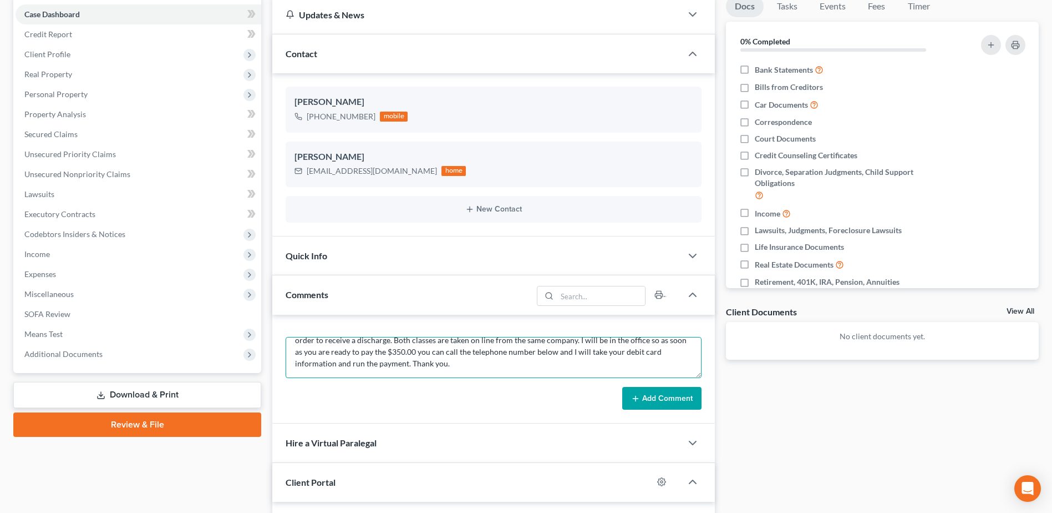
type textarea "Hi [PERSON_NAME], I am so sorry for the delay, but I just sent you the invitati…"
click at [670, 398] on button "Add Comment" at bounding box center [661, 398] width 79 height 23
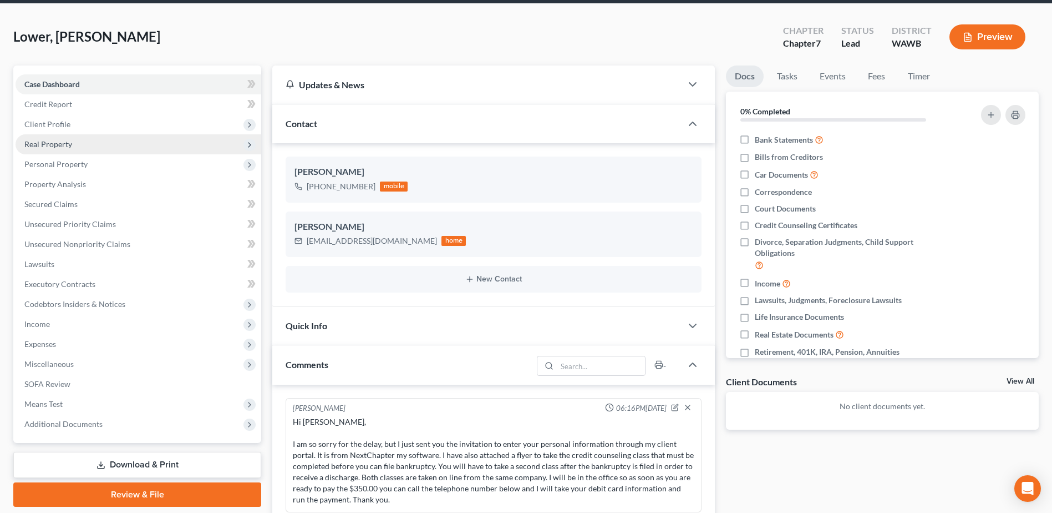
scroll to position [0, 0]
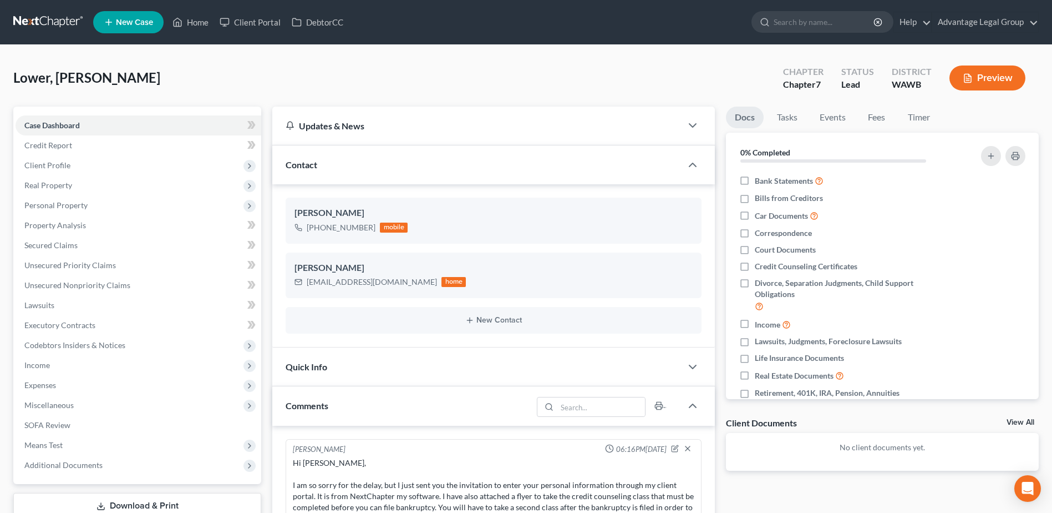
click at [121, 27] on span "New Case" at bounding box center [134, 22] width 37 height 8
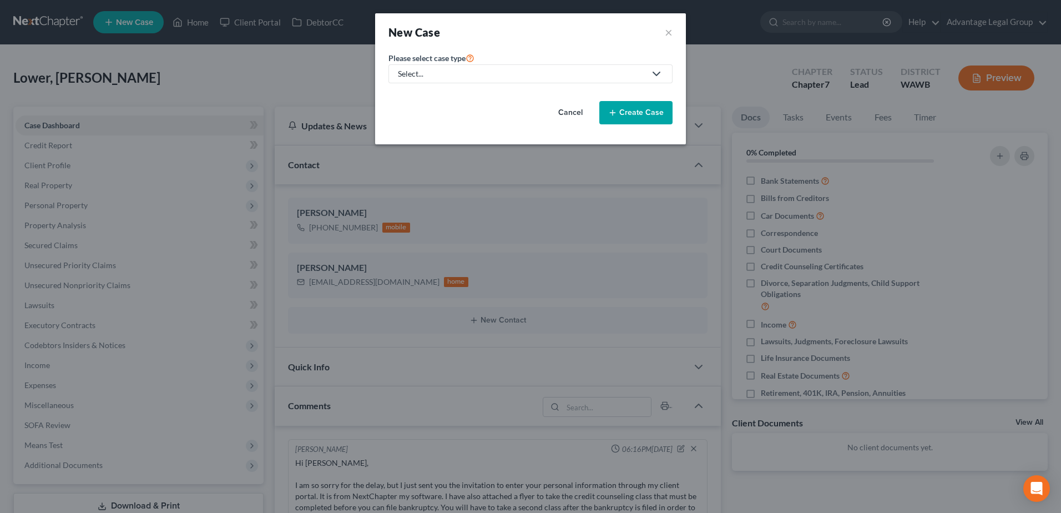
click at [655, 74] on polyline at bounding box center [656, 73] width 7 height 3
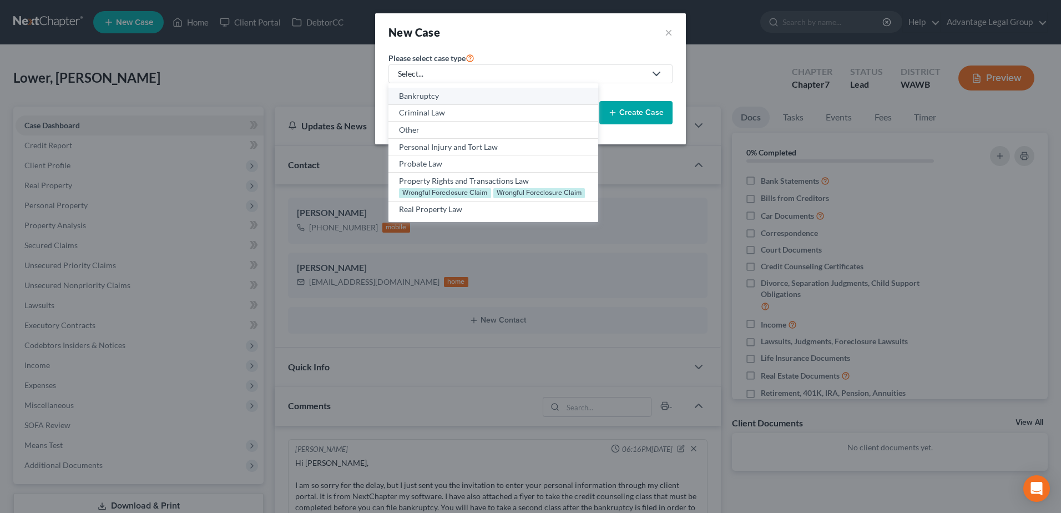
click at [418, 94] on div "Bankruptcy" at bounding box center [493, 95] width 188 height 11
select select "87"
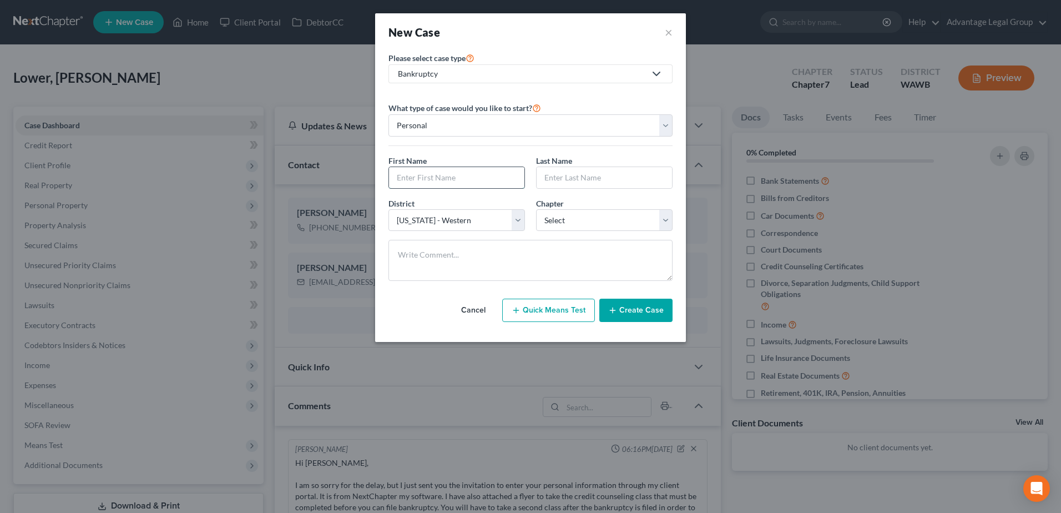
click at [434, 182] on input "text" at bounding box center [456, 177] width 135 height 21
type input "[PERSON_NAME]"
click at [670, 220] on select "Select 7 11 12 13" at bounding box center [604, 220] width 136 height 22
select select "0"
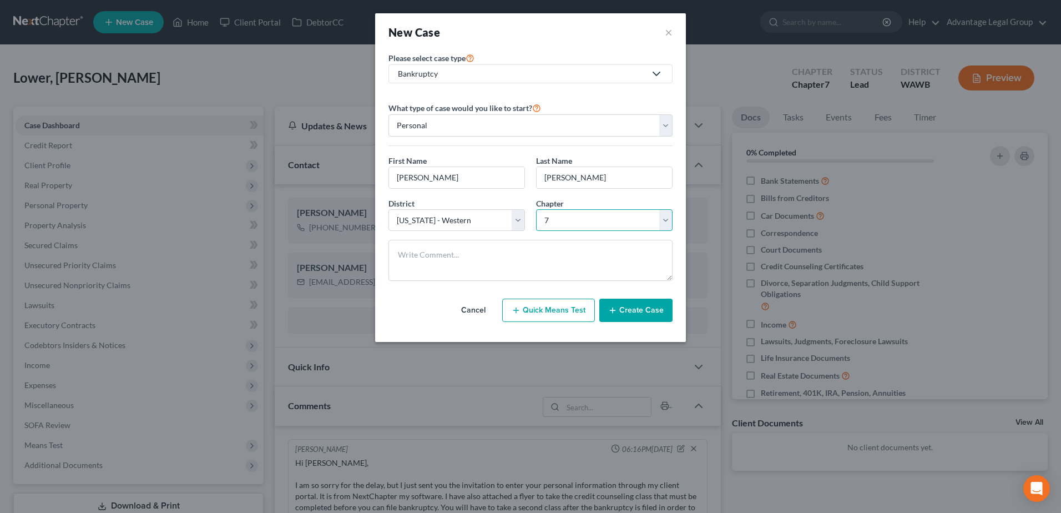
click at [536, 209] on select "Select 7 11 12 13" at bounding box center [604, 220] width 136 height 22
click at [632, 308] on button "Create Case" at bounding box center [635, 309] width 73 height 23
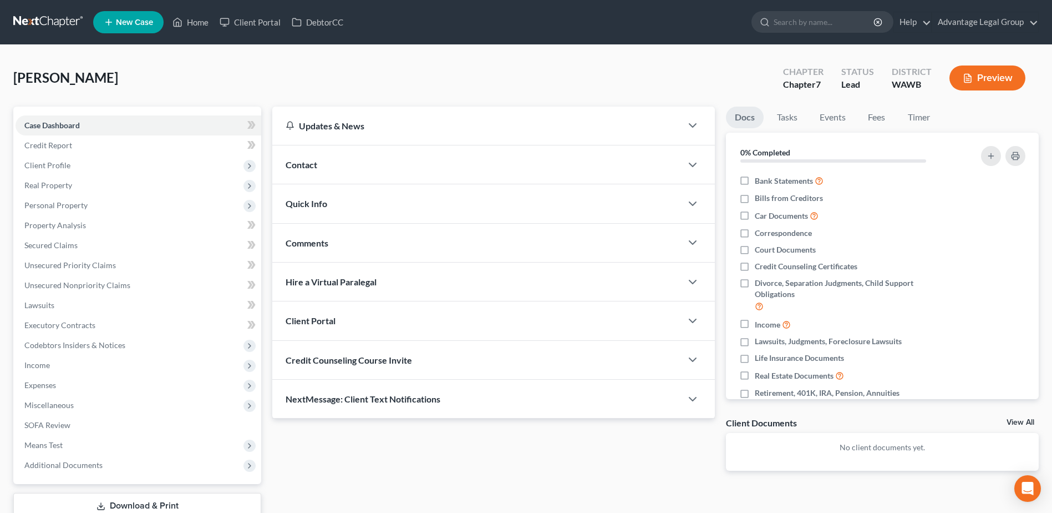
click at [304, 156] on div "Contact" at bounding box center [476, 164] width 409 height 38
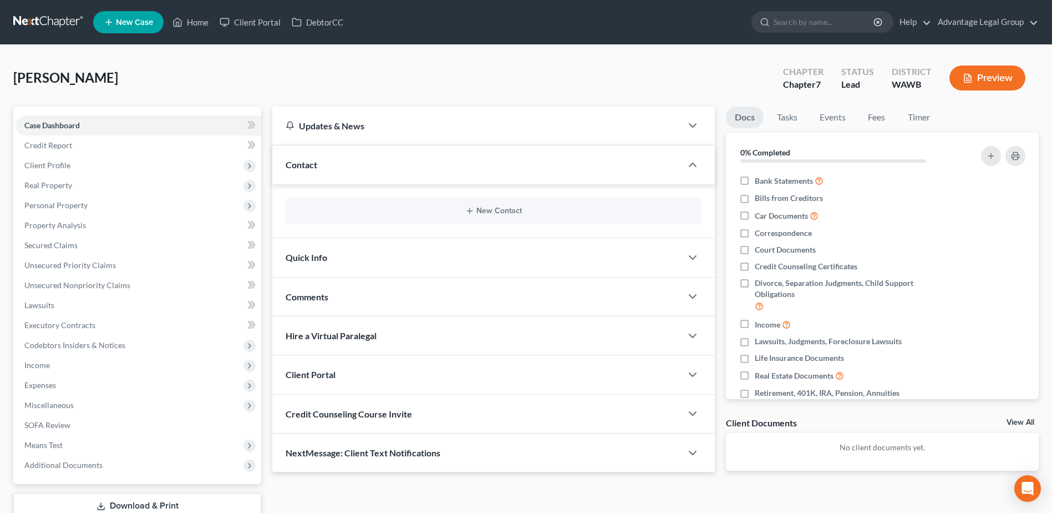
click at [492, 205] on div "New Contact" at bounding box center [494, 211] width 416 height 27
click at [499, 212] on button "New Contact" at bounding box center [494, 210] width 398 height 9
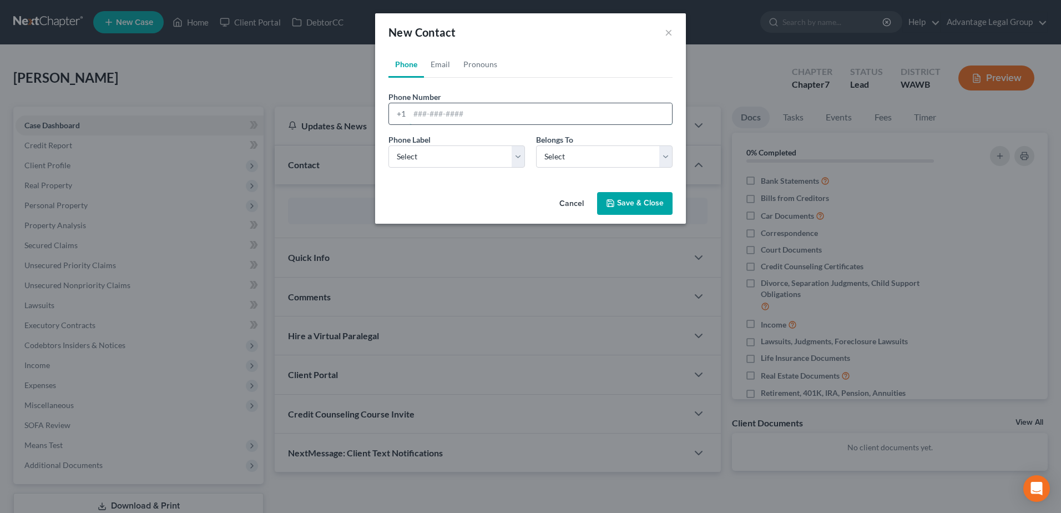
click at [424, 112] on input "tel" at bounding box center [540, 113] width 262 height 21
paste input "5099043453"
type input "5099043453"
click at [517, 156] on select "Select Mobile Home Work Other" at bounding box center [456, 156] width 136 height 22
select select "0"
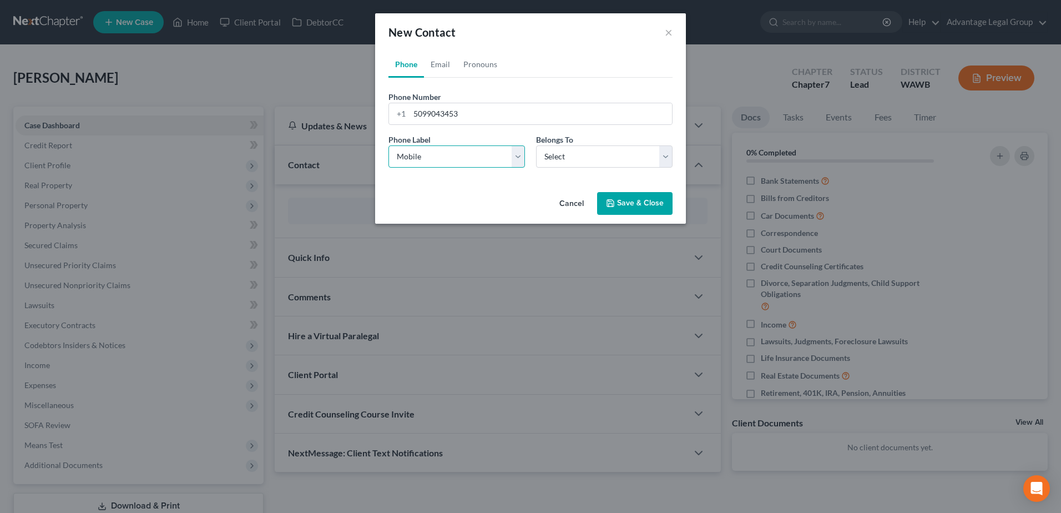
click at [388, 145] on select "Select Mobile Home Work Other" at bounding box center [456, 156] width 136 height 22
click at [667, 158] on select "Select Client Other" at bounding box center [604, 156] width 136 height 22
select select "0"
click at [536, 145] on select "Select Client Other" at bounding box center [604, 156] width 136 height 22
click at [629, 204] on button "Save & Close" at bounding box center [634, 203] width 75 height 23
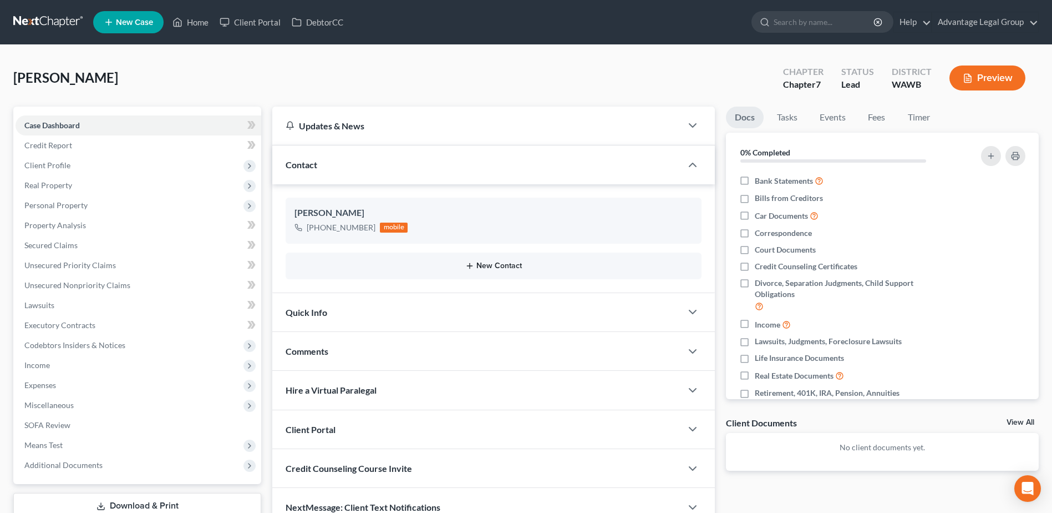
click at [507, 267] on button "New Contact" at bounding box center [494, 265] width 398 height 9
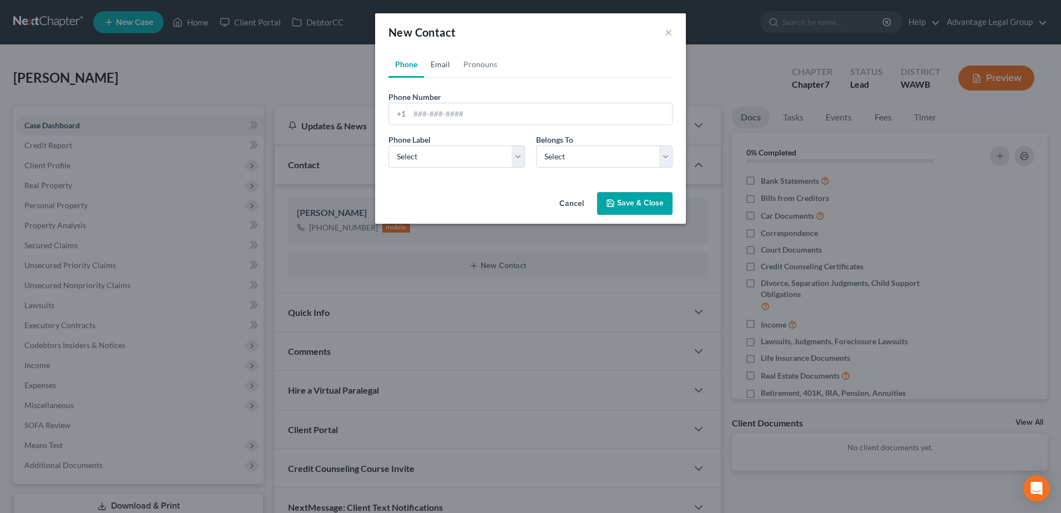
click at [438, 63] on link "Email" at bounding box center [440, 64] width 33 height 27
click at [436, 113] on input "email" at bounding box center [540, 113] width 262 height 21
paste input "[EMAIL_ADDRESS][DOMAIN_NAME]"
type input "[EMAIL_ADDRESS][DOMAIN_NAME]"
click at [517, 155] on select "Select Home Work Other" at bounding box center [456, 156] width 136 height 22
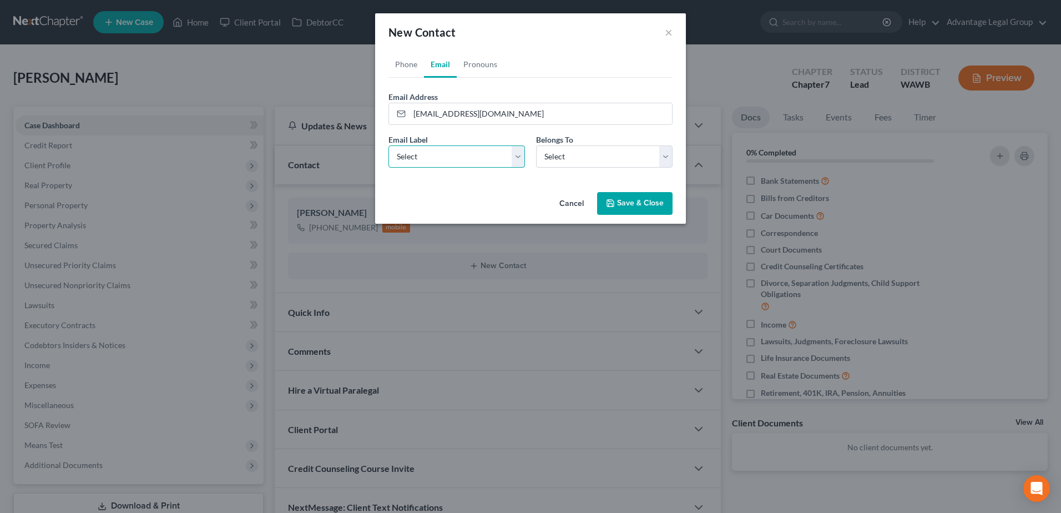
select select "0"
click at [388, 145] on select "Select Home Work Other" at bounding box center [456, 156] width 136 height 22
click at [669, 157] on select "Select Client Other" at bounding box center [604, 156] width 136 height 22
select select "0"
click at [536, 145] on select "Select Client Other" at bounding box center [604, 156] width 136 height 22
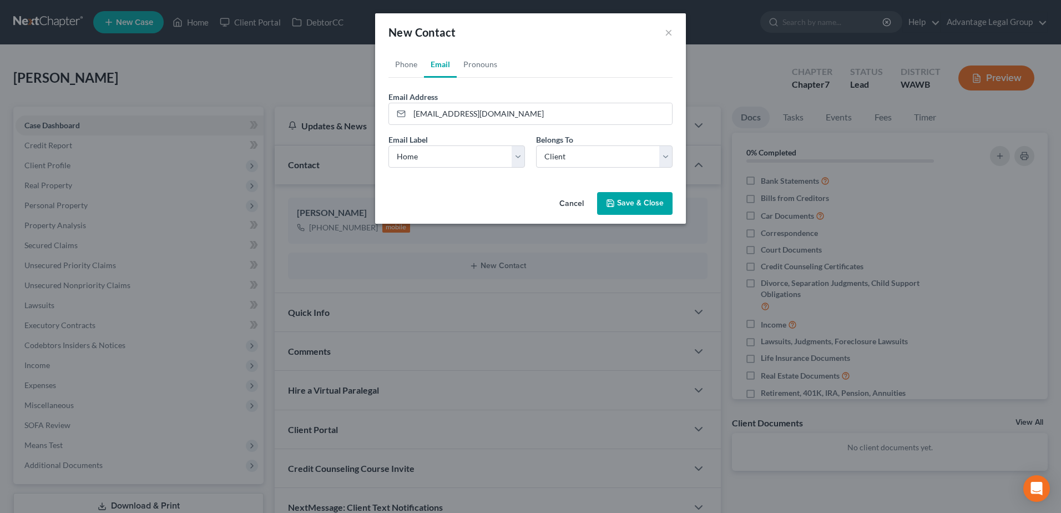
click at [634, 203] on button "Save & Close" at bounding box center [634, 203] width 75 height 23
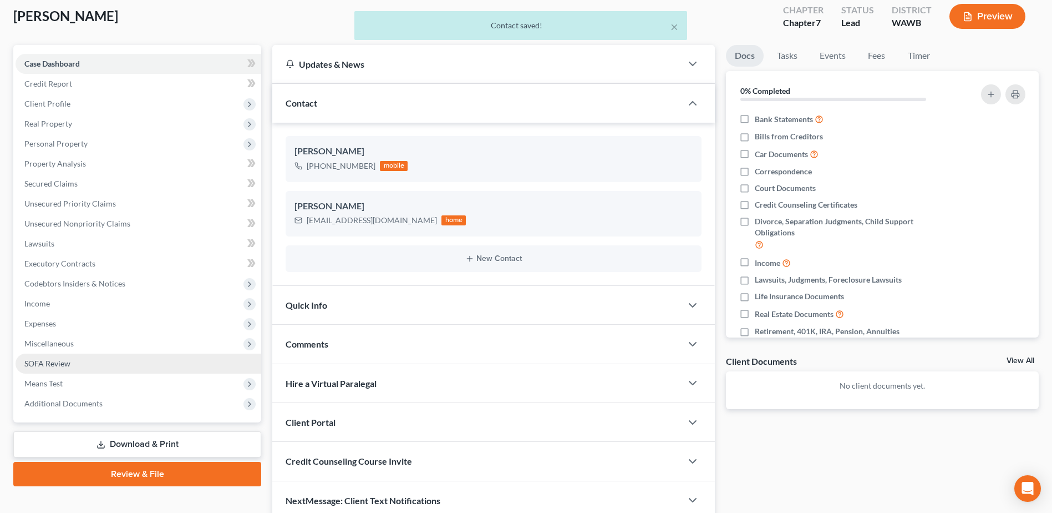
scroll to position [111, 0]
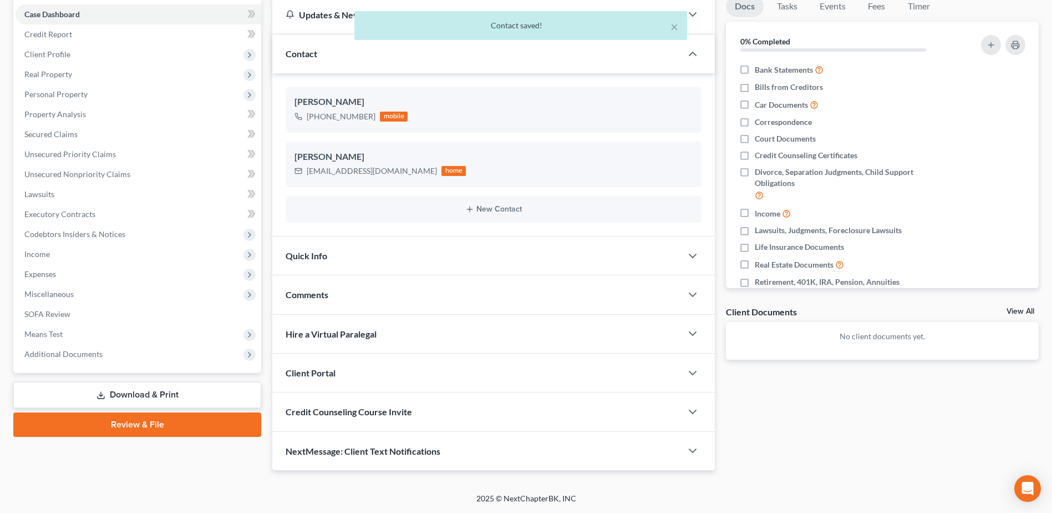
click at [347, 370] on div "Client Portal" at bounding box center [476, 372] width 409 height 38
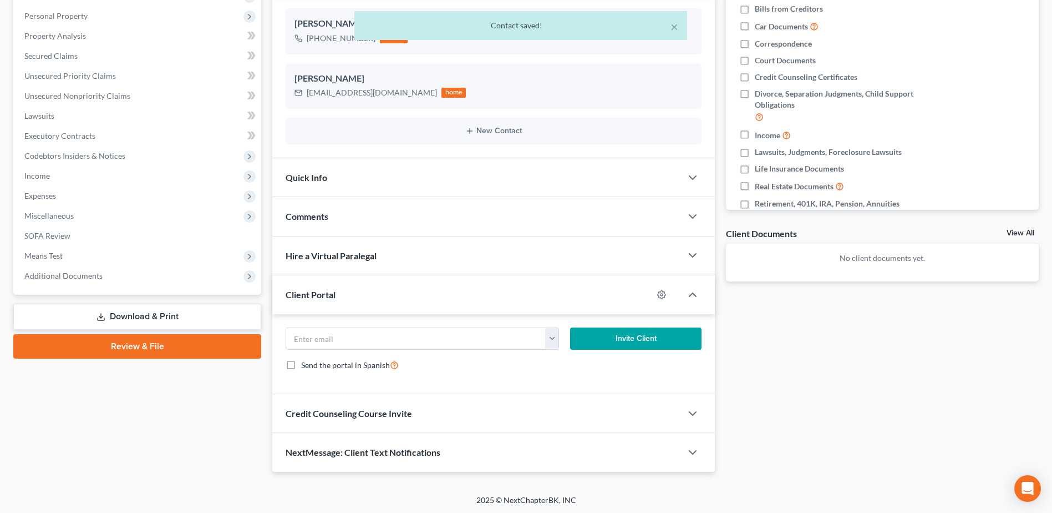
scroll to position [191, 0]
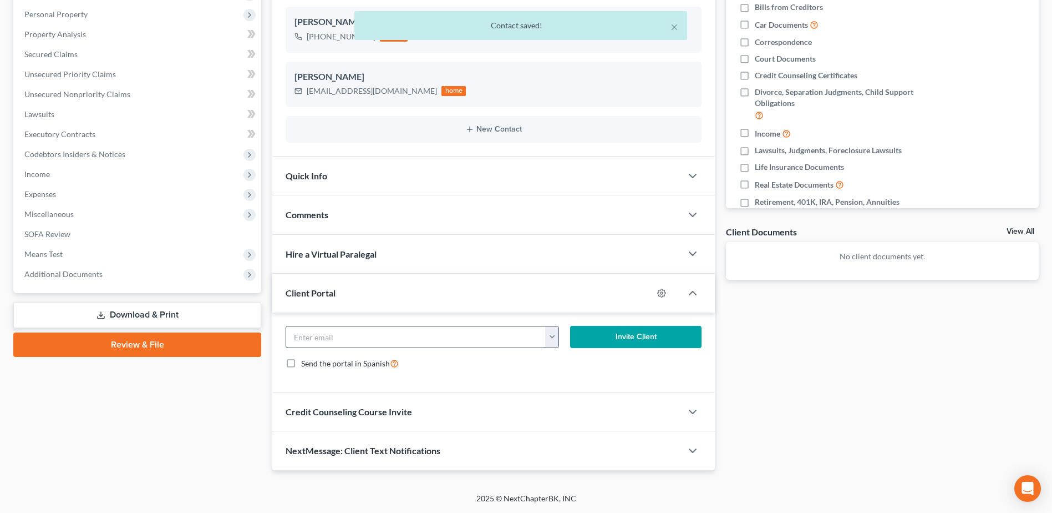
click at [334, 335] on input "email" at bounding box center [415, 336] width 259 height 21
paste input "[EMAIL_ADDRESS][DOMAIN_NAME]"
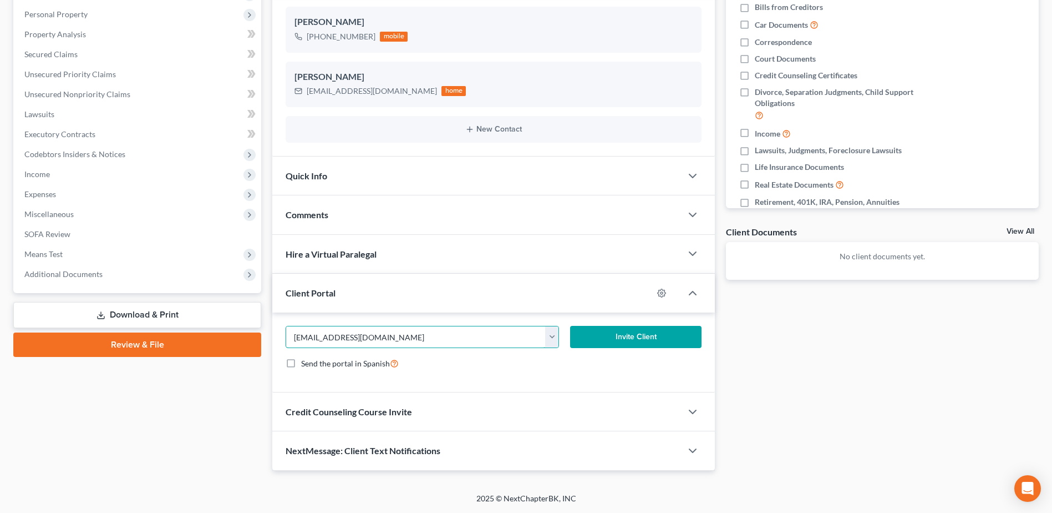
type input "[EMAIL_ADDRESS][DOMAIN_NAME]"
click at [640, 333] on button "Invite Client" at bounding box center [635, 337] width 131 height 22
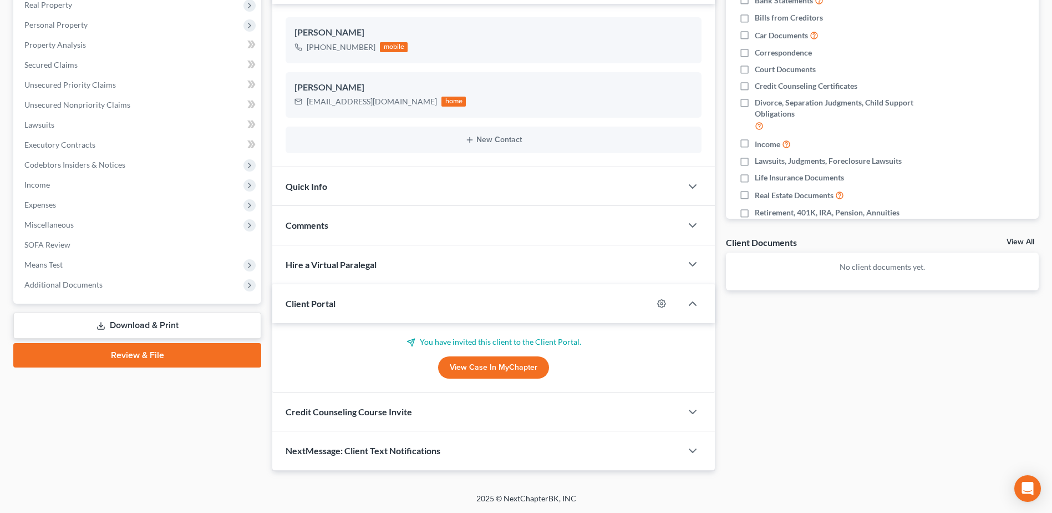
scroll to position [180, 0]
click at [335, 231] on div "Comments" at bounding box center [476, 225] width 409 height 38
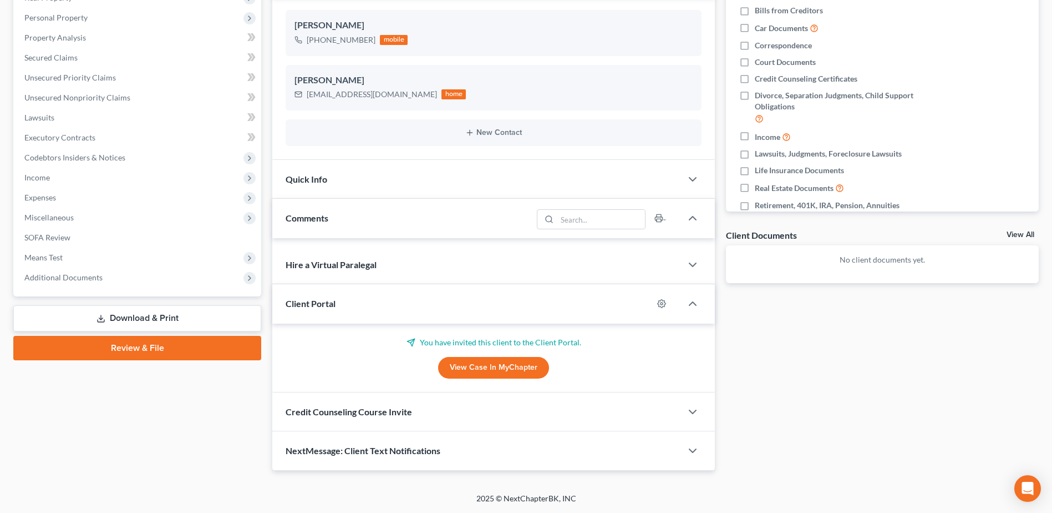
scroll to position [191, 0]
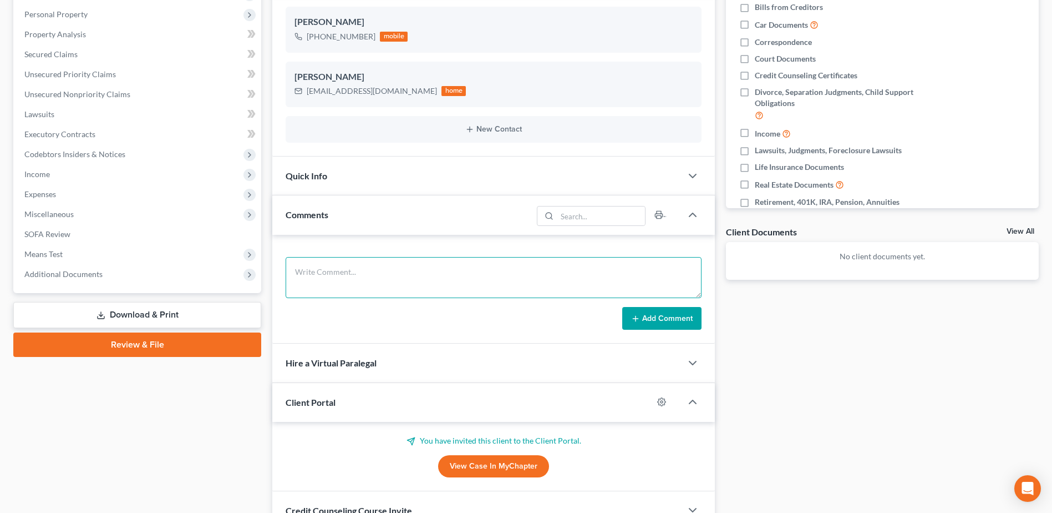
click at [323, 265] on textarea at bounding box center [494, 277] width 416 height 41
paste textarea "Hi [PERSON_NAME], I am so sorry for the delay, but I just sent you the invitati…"
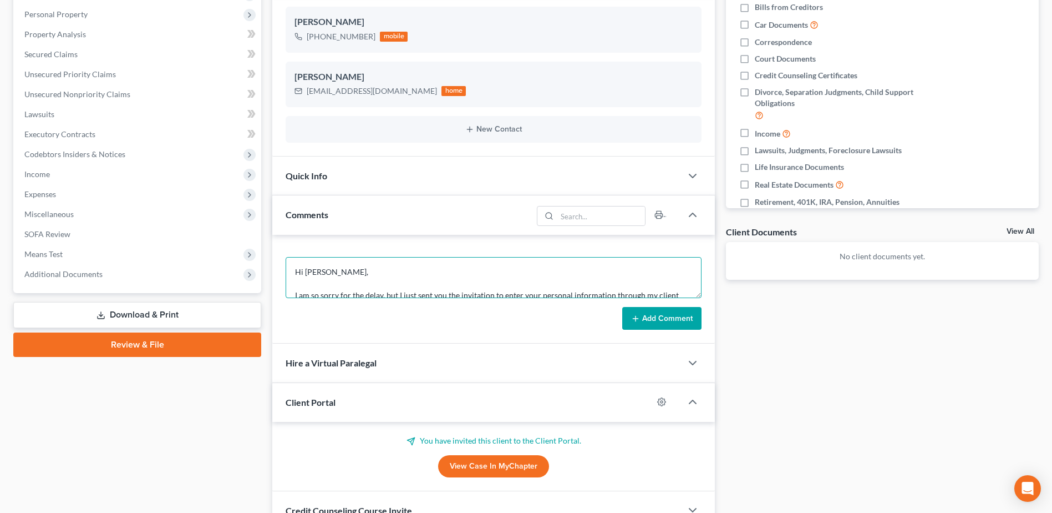
scroll to position [72, 0]
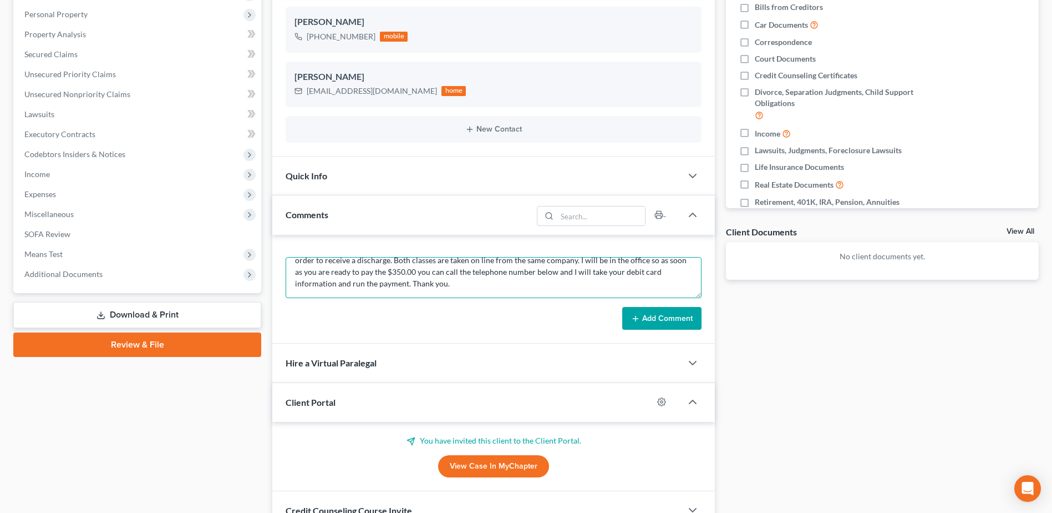
type textarea "Hi [PERSON_NAME], I am so sorry for the delay, but I just sent you the invitati…"
click at [652, 317] on button "Add Comment" at bounding box center [661, 318] width 79 height 23
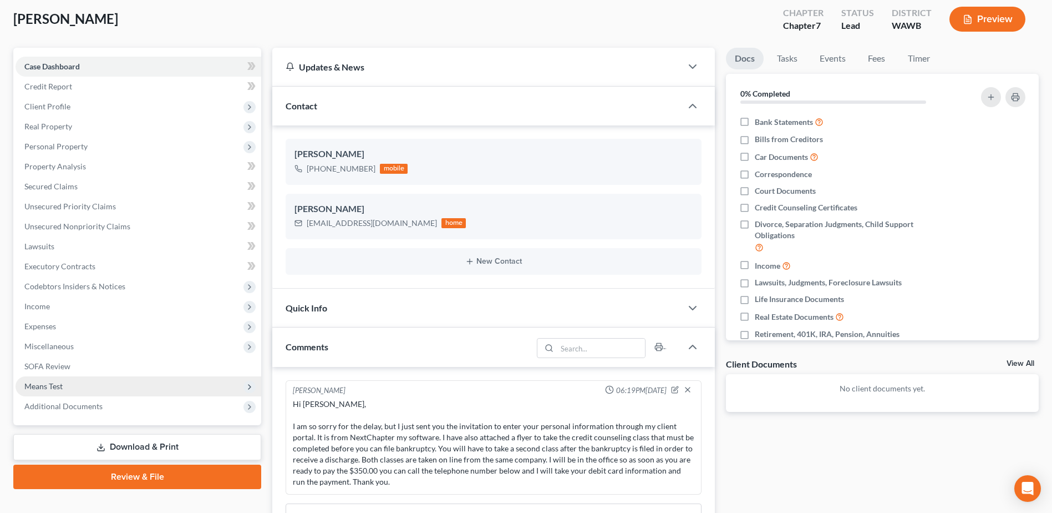
scroll to position [0, 0]
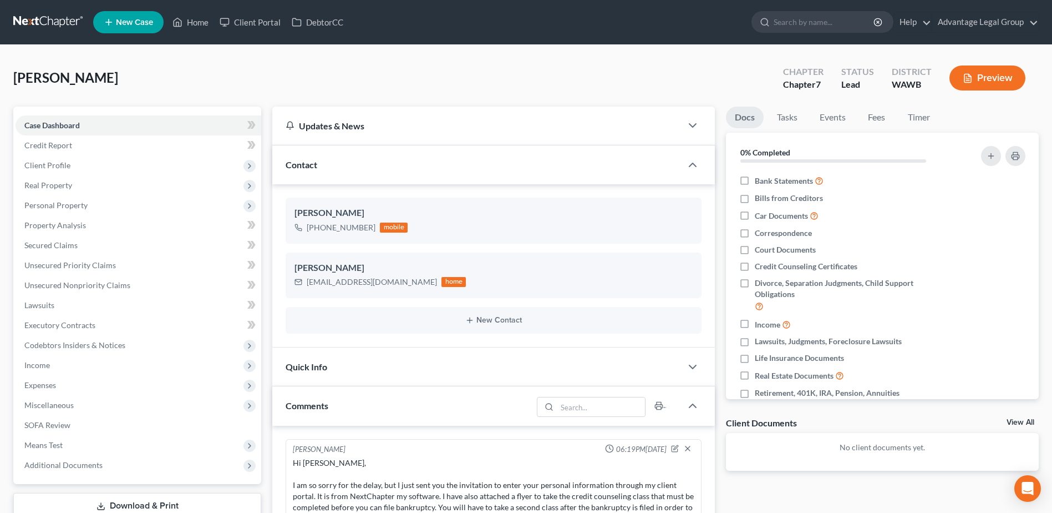
click at [117, 21] on span "New Case" at bounding box center [134, 22] width 37 height 8
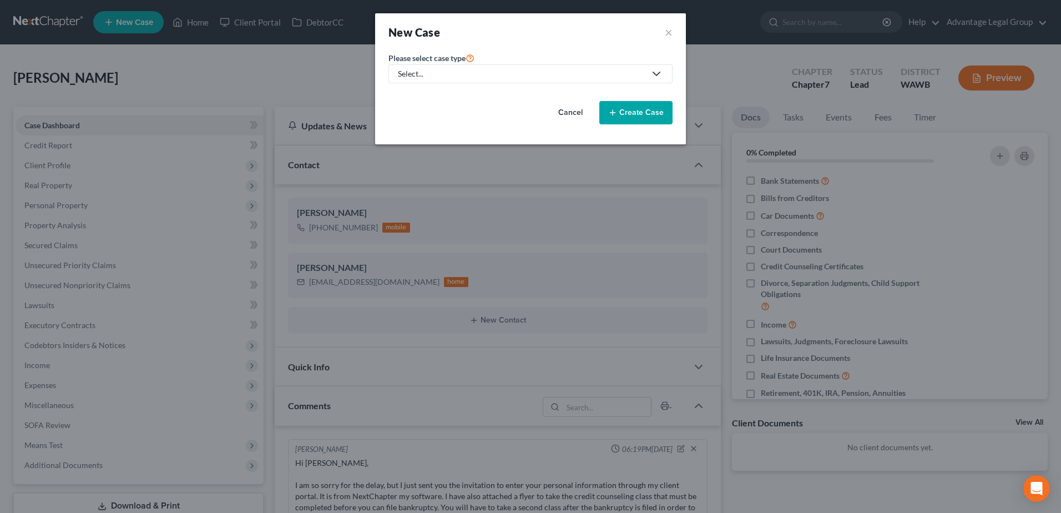
click at [653, 72] on polyline at bounding box center [656, 73] width 7 height 3
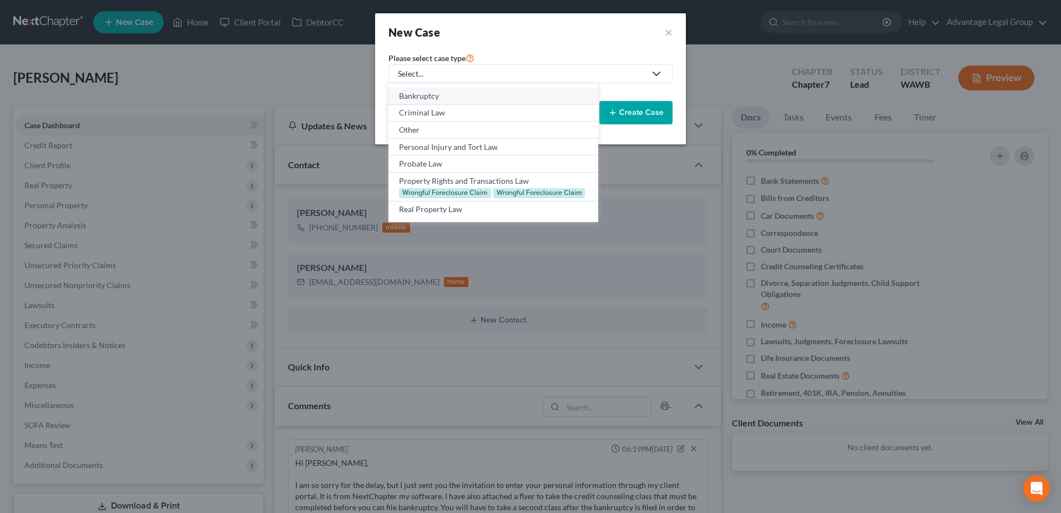
click at [421, 94] on div "Bankruptcy" at bounding box center [493, 95] width 188 height 11
select select "87"
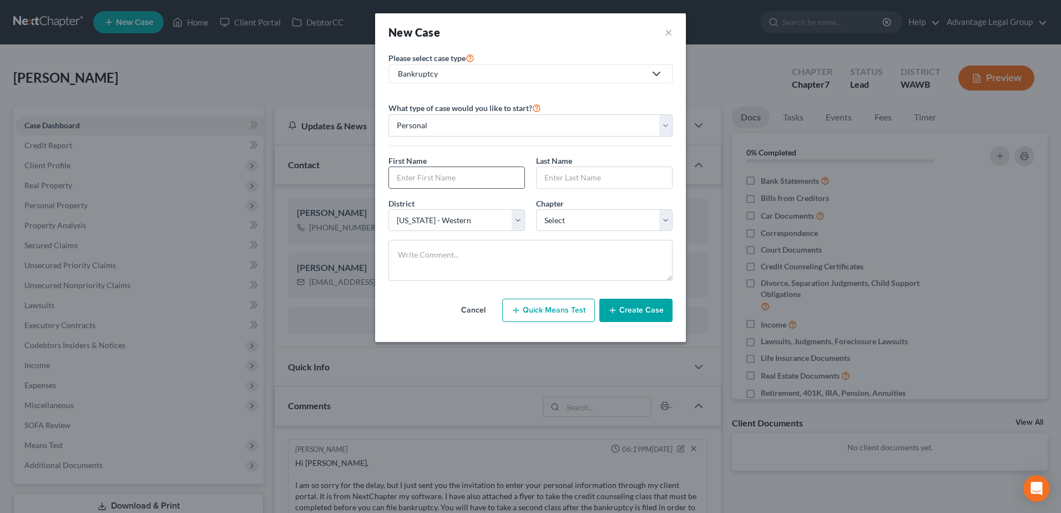
click at [412, 173] on input "text" at bounding box center [456, 177] width 135 height 21
type input "[PERSON_NAME]"
type input "Tarrant"
click at [666, 220] on select "Select 7 11 12 13" at bounding box center [604, 220] width 136 height 22
select select "0"
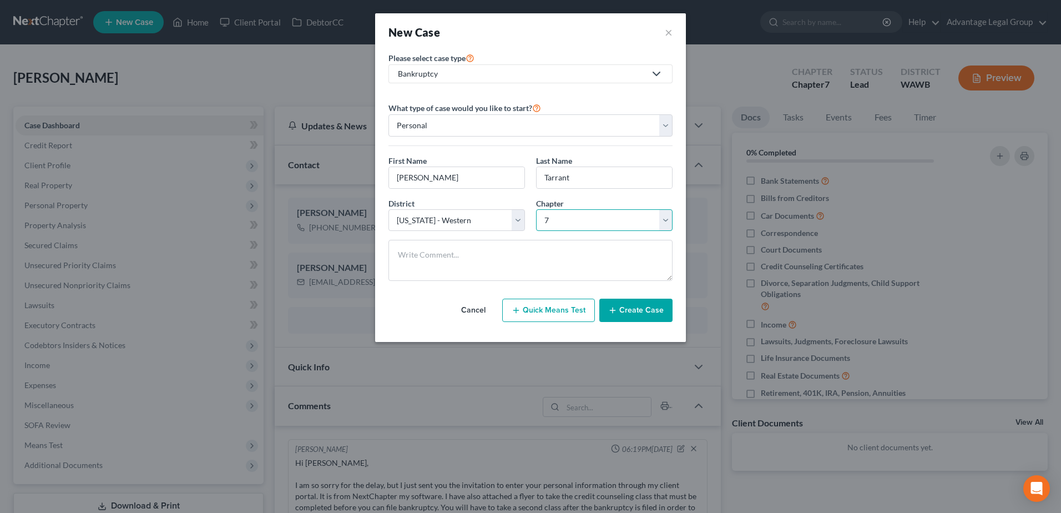
click at [536, 209] on select "Select 7 11 12 13" at bounding box center [604, 220] width 136 height 22
click at [636, 309] on button "Create Case" at bounding box center [635, 309] width 73 height 23
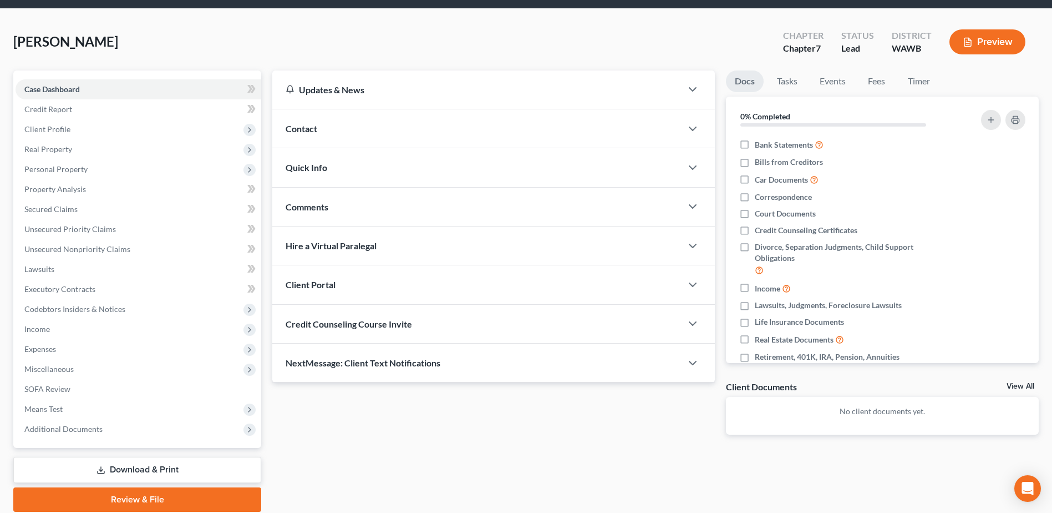
scroll to position [55, 0]
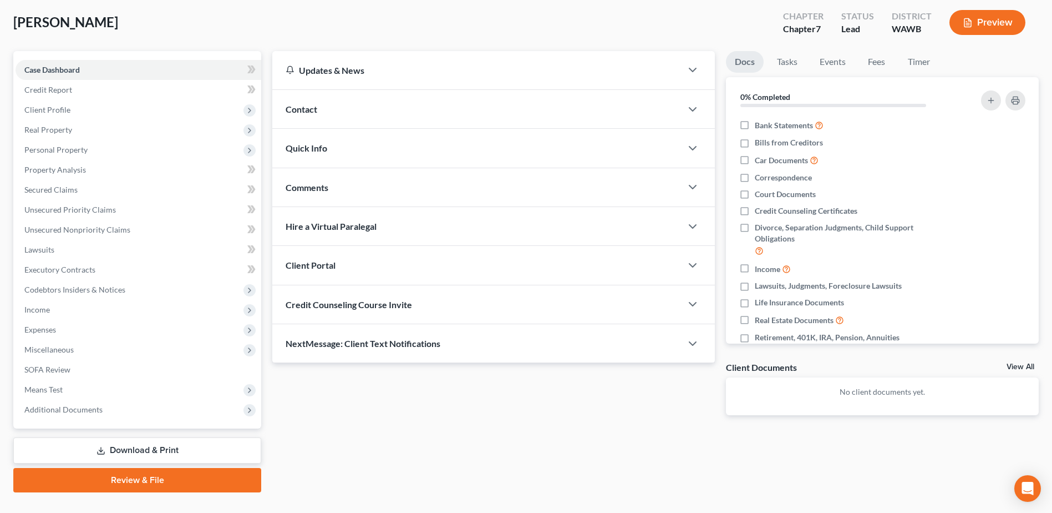
click at [318, 269] on span "Client Portal" at bounding box center [311, 265] width 50 height 11
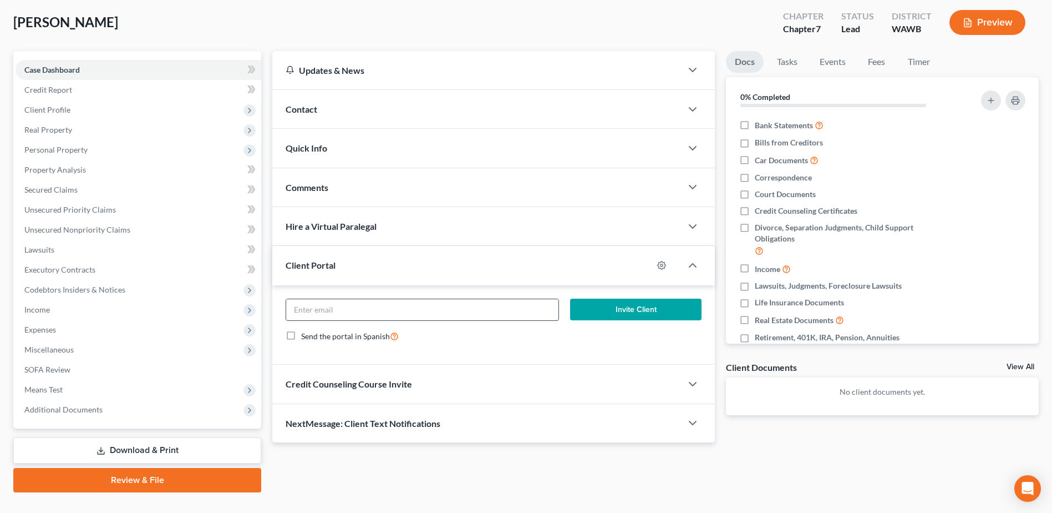
click at [333, 307] on input "email" at bounding box center [422, 309] width 272 height 21
paste input "Hi [PERSON_NAME], I am so sorry for the delay, but I just sent you the invitati…"
type input "Hi [PERSON_NAME], I am so sorry for the delay, but I just sent you the invitati…"
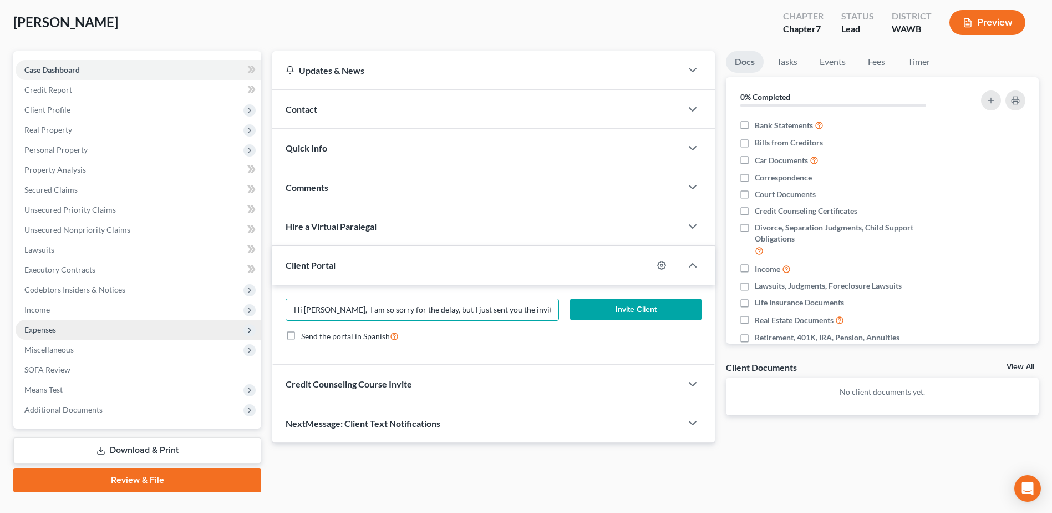
drag, startPoint x: 557, startPoint y: 312, endPoint x: 220, endPoint y: 328, distance: 337.7
click at [220, 328] on div "Petition Navigation Case Dashboard Payments Invoices Payments Payments Credit R…" at bounding box center [526, 271] width 1037 height 441
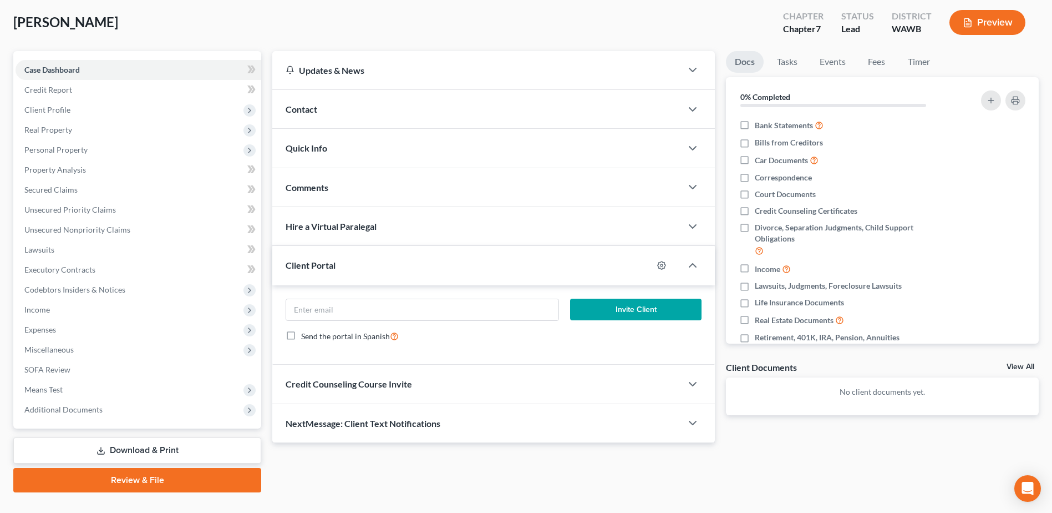
click at [297, 111] on span "Contact" at bounding box center [302, 109] width 32 height 11
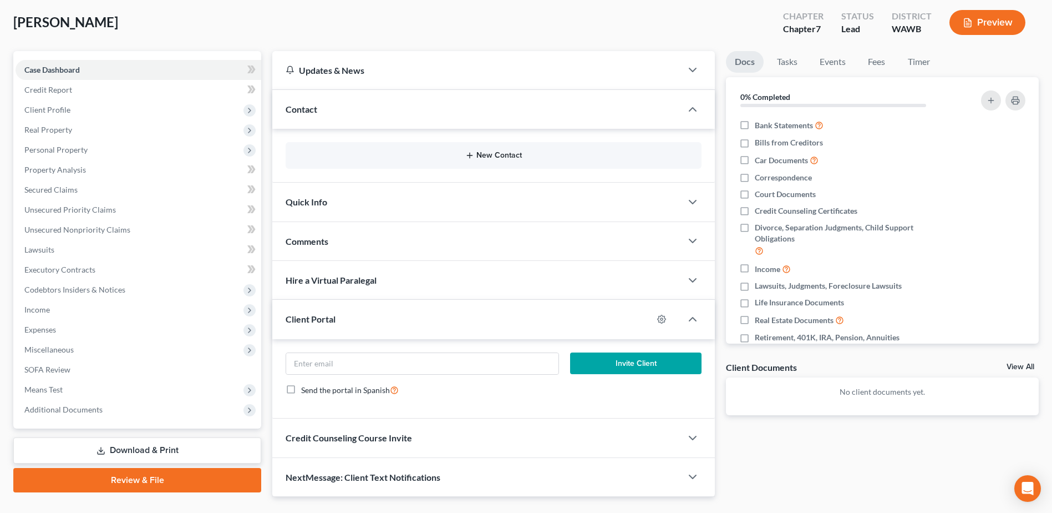
click at [498, 156] on button "New Contact" at bounding box center [494, 155] width 398 height 9
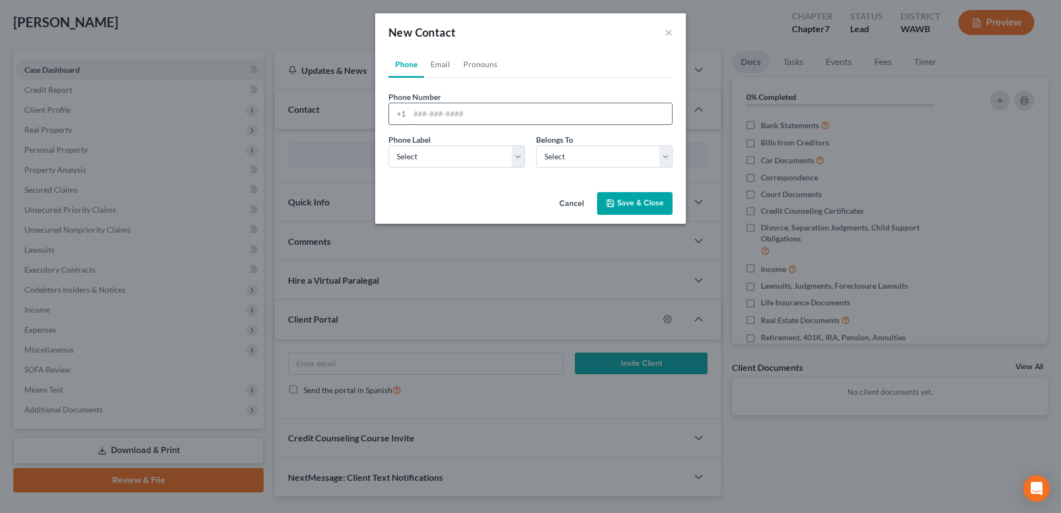
click at [414, 114] on input "tel" at bounding box center [540, 113] width 262 height 21
paste input "3616873100"
type input "3616873100"
click at [519, 157] on select "Select Mobile Home Work Other" at bounding box center [456, 156] width 136 height 22
select select "0"
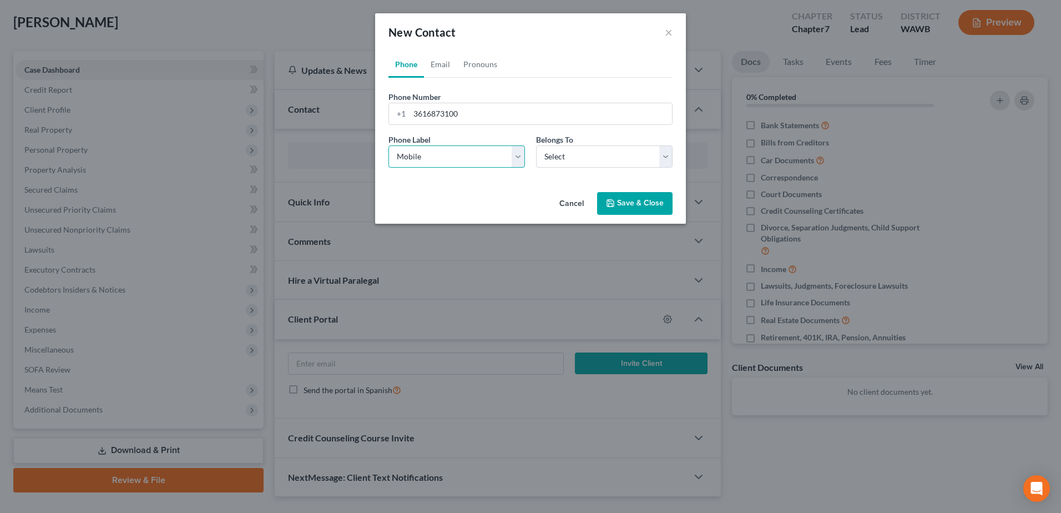
click at [388, 145] on select "Select Mobile Home Work Other" at bounding box center [456, 156] width 136 height 22
click at [662, 159] on select "Select Client Other" at bounding box center [604, 156] width 136 height 22
select select "0"
click at [536, 145] on select "Select Client Other" at bounding box center [604, 156] width 136 height 22
click at [619, 207] on button "Save & Close" at bounding box center [634, 203] width 75 height 23
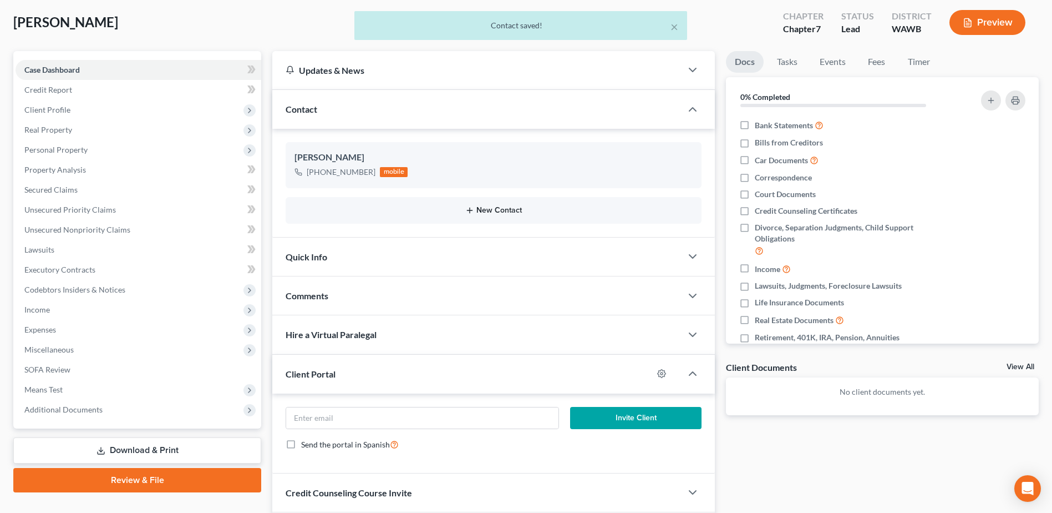
click at [497, 209] on button "New Contact" at bounding box center [494, 210] width 398 height 9
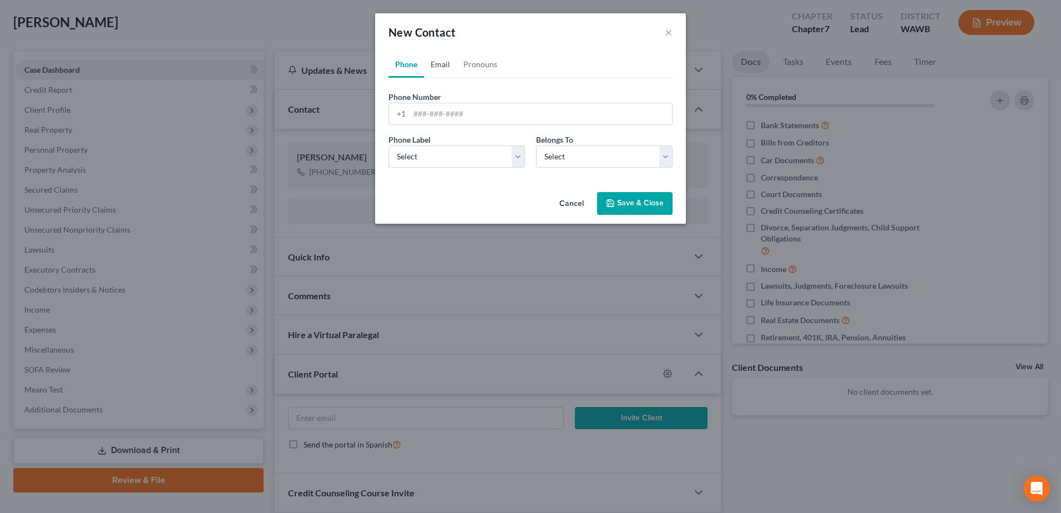
click at [443, 64] on link "Email" at bounding box center [440, 64] width 33 height 27
click at [438, 111] on input "email" at bounding box center [540, 113] width 262 height 21
paste input "[EMAIL_ADDRESS][DOMAIN_NAME]"
type input "[EMAIL_ADDRESS][DOMAIN_NAME]"
click at [523, 161] on select "Select Home Work Other" at bounding box center [456, 156] width 136 height 22
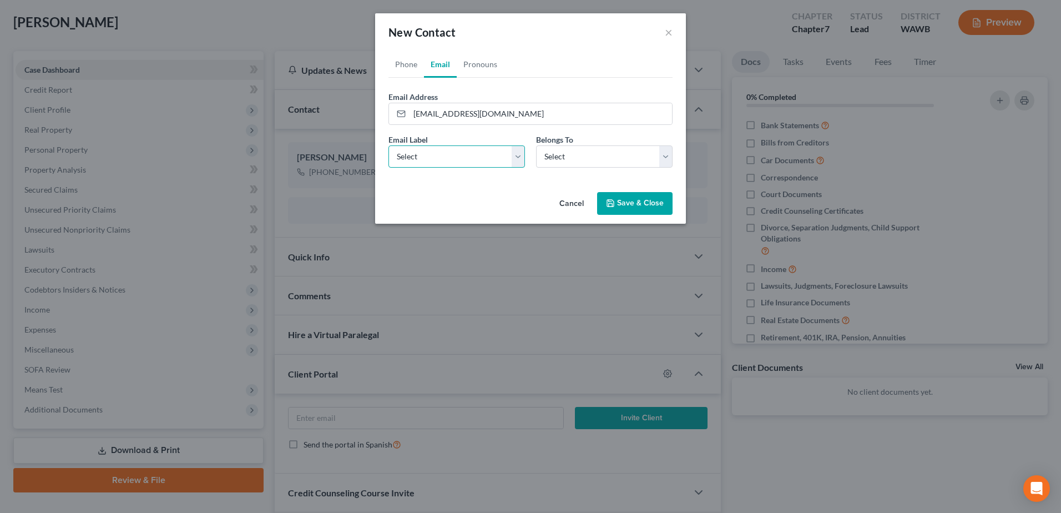
select select "0"
click at [388, 145] on select "Select Home Work Other" at bounding box center [456, 156] width 136 height 22
click at [665, 158] on select "Select Client Other" at bounding box center [604, 156] width 136 height 22
select select "0"
click at [536, 145] on select "Select Client Other" at bounding box center [604, 156] width 136 height 22
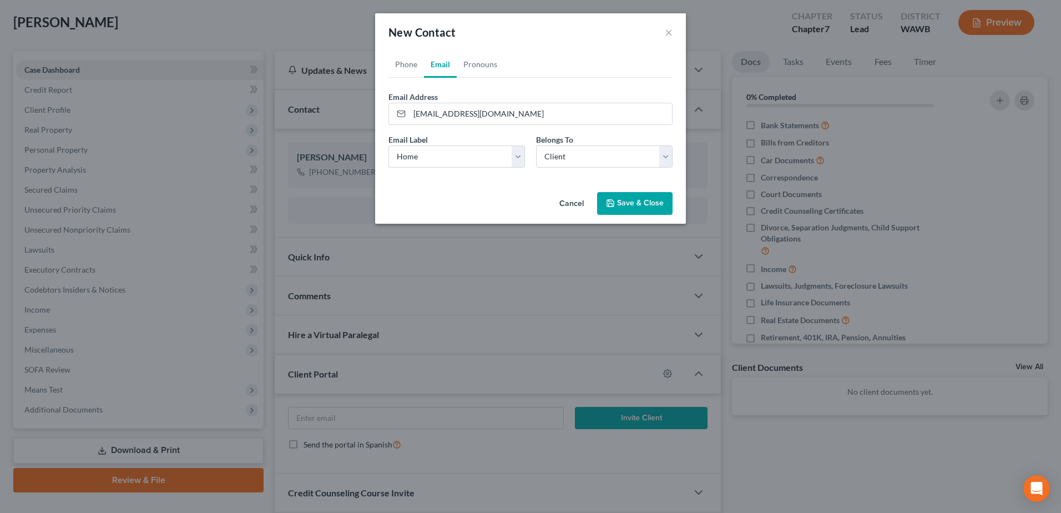
click at [622, 204] on button "Save & Close" at bounding box center [634, 203] width 75 height 23
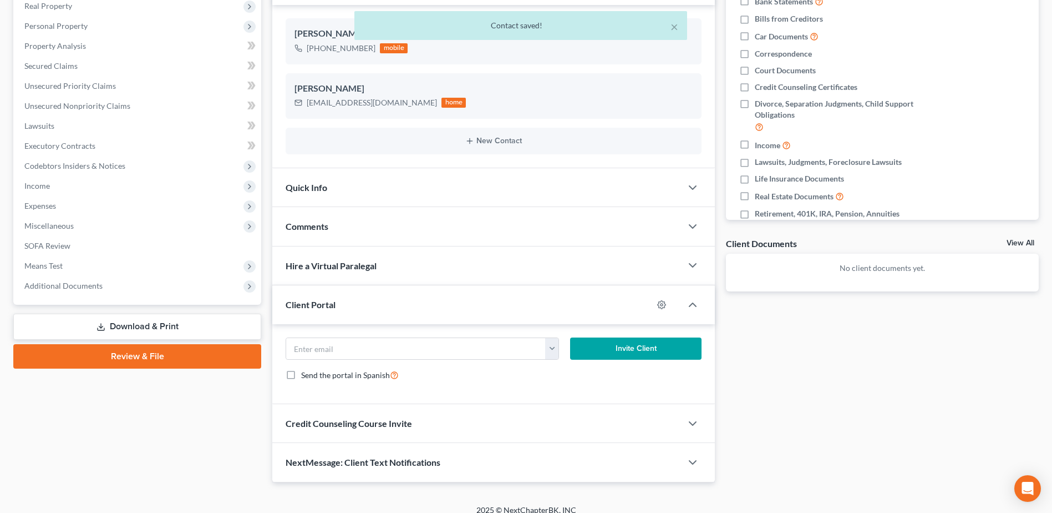
scroll to position [191, 0]
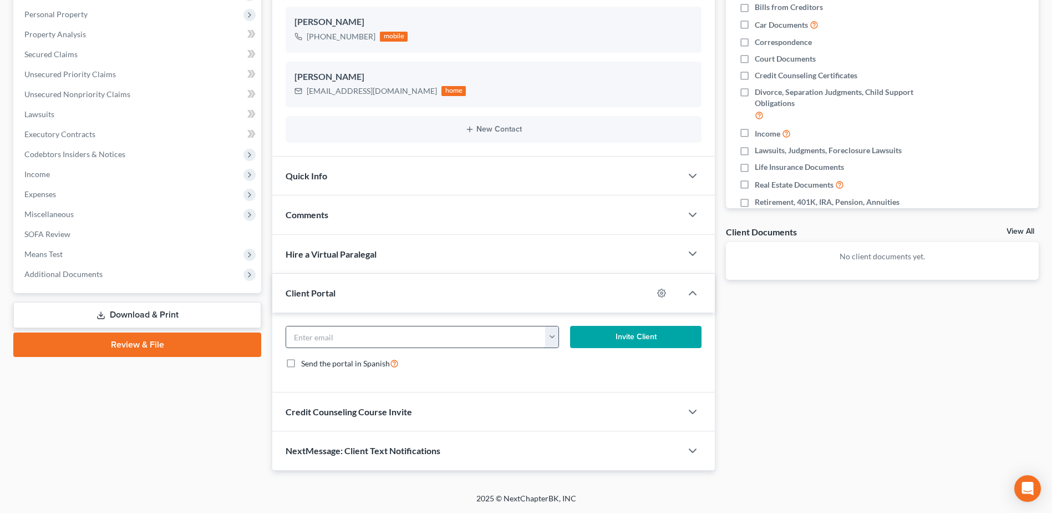
click at [345, 340] on input "email" at bounding box center [415, 336] width 259 height 21
paste input "[EMAIL_ADDRESS][DOMAIN_NAME]"
type input "[EMAIL_ADDRESS][DOMAIN_NAME]"
click at [631, 331] on button "Invite Client" at bounding box center [635, 337] width 131 height 22
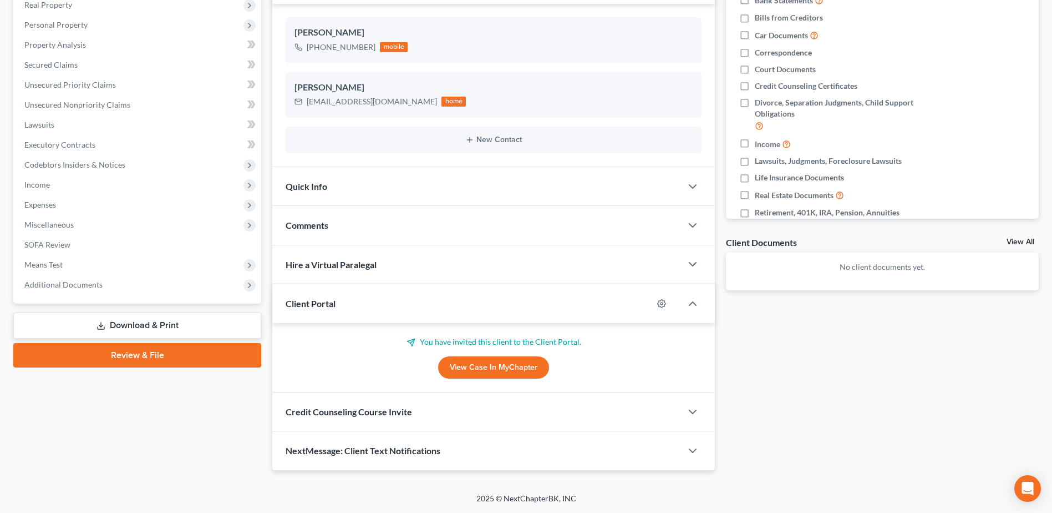
scroll to position [180, 0]
click at [302, 231] on div "Comments" at bounding box center [476, 225] width 409 height 38
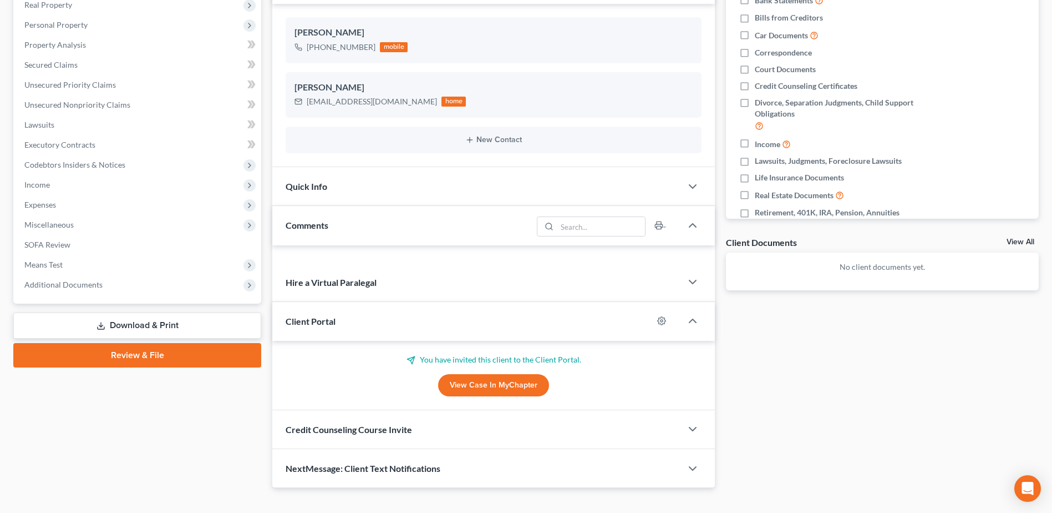
scroll to position [191, 0]
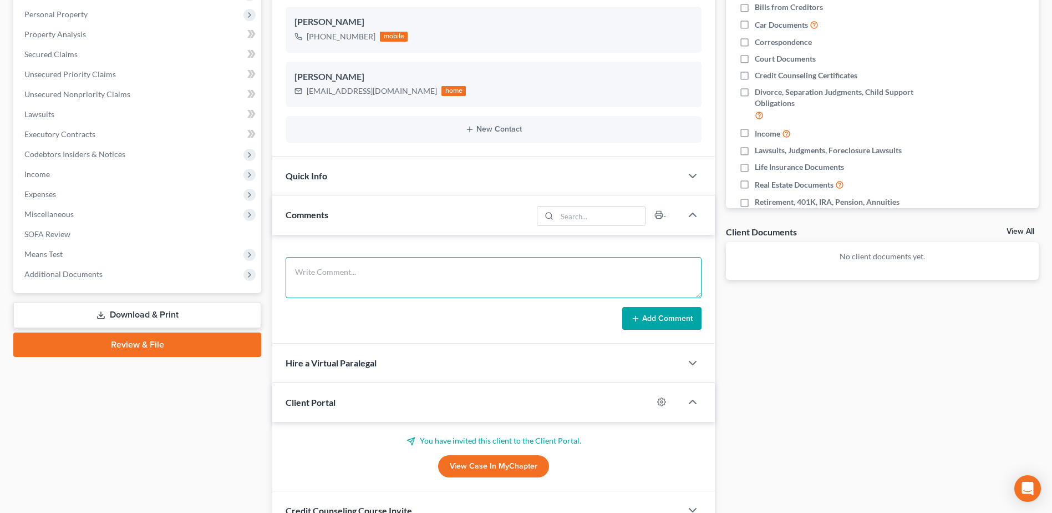
click at [321, 270] on textarea at bounding box center [494, 277] width 416 height 41
paste textarea "Hi [PERSON_NAME], I am so sorry for the delay, but I just sent you the invitati…"
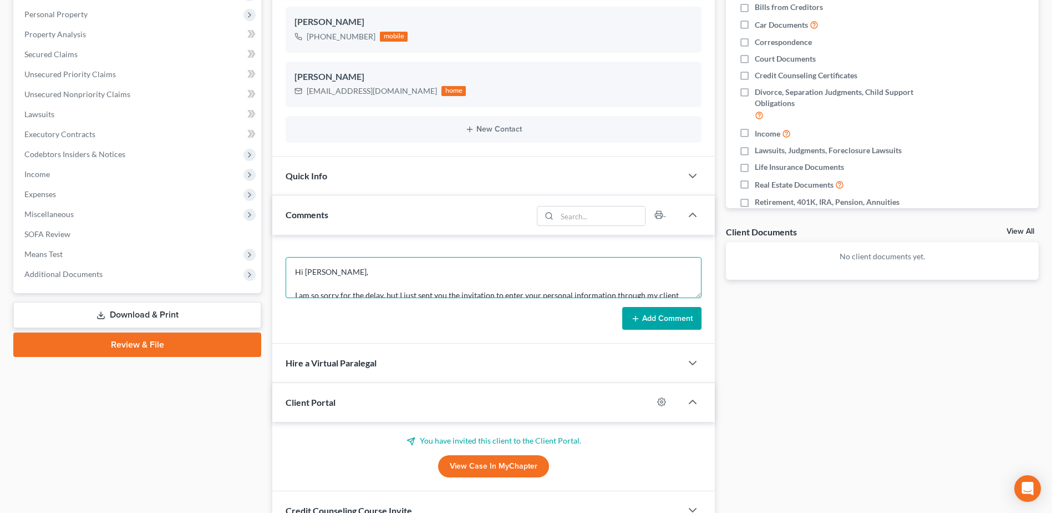
scroll to position [72, 0]
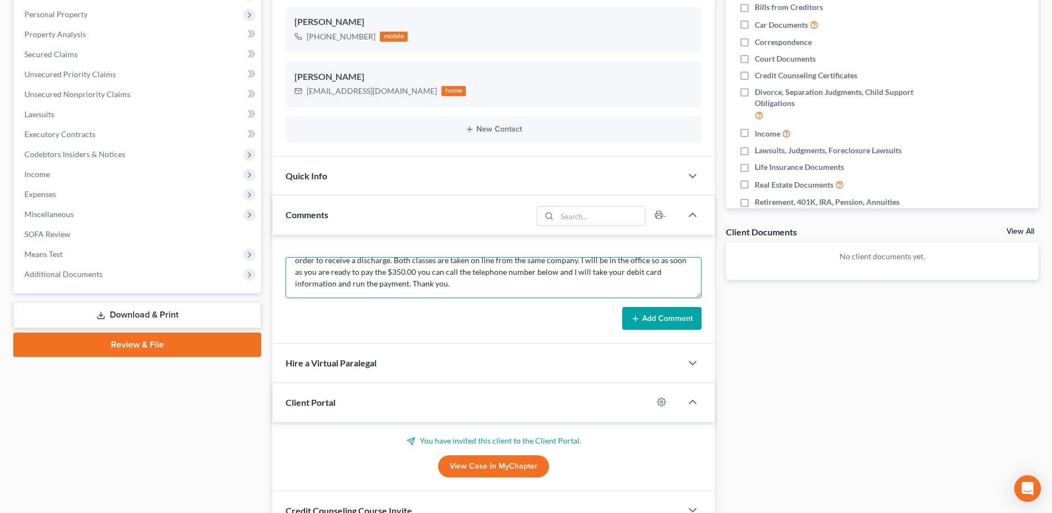
type textarea "Hi [PERSON_NAME], I am so sorry for the delay, but I just sent you the invitati…"
click at [645, 310] on button "Add Comment" at bounding box center [661, 318] width 79 height 23
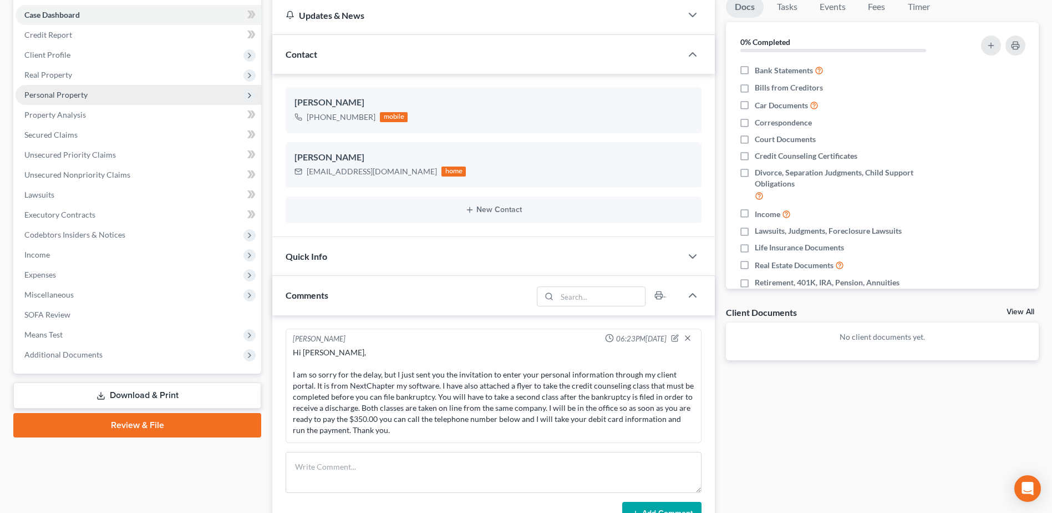
scroll to position [0, 0]
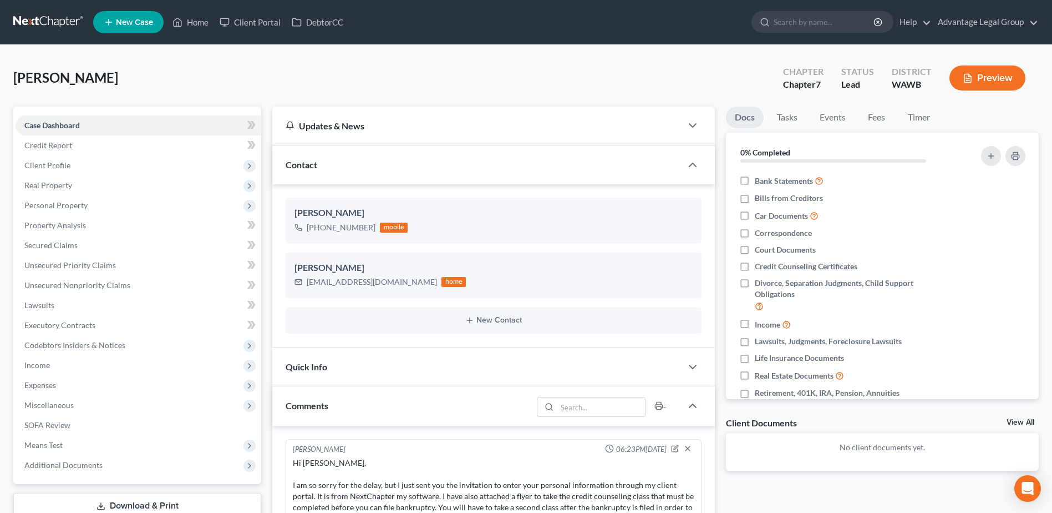
click at [122, 21] on span "New Case" at bounding box center [134, 22] width 37 height 8
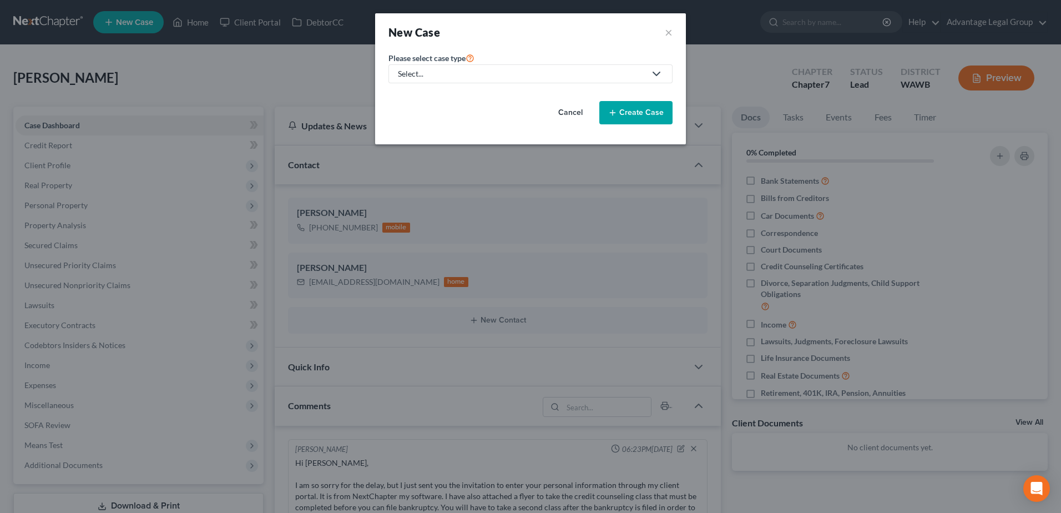
click at [657, 74] on icon at bounding box center [656, 73] width 13 height 13
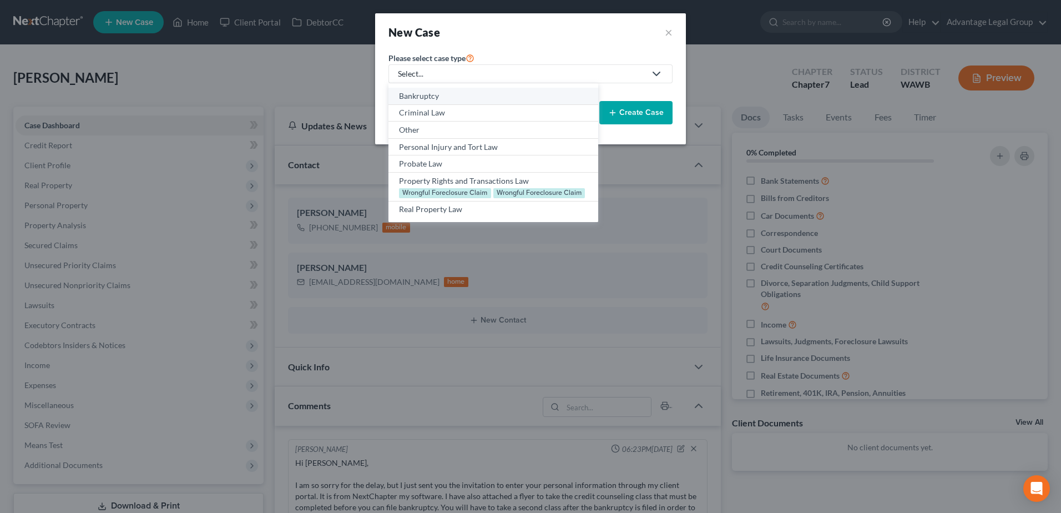
click at [427, 94] on div "Bankruptcy" at bounding box center [493, 95] width 188 height 11
select select "87"
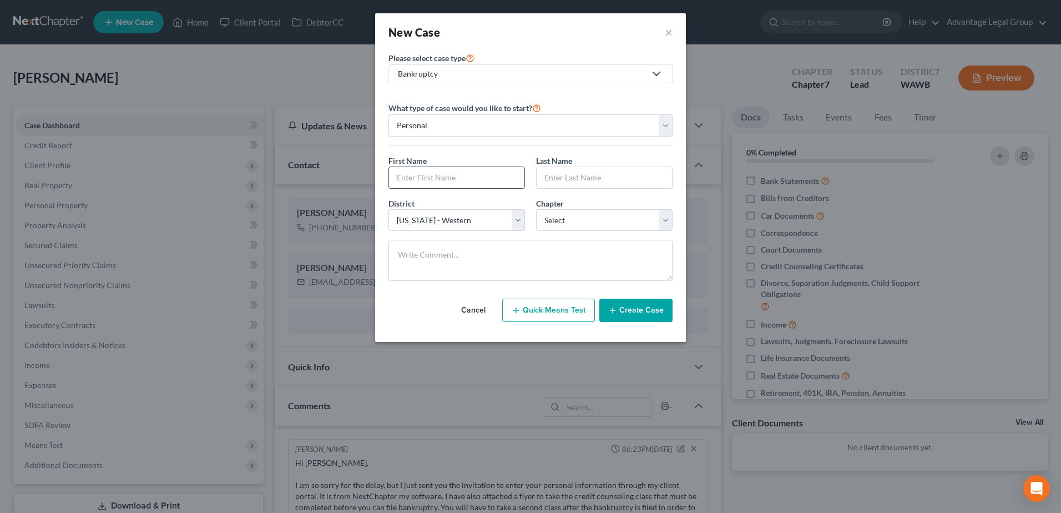
click at [418, 180] on input "text" at bounding box center [456, 177] width 135 height 21
type input "[PERSON_NAME]"
click at [668, 221] on select "Select 7 11 12 13" at bounding box center [604, 220] width 136 height 22
select select "0"
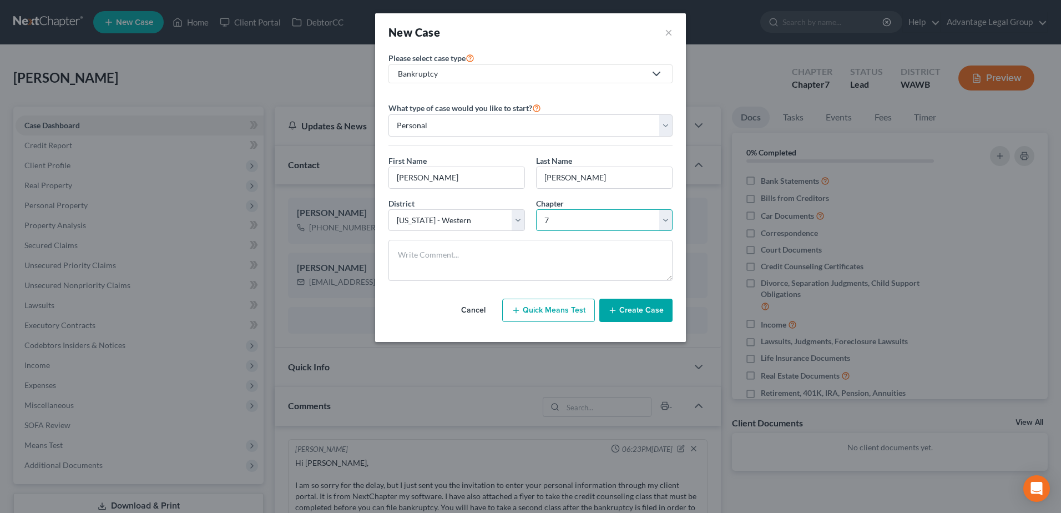
click at [536, 209] on select "Select 7 11 12 13" at bounding box center [604, 220] width 136 height 22
click at [633, 308] on button "Create Case" at bounding box center [635, 309] width 73 height 23
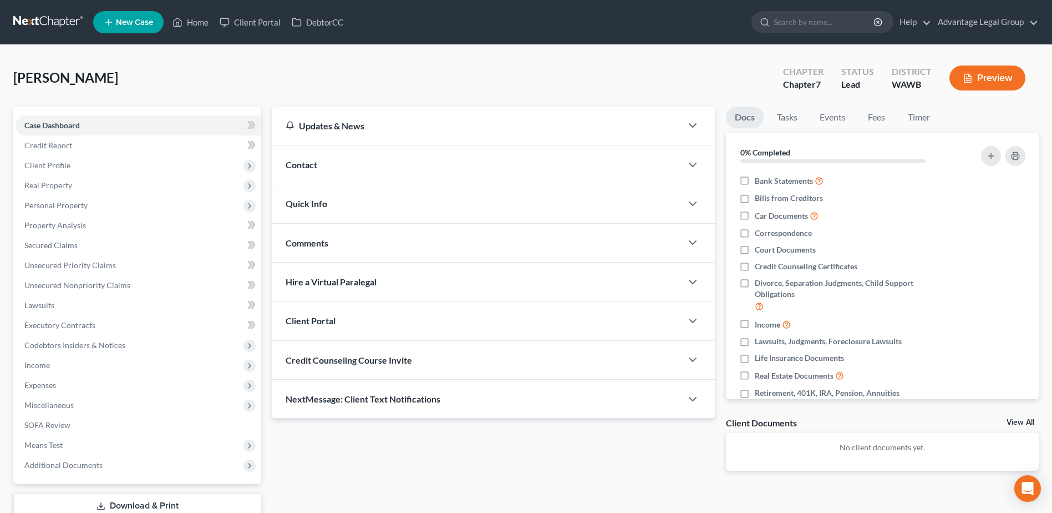
click at [306, 163] on span "Contact" at bounding box center [302, 164] width 32 height 11
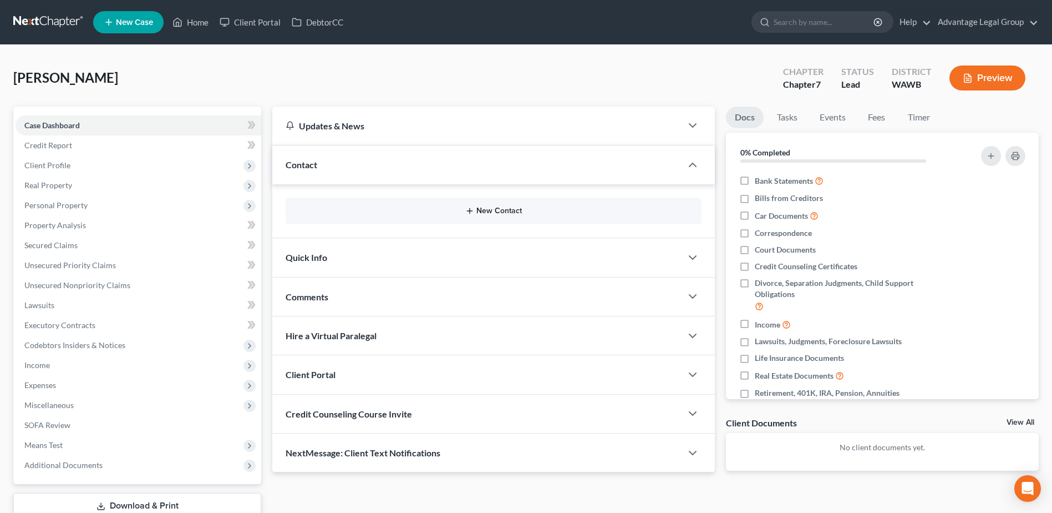
click at [487, 210] on button "New Contact" at bounding box center [494, 210] width 398 height 9
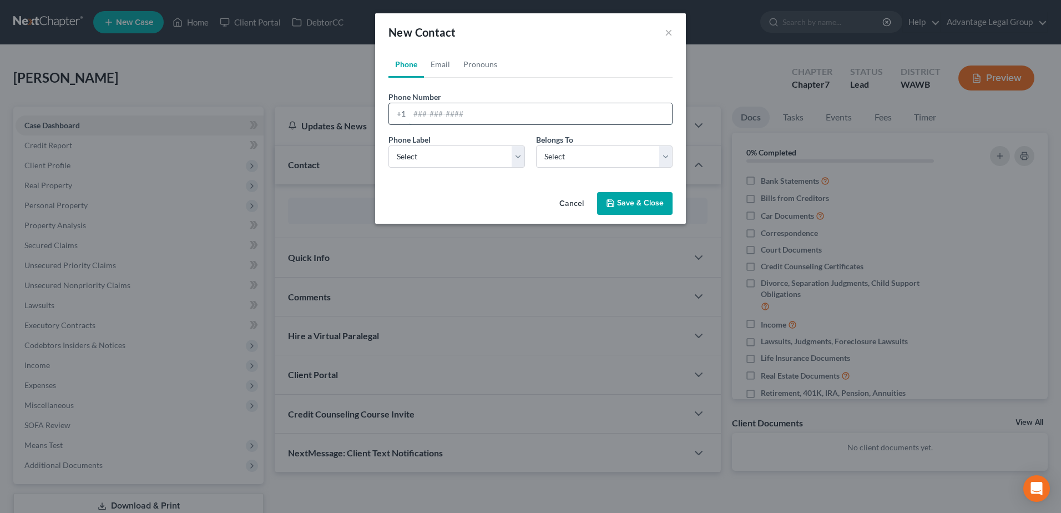
click at [423, 113] on input "tel" at bounding box center [540, 113] width 262 height 21
paste input "4252630256"
type input "4252630256"
click at [521, 158] on select "Select Mobile Home Work Other" at bounding box center [456, 156] width 136 height 22
select select "0"
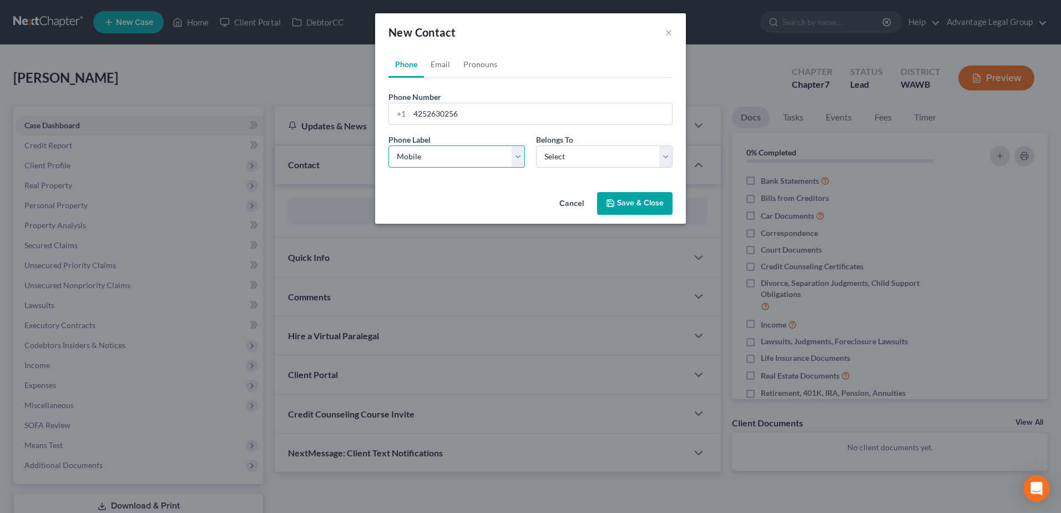
click at [388, 145] on select "Select Mobile Home Work Other" at bounding box center [456, 156] width 136 height 22
drag, startPoint x: 667, startPoint y: 158, endPoint x: 654, endPoint y: 163, distance: 14.9
click at [667, 158] on select "Select Client Other" at bounding box center [604, 156] width 136 height 22
select select "0"
click at [536, 145] on select "Select Client Other" at bounding box center [604, 156] width 136 height 22
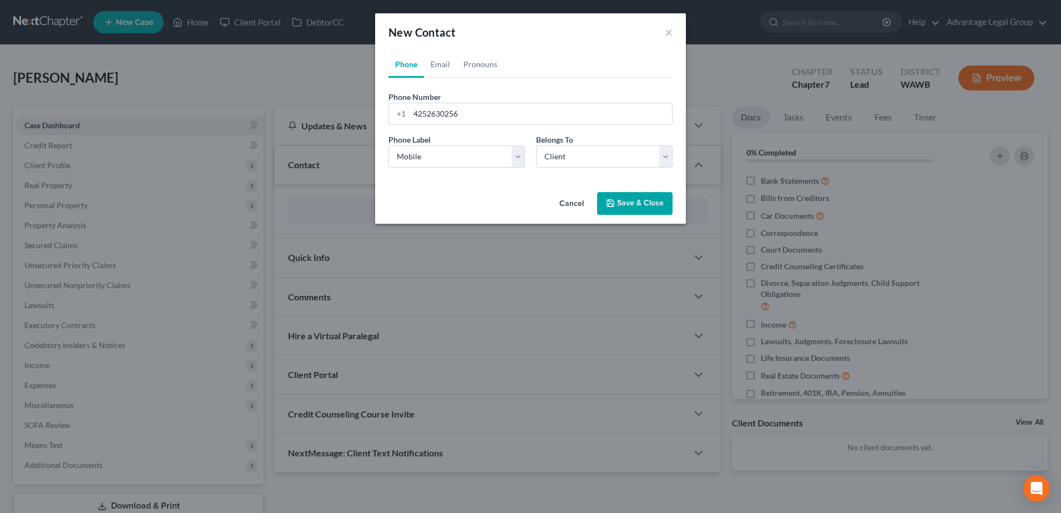
click at [615, 205] on icon "button" at bounding box center [610, 203] width 9 height 9
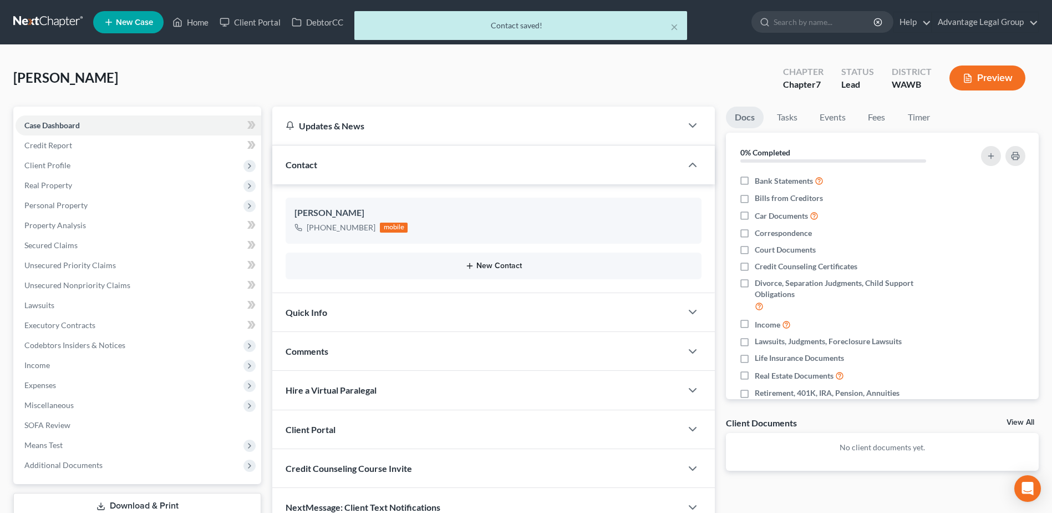
click at [492, 264] on button "New Contact" at bounding box center [494, 265] width 398 height 9
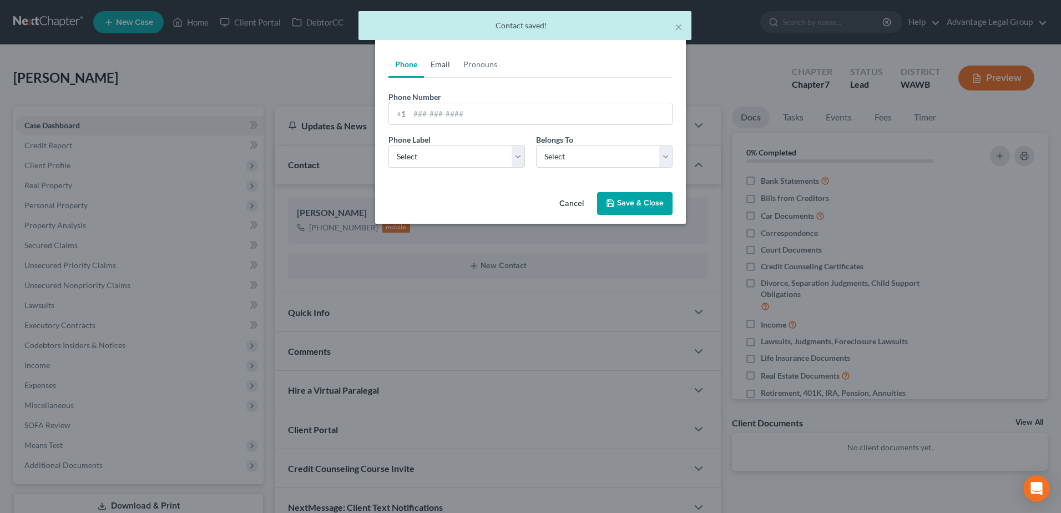
click at [438, 62] on link "Email" at bounding box center [440, 64] width 33 height 27
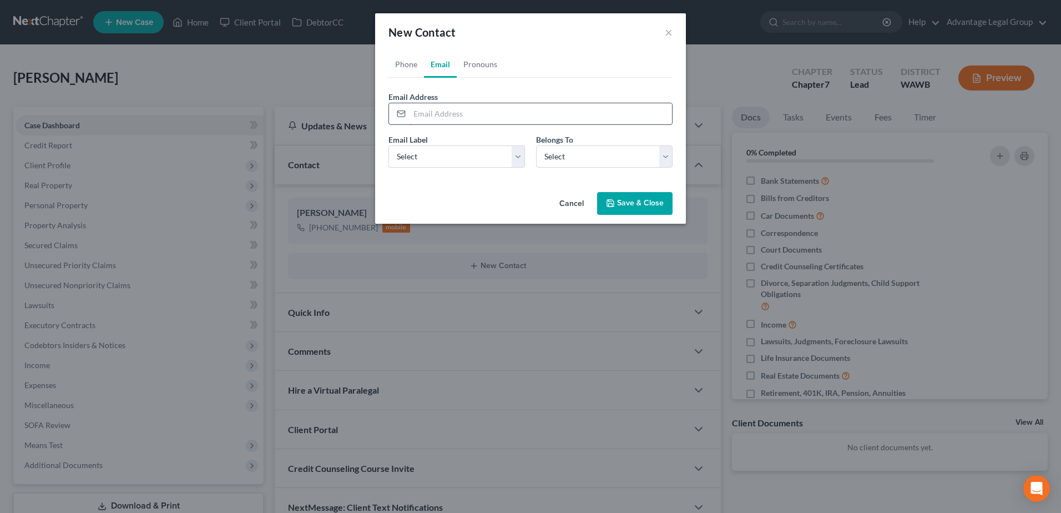
click at [427, 114] on input "email" at bounding box center [540, 113] width 262 height 21
paste input "[EMAIL_ADDRESS][DOMAIN_NAME]"
type input "[EMAIL_ADDRESS][DOMAIN_NAME]"
click at [518, 156] on select "Select Home Work Other" at bounding box center [456, 156] width 136 height 22
select select "0"
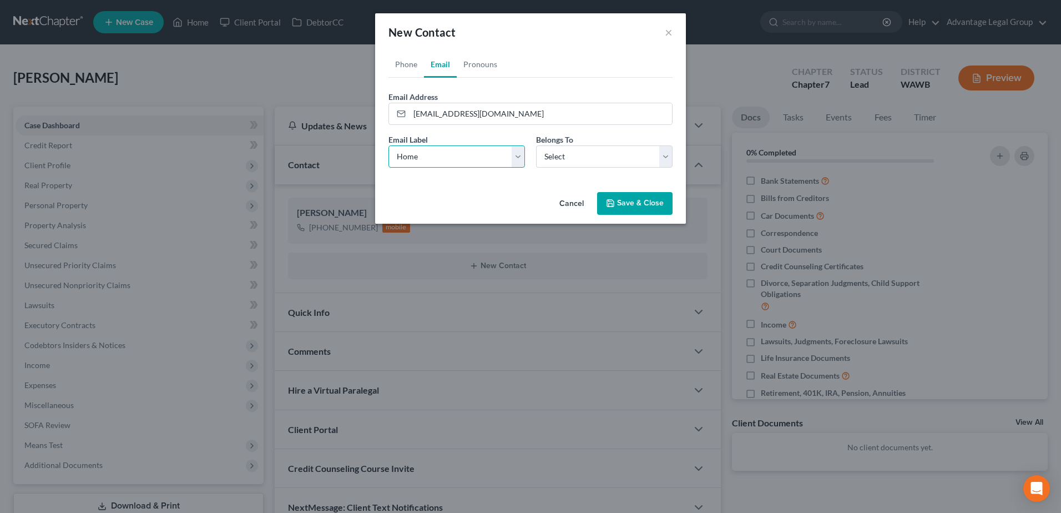
click at [388, 145] on select "Select Home Work Other" at bounding box center [456, 156] width 136 height 22
click at [667, 158] on select "Select Client Other" at bounding box center [604, 156] width 136 height 22
select select "0"
click at [536, 145] on select "Select Client Other" at bounding box center [604, 156] width 136 height 22
click at [620, 202] on button "Save & Close" at bounding box center [634, 203] width 75 height 23
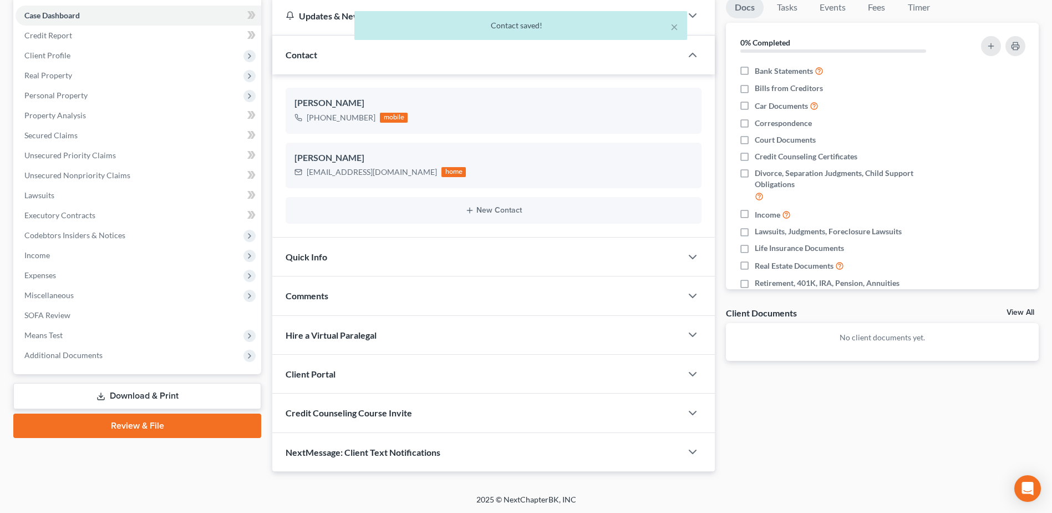
scroll to position [111, 0]
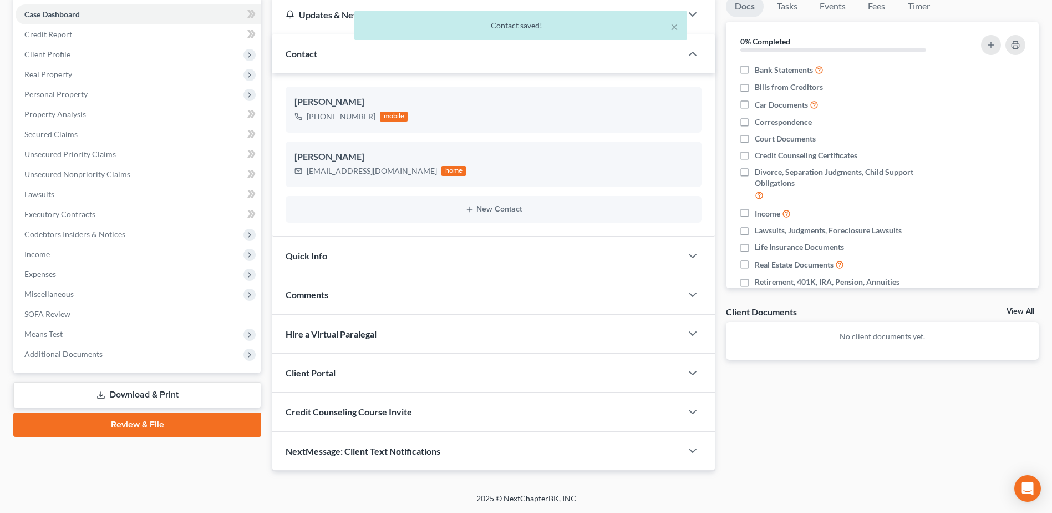
click at [324, 372] on span "Client Portal" at bounding box center [311, 372] width 50 height 11
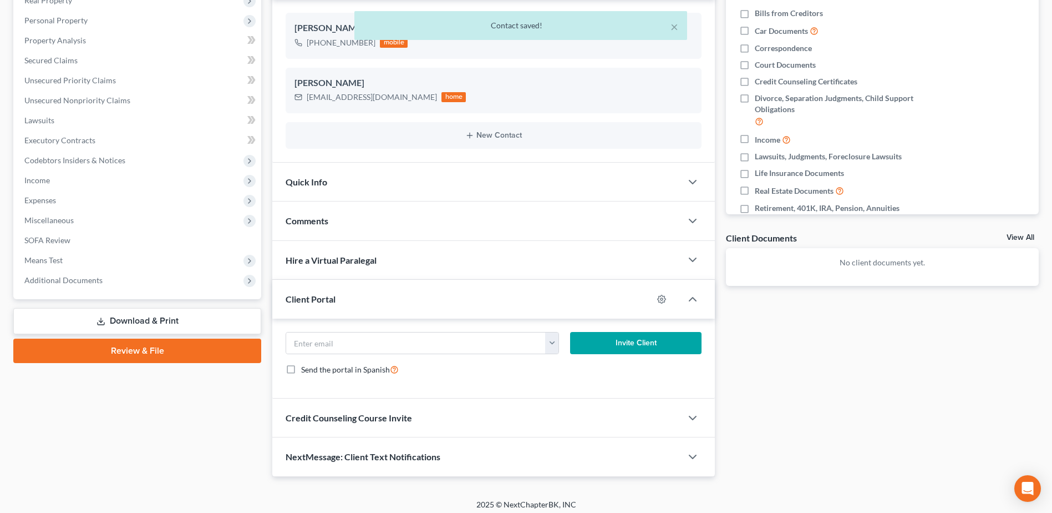
scroll to position [191, 0]
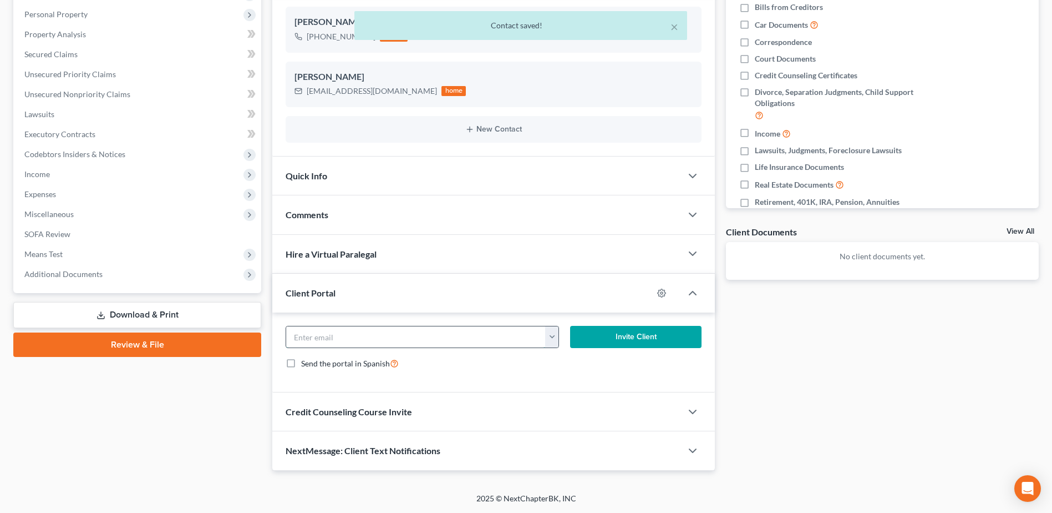
click at [337, 341] on input "email" at bounding box center [415, 336] width 259 height 21
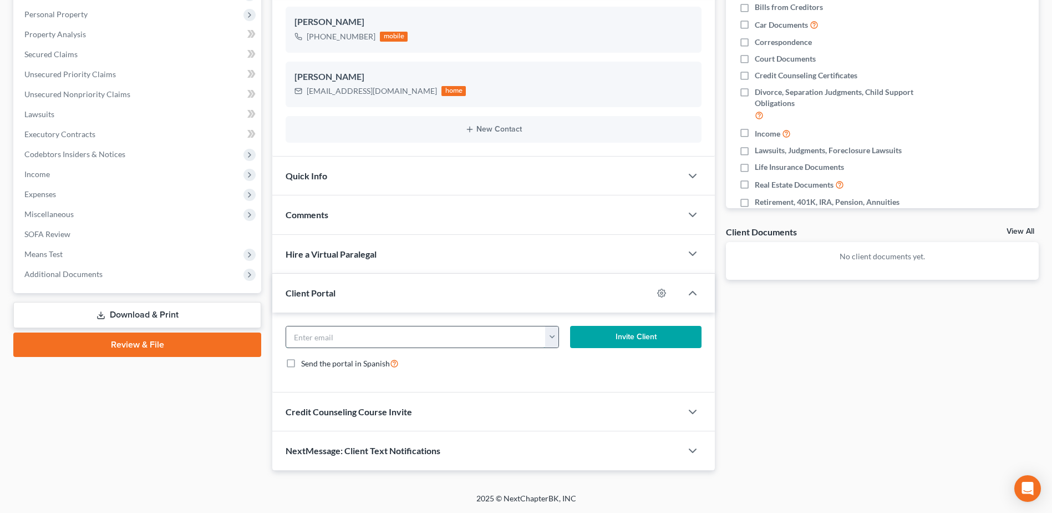
paste input "[EMAIL_ADDRESS][DOMAIN_NAME]"
type input "[EMAIL_ADDRESS][DOMAIN_NAME]"
click at [630, 342] on button "Invite Client" at bounding box center [635, 337] width 131 height 22
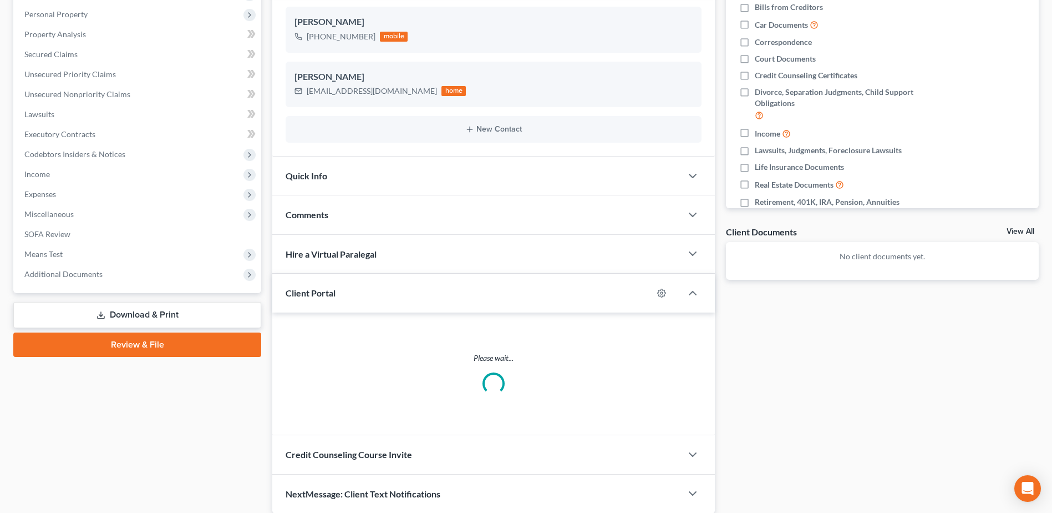
scroll to position [180, 0]
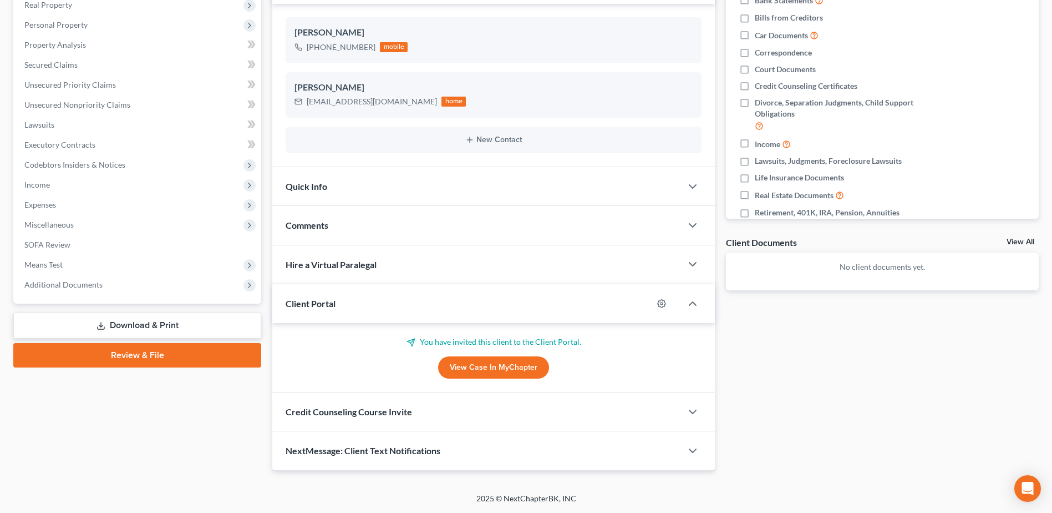
click at [316, 222] on span "Comments" at bounding box center [307, 225] width 43 height 11
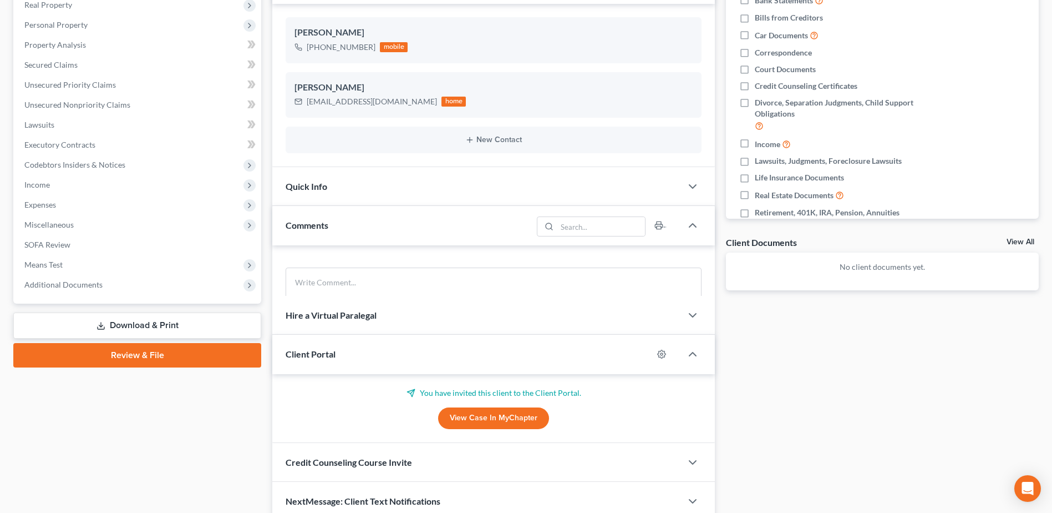
scroll to position [191, 0]
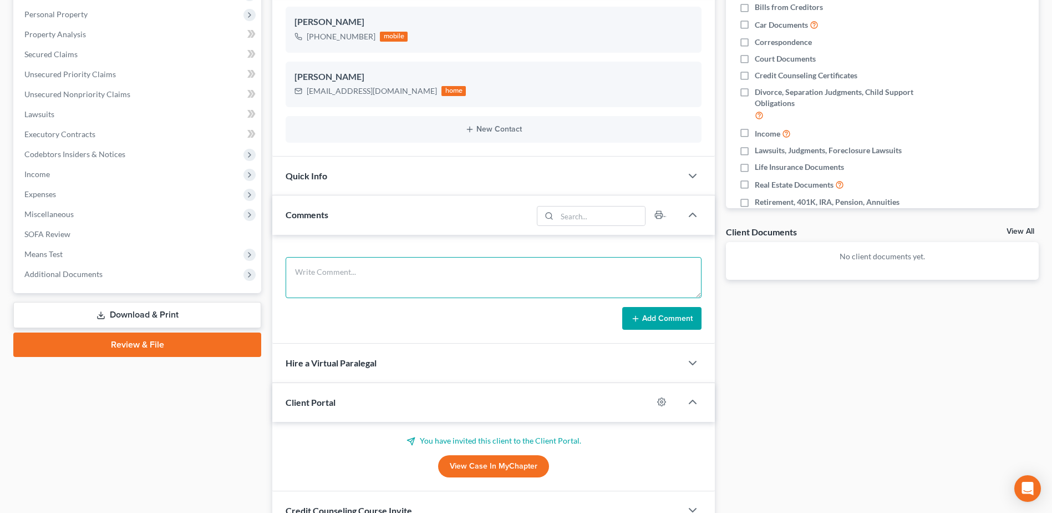
click at [345, 265] on textarea at bounding box center [494, 277] width 416 height 41
paste textarea "Hi [PERSON_NAME], I am so sorry for the delay, but I just sent you the invitati…"
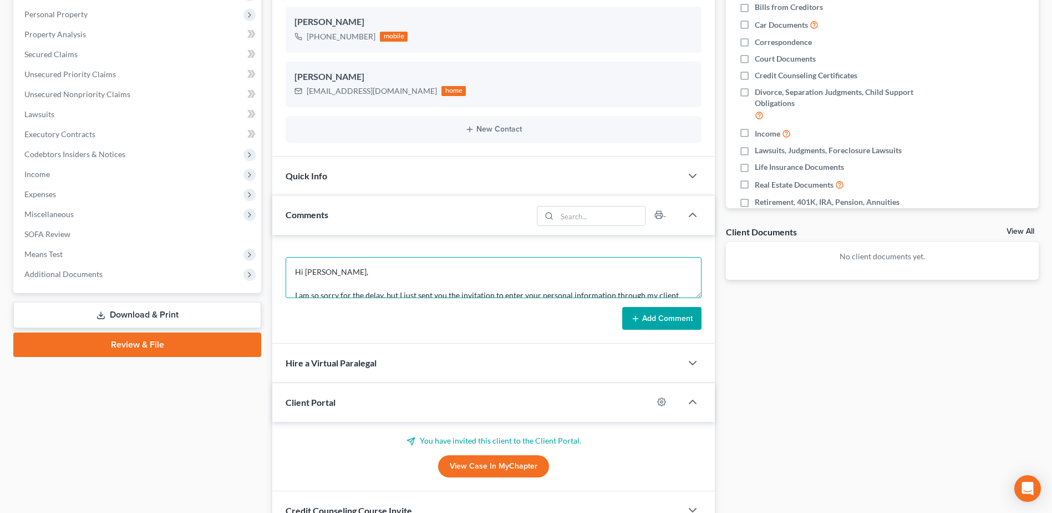
scroll to position [72, 0]
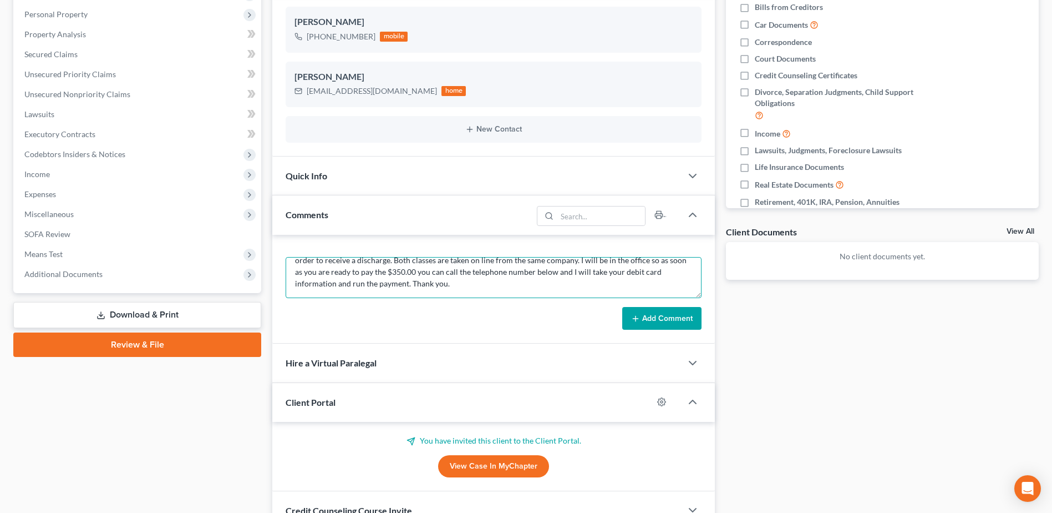
type textarea "Hi [PERSON_NAME], I am so sorry for the delay, but I just sent you the invitati…"
click at [660, 317] on button "Add Comment" at bounding box center [661, 318] width 79 height 23
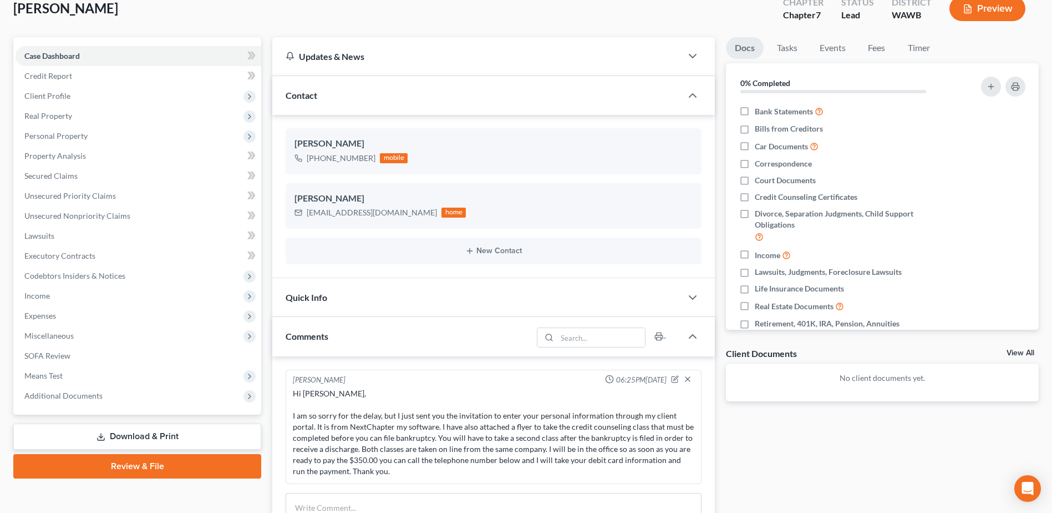
scroll to position [0, 0]
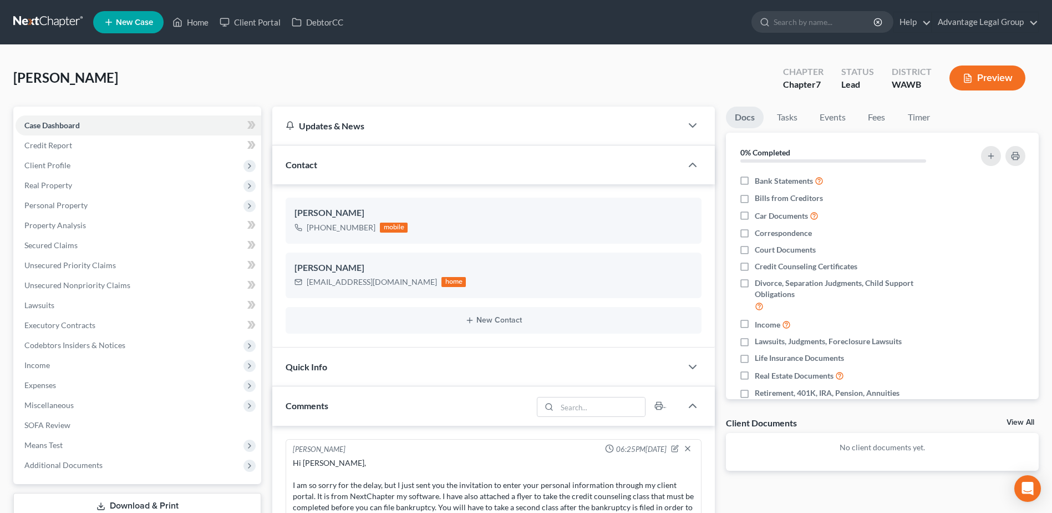
click at [117, 21] on span "New Case" at bounding box center [134, 22] width 37 height 8
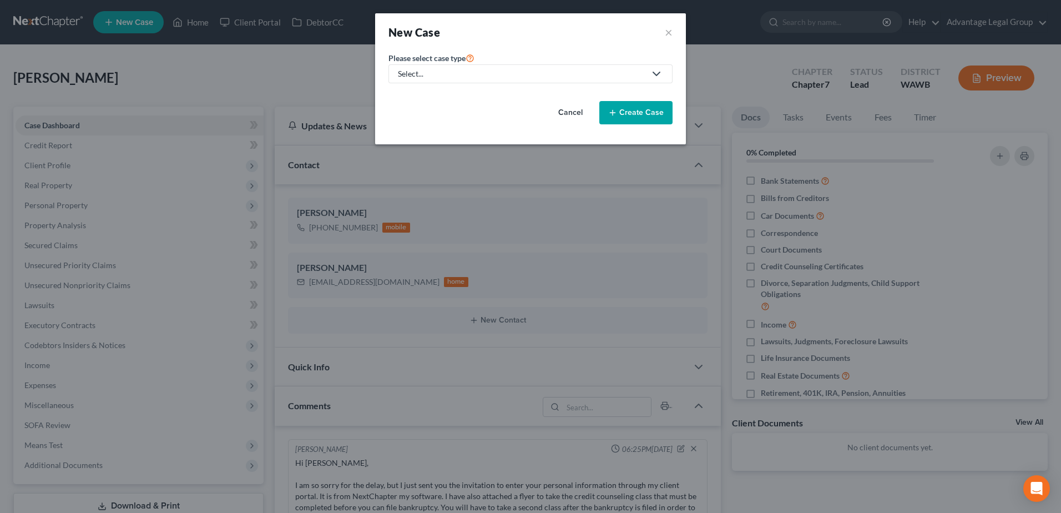
drag, startPoint x: 644, startPoint y: 116, endPoint x: 542, endPoint y: 117, distance: 101.5
click at [643, 116] on button "Create Case" at bounding box center [635, 112] width 73 height 23
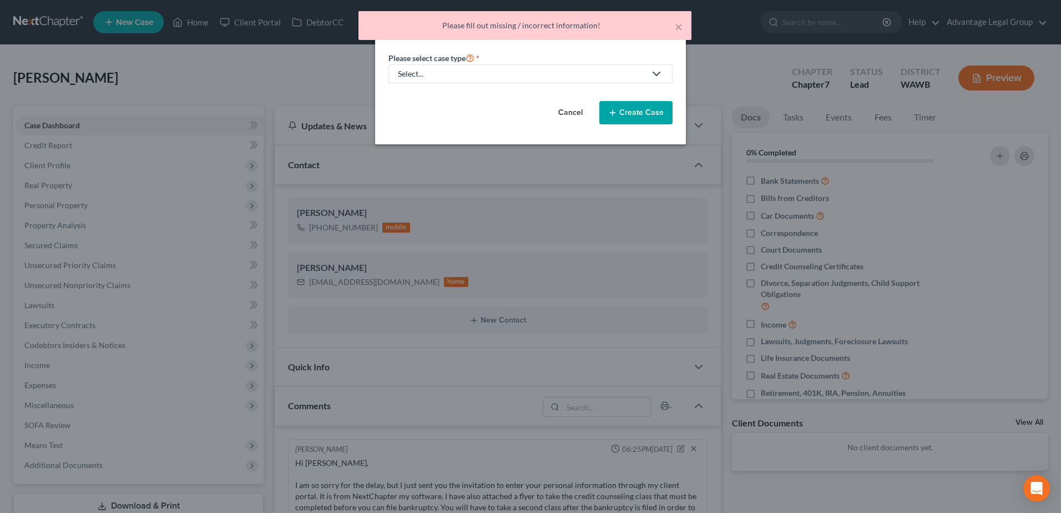
click at [651, 74] on icon at bounding box center [656, 73] width 13 height 13
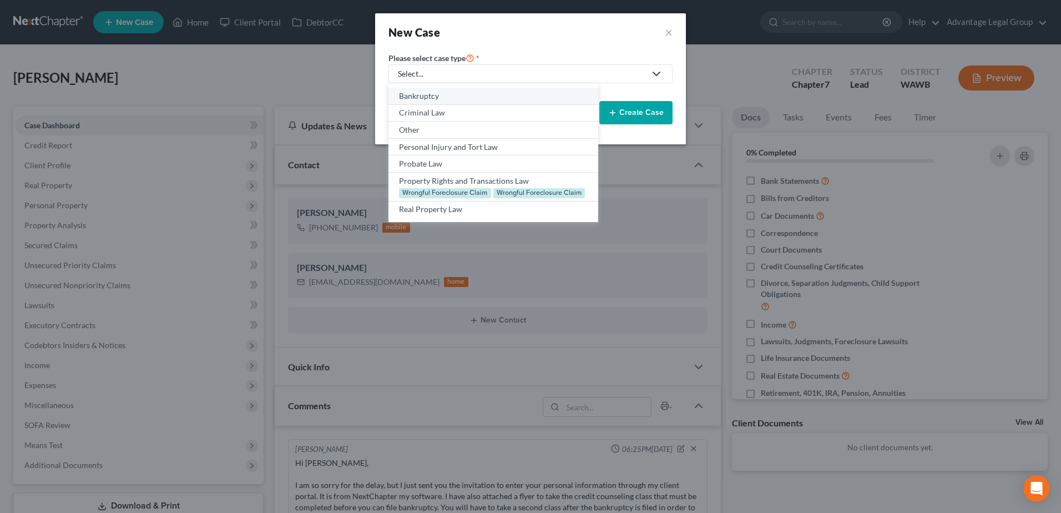
click at [440, 98] on div "Bankruptcy" at bounding box center [493, 95] width 188 height 11
select select "87"
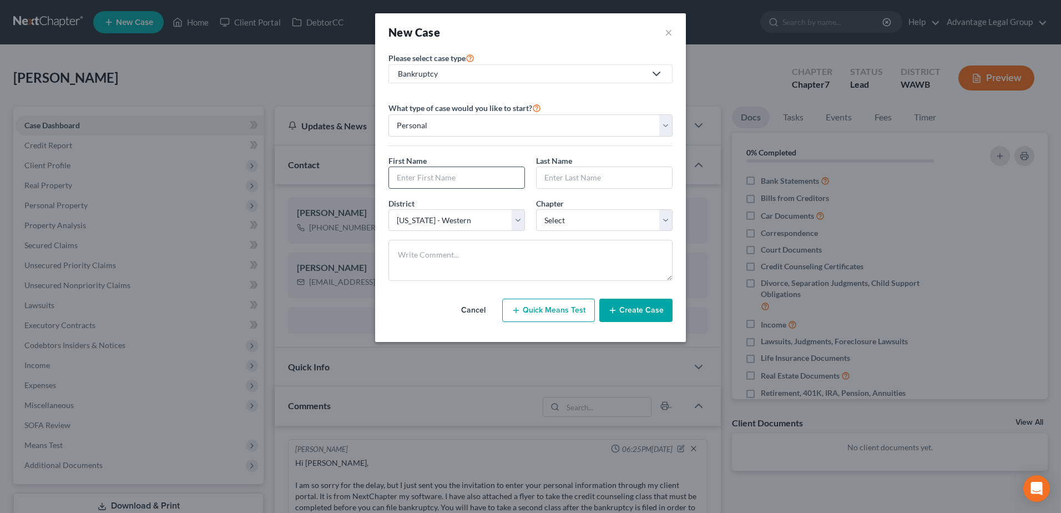
click at [424, 178] on input "text" at bounding box center [456, 177] width 135 height 21
type input "[PERSON_NAME]"
type input "[DEMOGRAPHIC_DATA]"
click at [669, 220] on select "Select 7 11 12 13" at bounding box center [604, 220] width 136 height 22
select select "0"
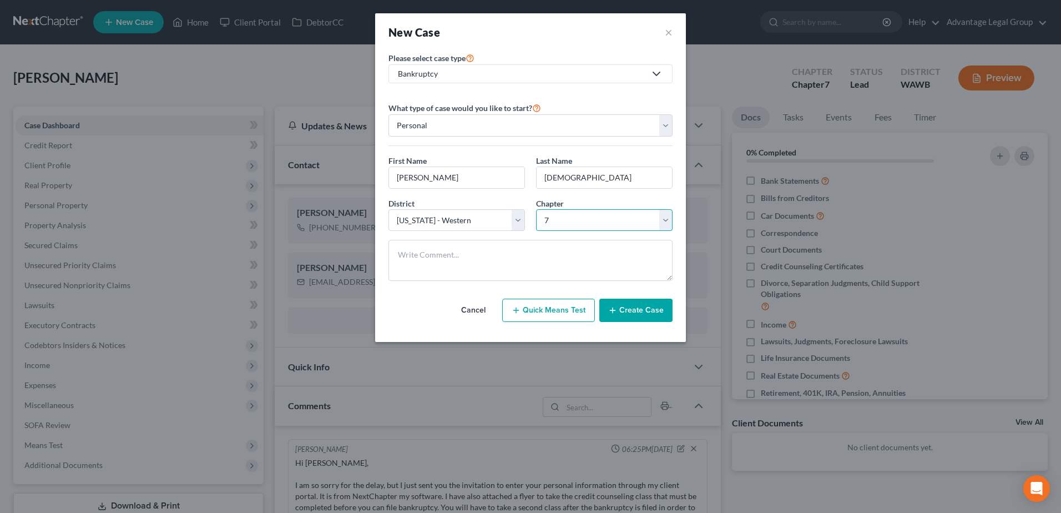
click at [536, 209] on select "Select 7 11 12 13" at bounding box center [604, 220] width 136 height 22
click at [630, 307] on button "Create Case" at bounding box center [635, 309] width 73 height 23
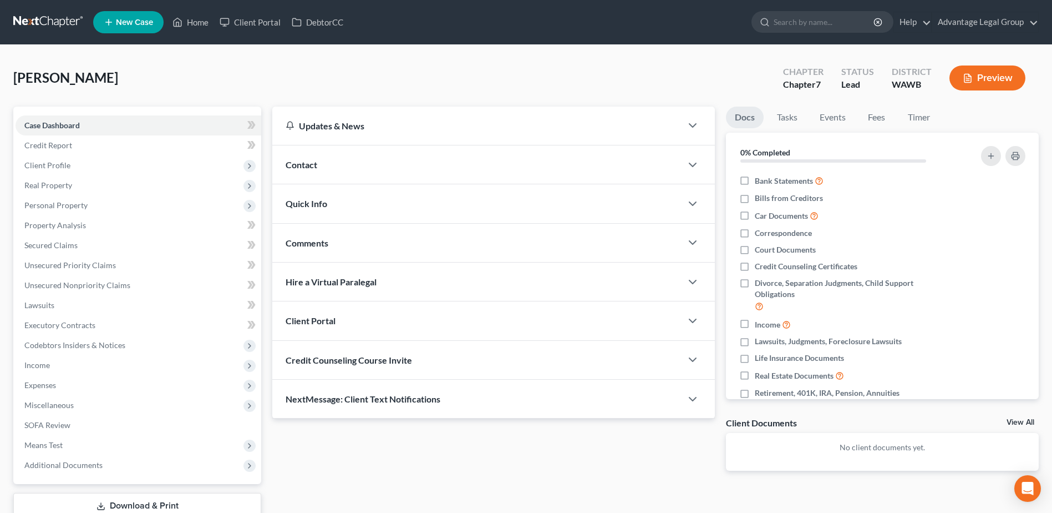
click at [308, 166] on span "Contact" at bounding box center [302, 164] width 32 height 11
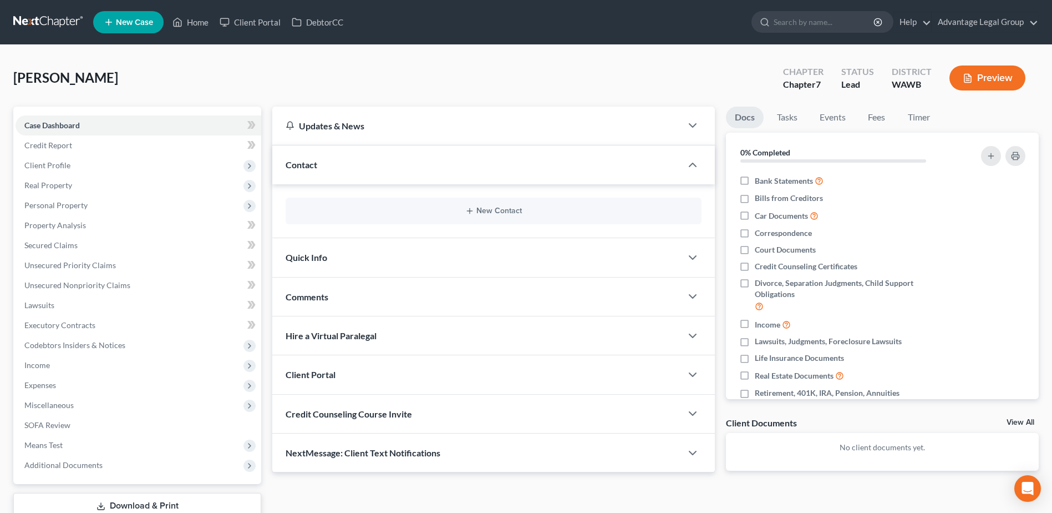
click at [503, 205] on div "New Contact" at bounding box center [494, 211] width 416 height 27
click at [499, 212] on button "New Contact" at bounding box center [494, 210] width 398 height 9
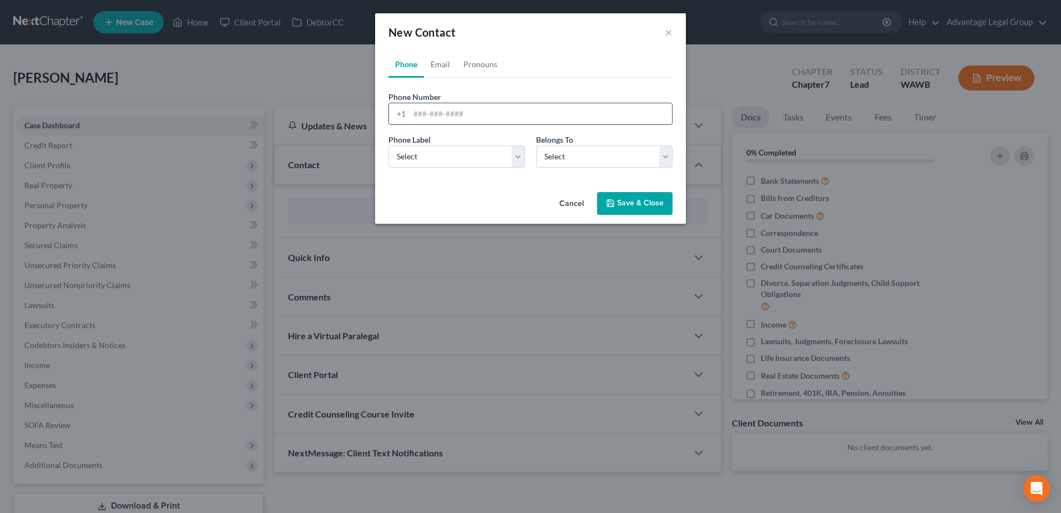
click at [426, 114] on input "tel" at bounding box center [540, 113] width 262 height 21
paste input "9078542390"
type input "9078542390"
click at [514, 154] on select "Select Mobile Home Work Other" at bounding box center [456, 156] width 136 height 22
select select "0"
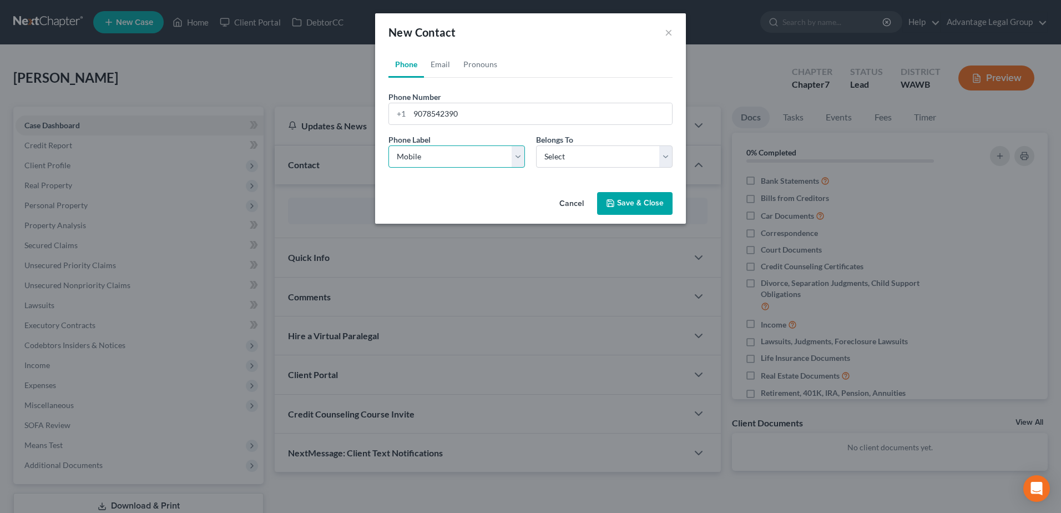
click at [388, 145] on select "Select Mobile Home Work Other" at bounding box center [456, 156] width 136 height 22
click at [666, 160] on select "Select Client Other" at bounding box center [604, 156] width 136 height 22
select select "0"
click at [536, 145] on select "Select Client Other" at bounding box center [604, 156] width 136 height 22
click at [630, 204] on button "Save & Close" at bounding box center [634, 203] width 75 height 23
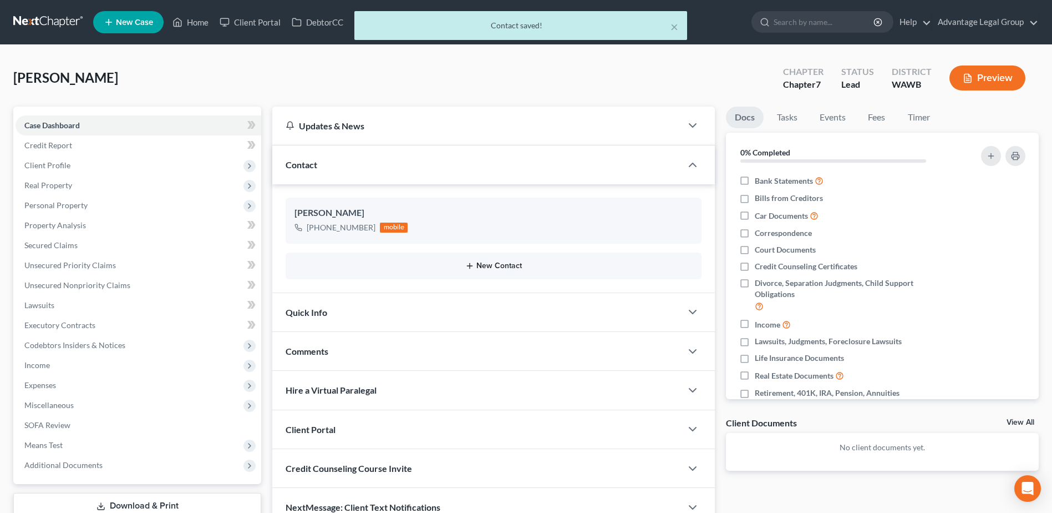
click at [489, 266] on button "New Contact" at bounding box center [494, 265] width 398 height 9
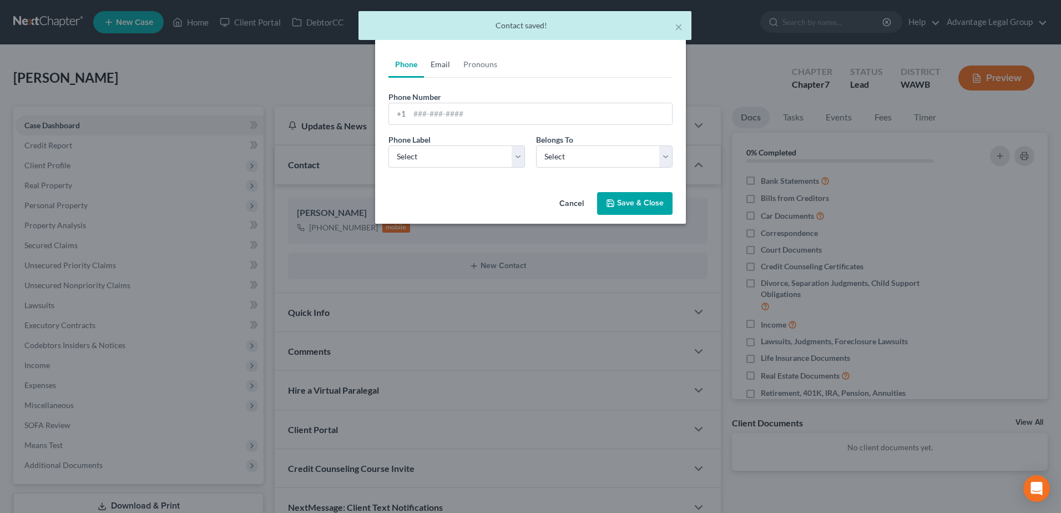
drag, startPoint x: 433, startPoint y: 61, endPoint x: 433, endPoint y: 68, distance: 7.2
click at [433, 61] on link "Email" at bounding box center [440, 64] width 33 height 27
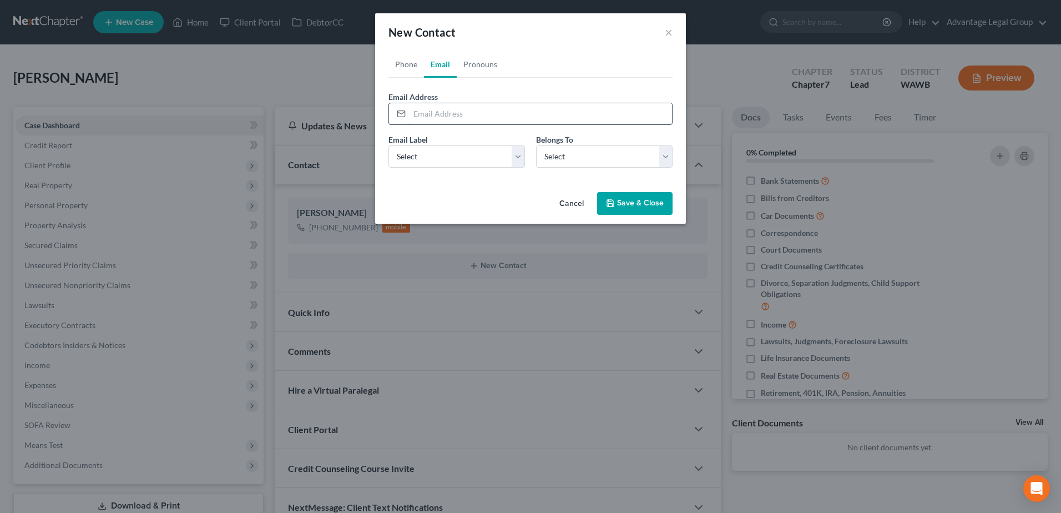
click at [443, 110] on input "email" at bounding box center [540, 113] width 262 height 21
paste input "[EMAIL_ADDRESS][DOMAIN_NAME]"
type input "[EMAIL_ADDRESS][DOMAIN_NAME]"
click at [520, 156] on select "Select Home Work Other" at bounding box center [456, 156] width 136 height 22
select select "0"
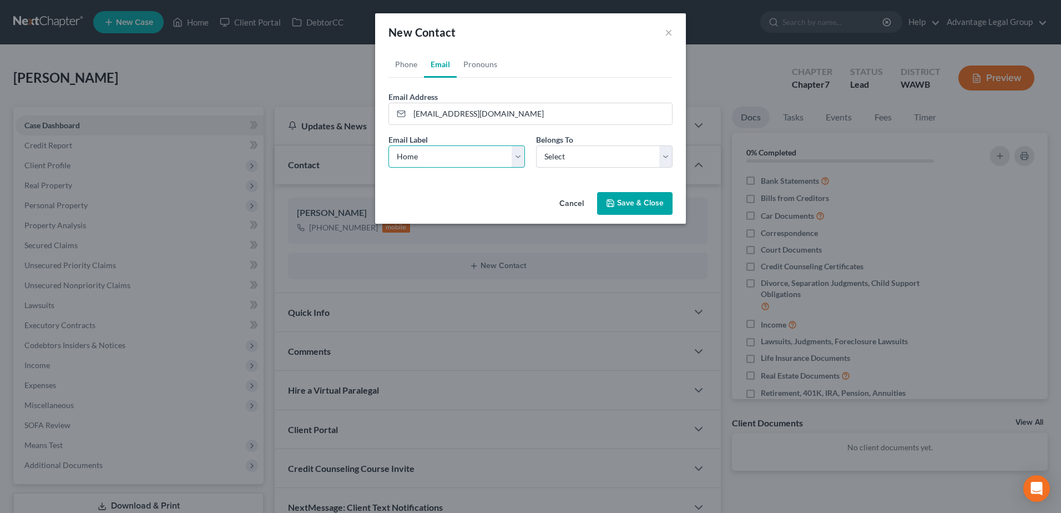
click at [388, 145] on select "Select Home Work Other" at bounding box center [456, 156] width 136 height 22
click at [663, 155] on select "Select Client Other" at bounding box center [604, 156] width 136 height 22
select select "0"
click at [536, 145] on select "Select Client Other" at bounding box center [604, 156] width 136 height 22
click at [639, 203] on button "Save & Close" at bounding box center [634, 203] width 75 height 23
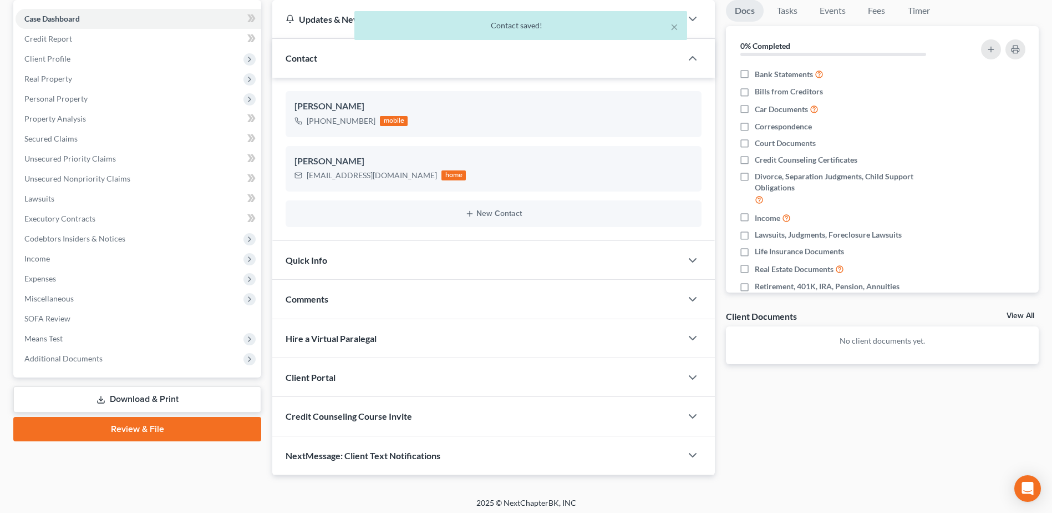
scroll to position [111, 0]
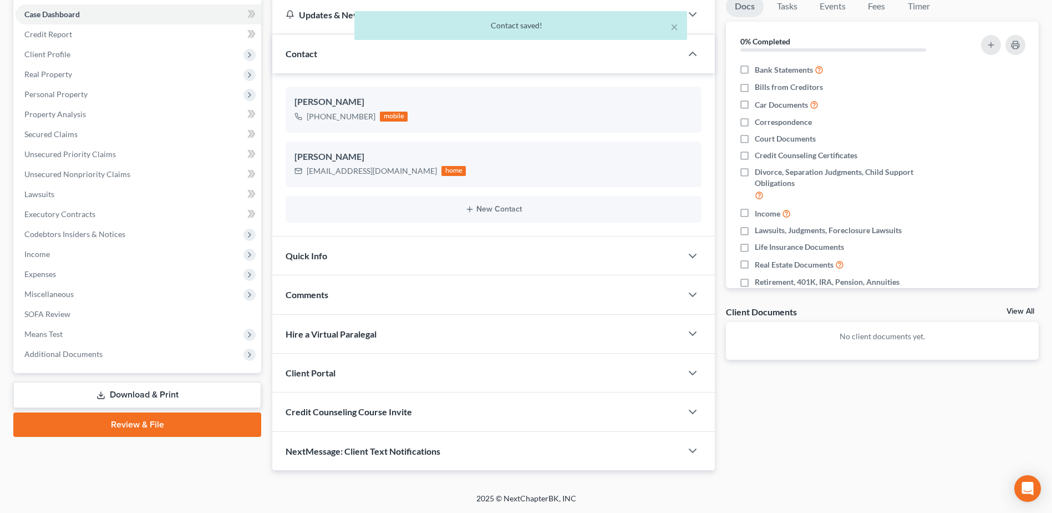
click at [326, 372] on span "Client Portal" at bounding box center [311, 372] width 50 height 11
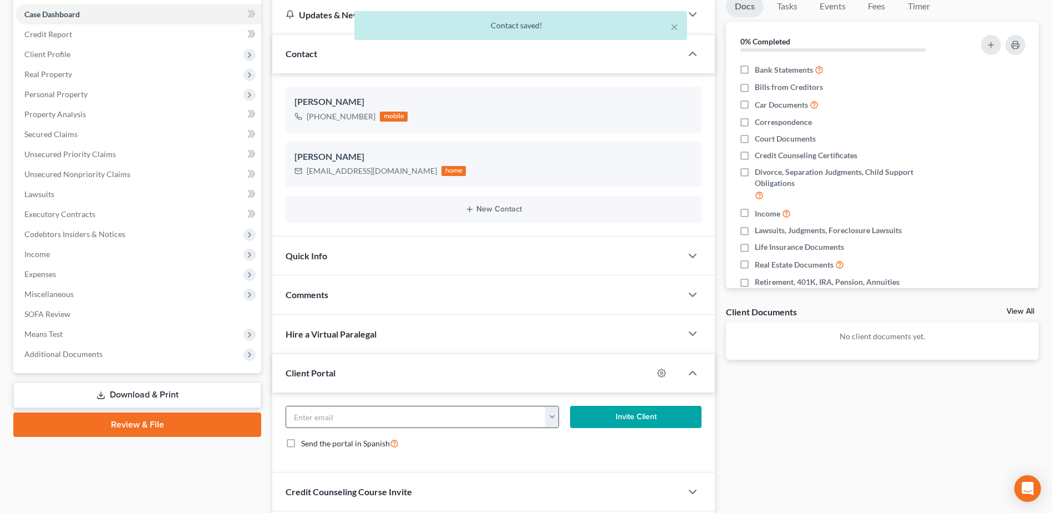
click at [353, 418] on input "email" at bounding box center [415, 416] width 259 height 21
paste input "[EMAIL_ADDRESS][DOMAIN_NAME]"
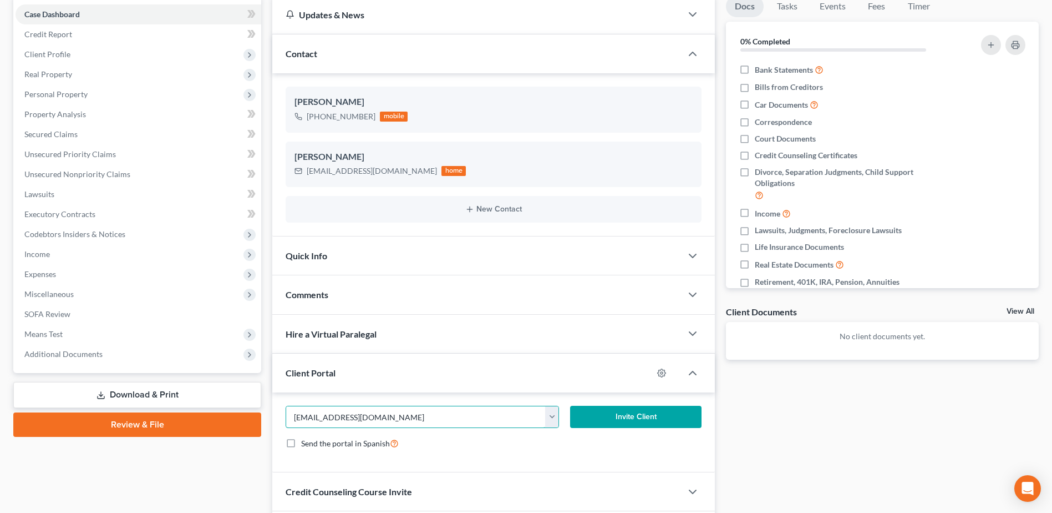
type input "[EMAIL_ADDRESS][DOMAIN_NAME]"
click at [636, 416] on button "Invite Client" at bounding box center [635, 417] width 131 height 22
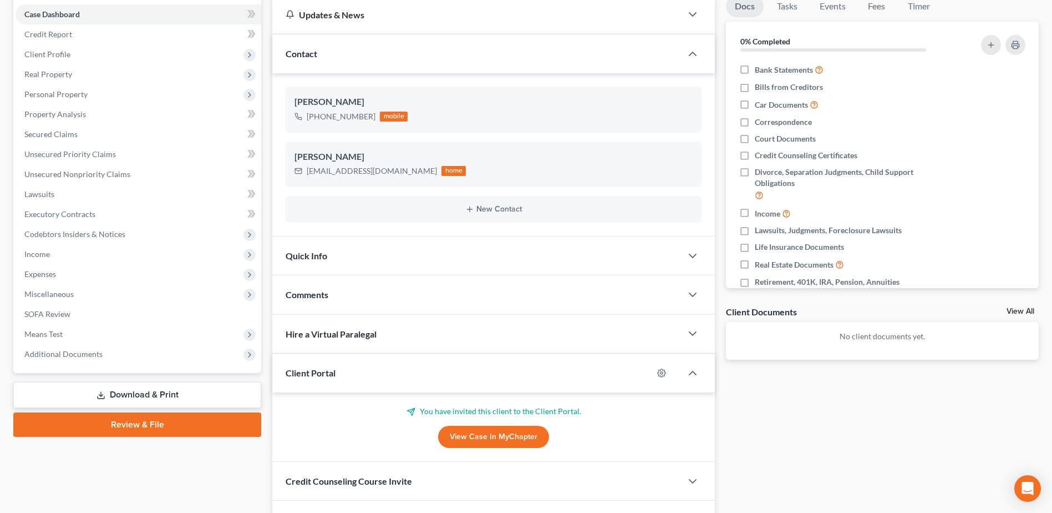
click at [610, 12] on div "Updates & News" at bounding box center [477, 15] width 383 height 12
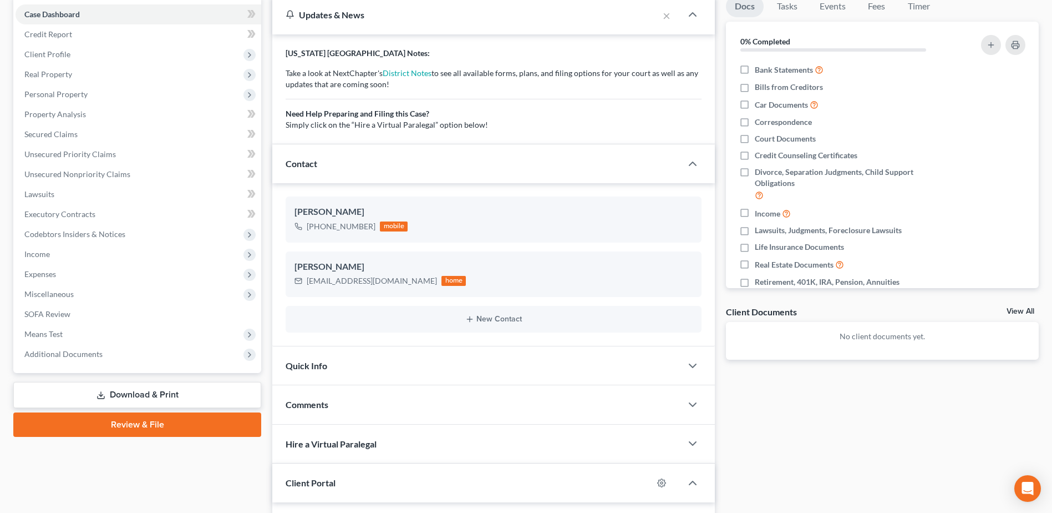
click at [348, 403] on div "Comments" at bounding box center [476, 404] width 409 height 38
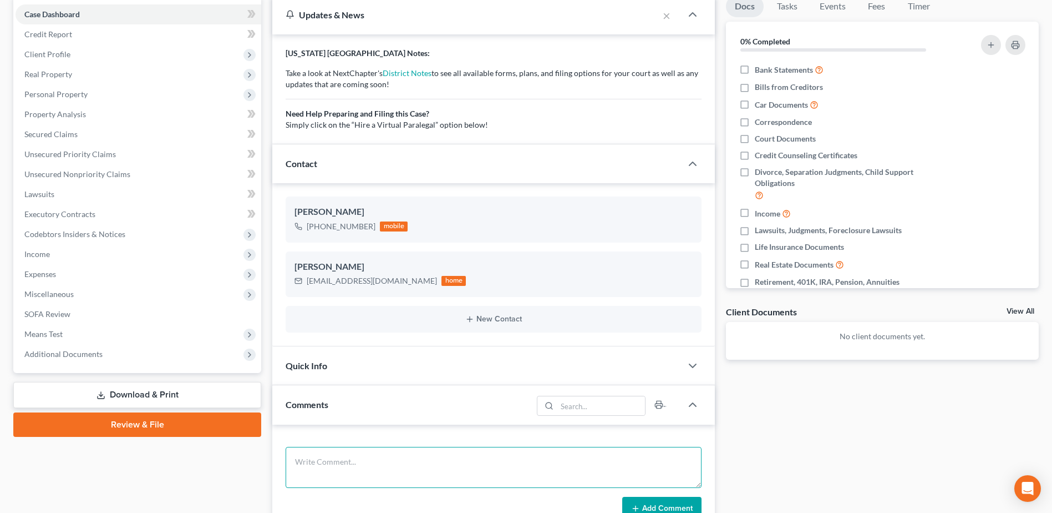
click at [326, 455] on textarea at bounding box center [494, 467] width 416 height 41
paste textarea "Hi [PERSON_NAME], I am so sorry for the delay, but I just sent you the invitati…"
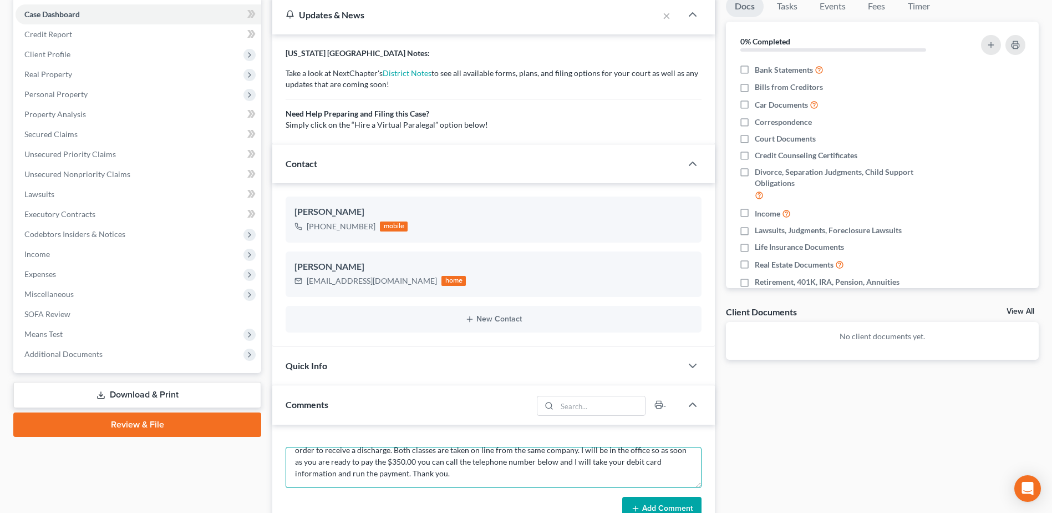
type textarea "Hi [PERSON_NAME], I am so sorry for the delay, but I just sent you the invitati…"
click at [649, 504] on button "Add Comment" at bounding box center [661, 508] width 79 height 23
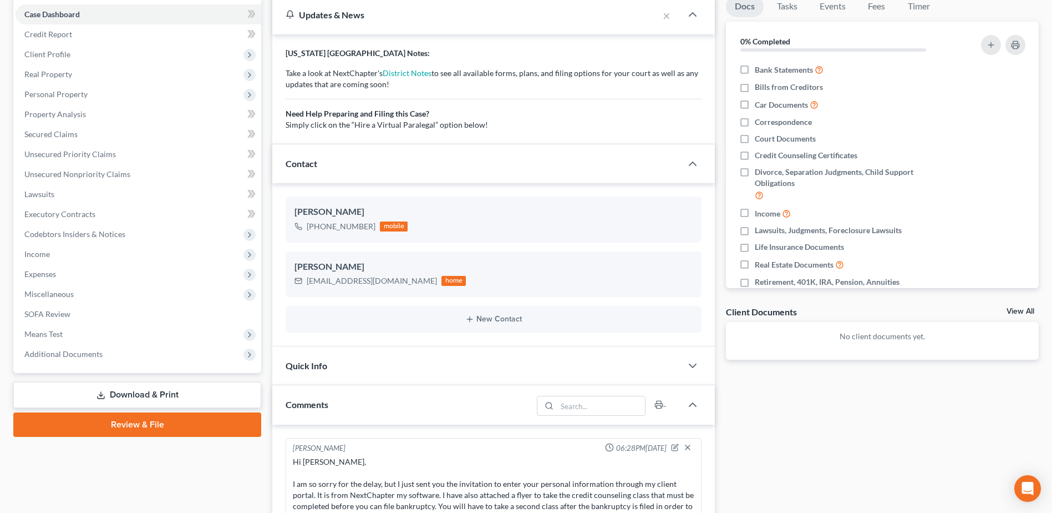
scroll to position [0, 0]
